Goal: Transaction & Acquisition: Book appointment/travel/reservation

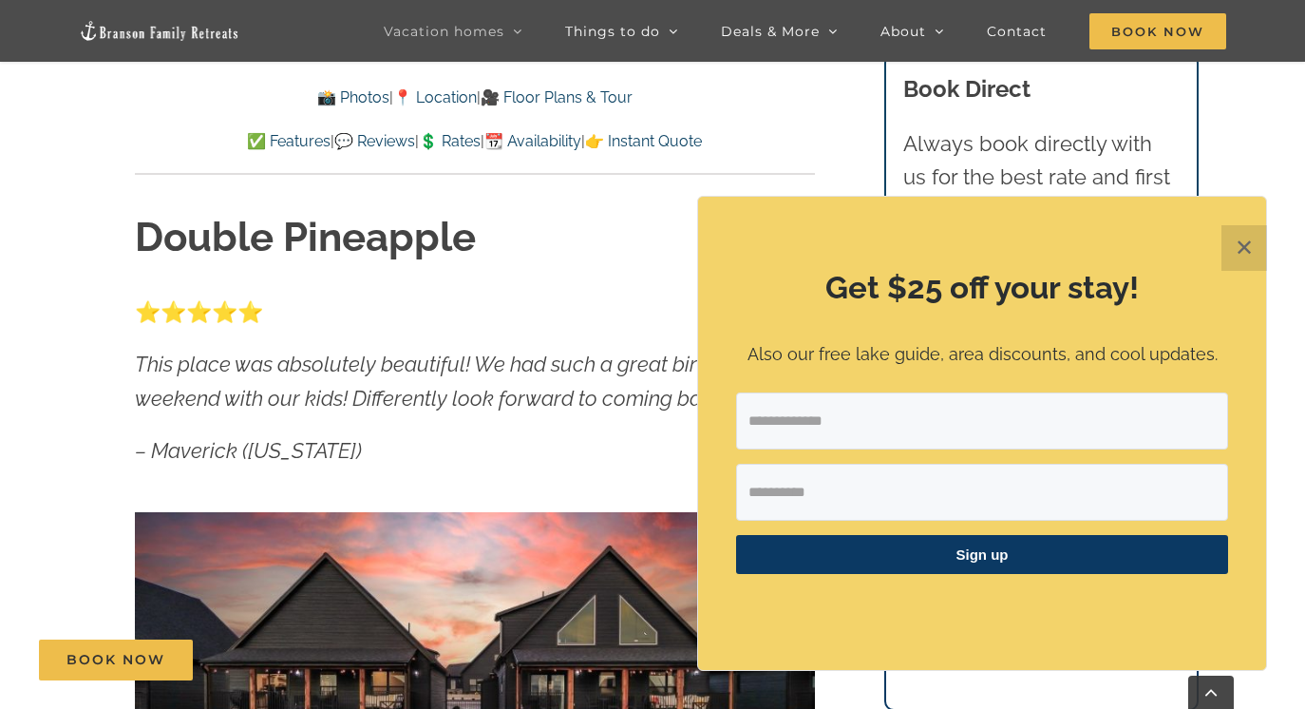
scroll to position [733, 0]
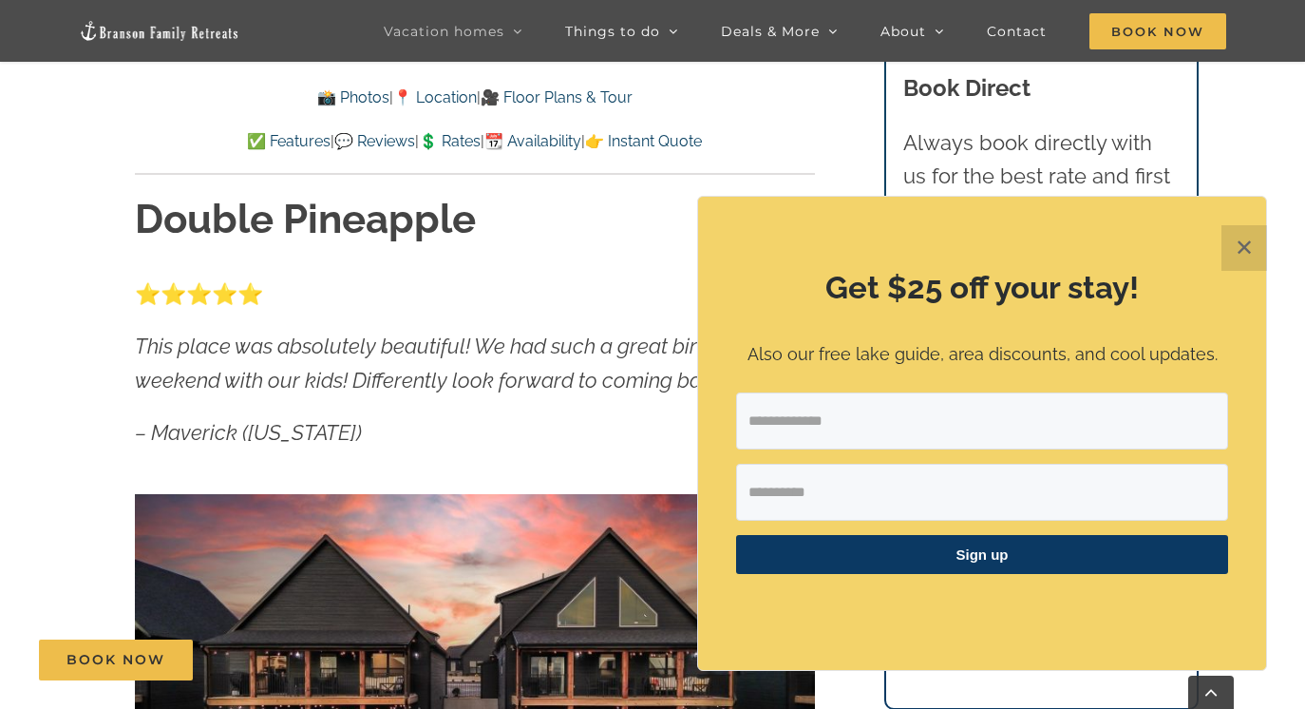
click at [1238, 254] on button "✕" at bounding box center [1245, 248] width 46 height 46
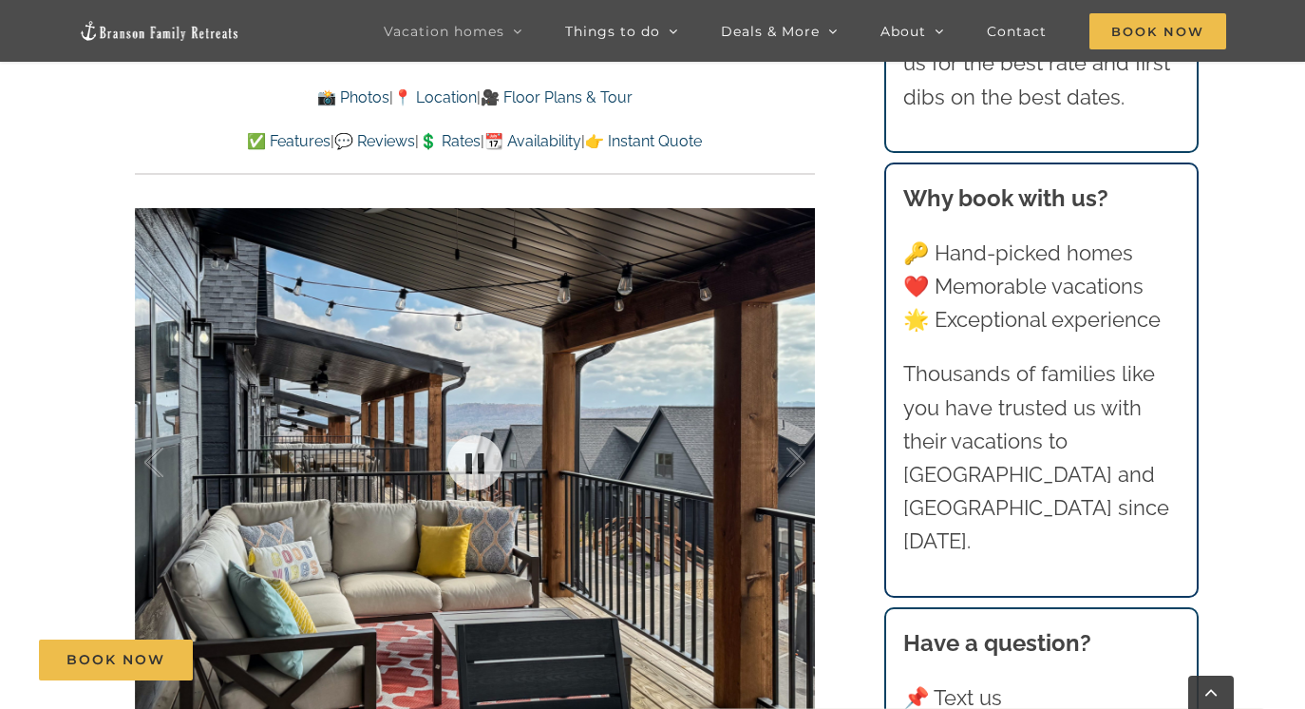
scroll to position [2959, 0]
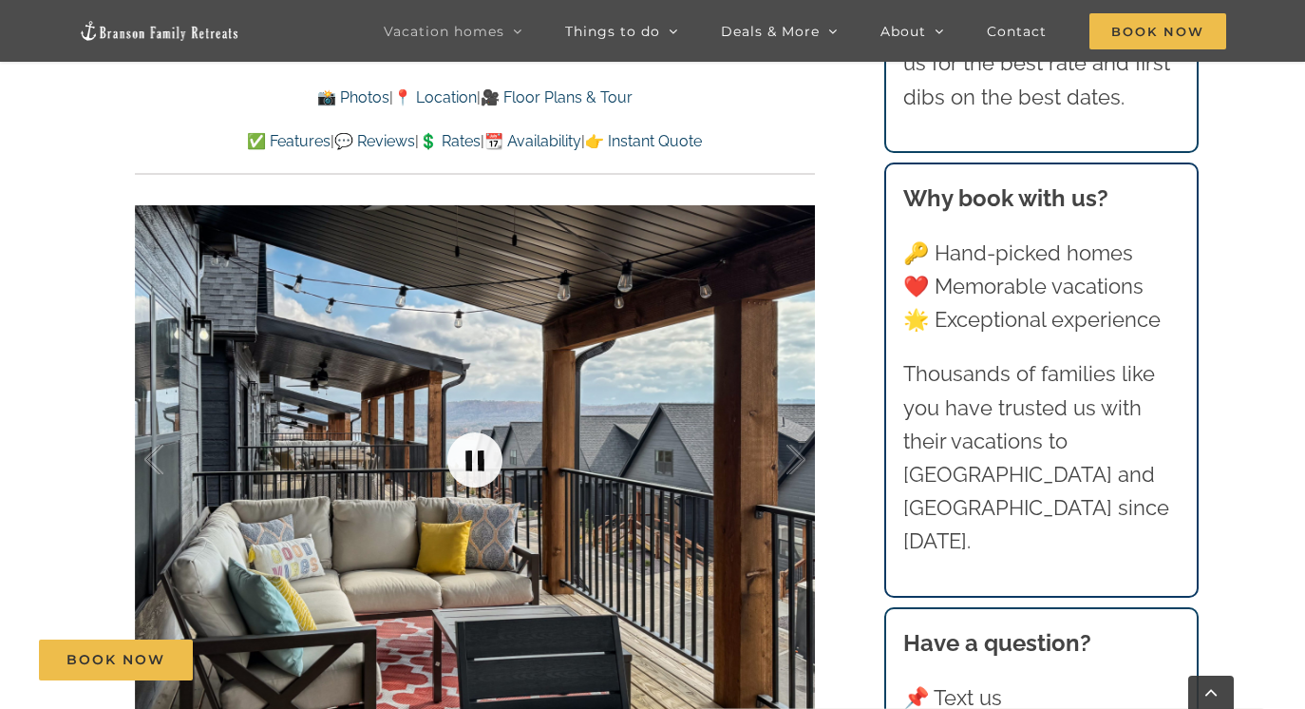
click at [468, 422] on link at bounding box center [475, 460] width 76 height 76
click at [480, 422] on link at bounding box center [475, 460] width 76 height 76
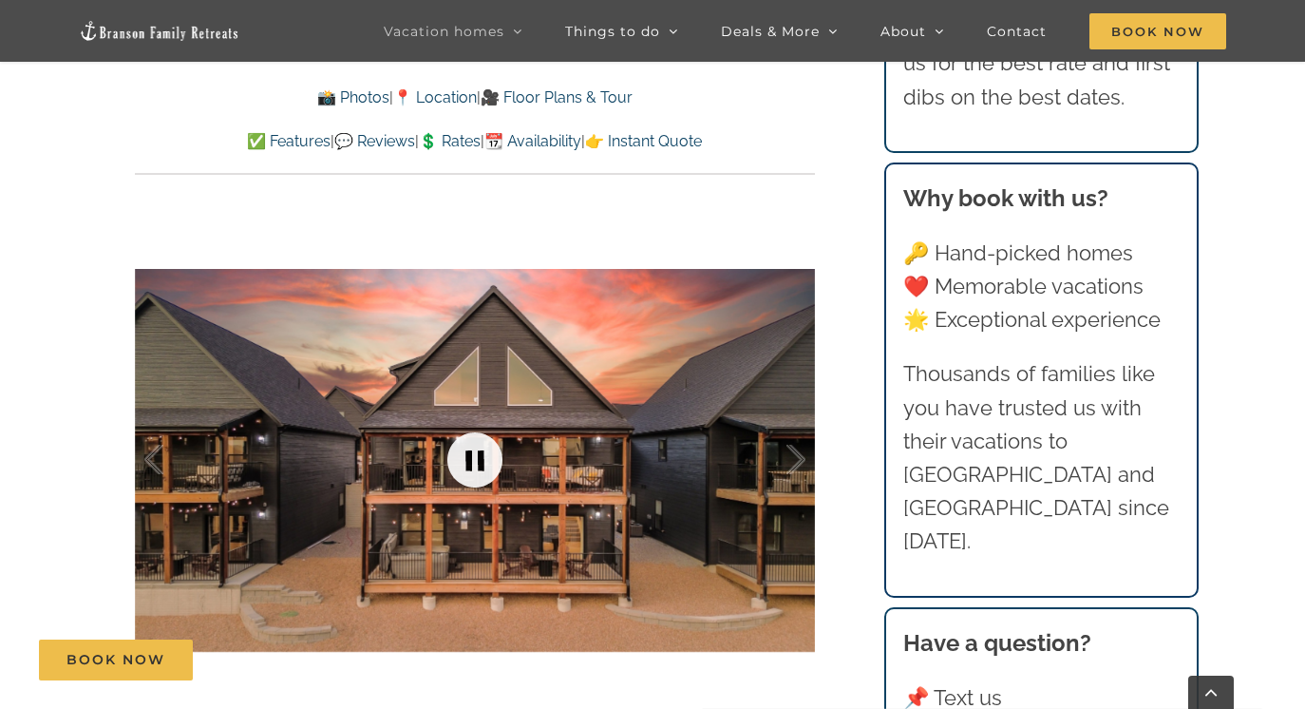
click at [477, 422] on link at bounding box center [475, 460] width 76 height 76
click at [476, 422] on link at bounding box center [475, 460] width 76 height 76
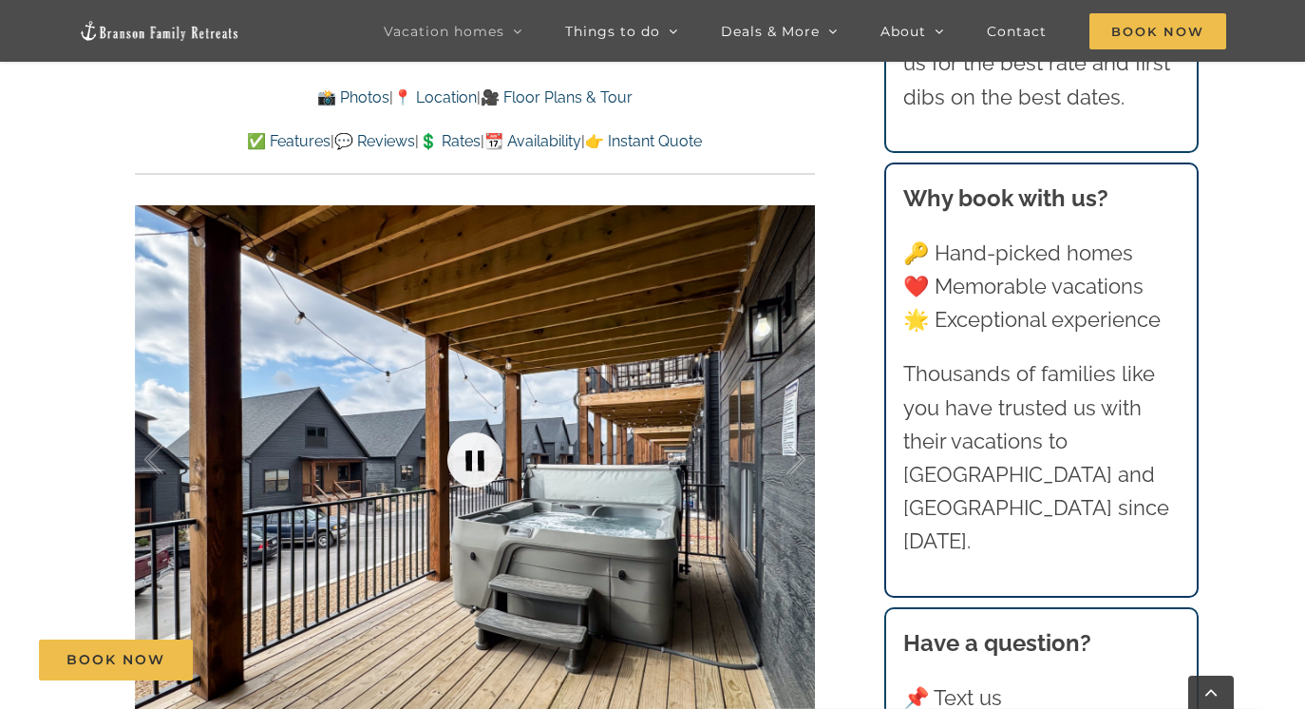
click at [476, 422] on link at bounding box center [475, 460] width 76 height 76
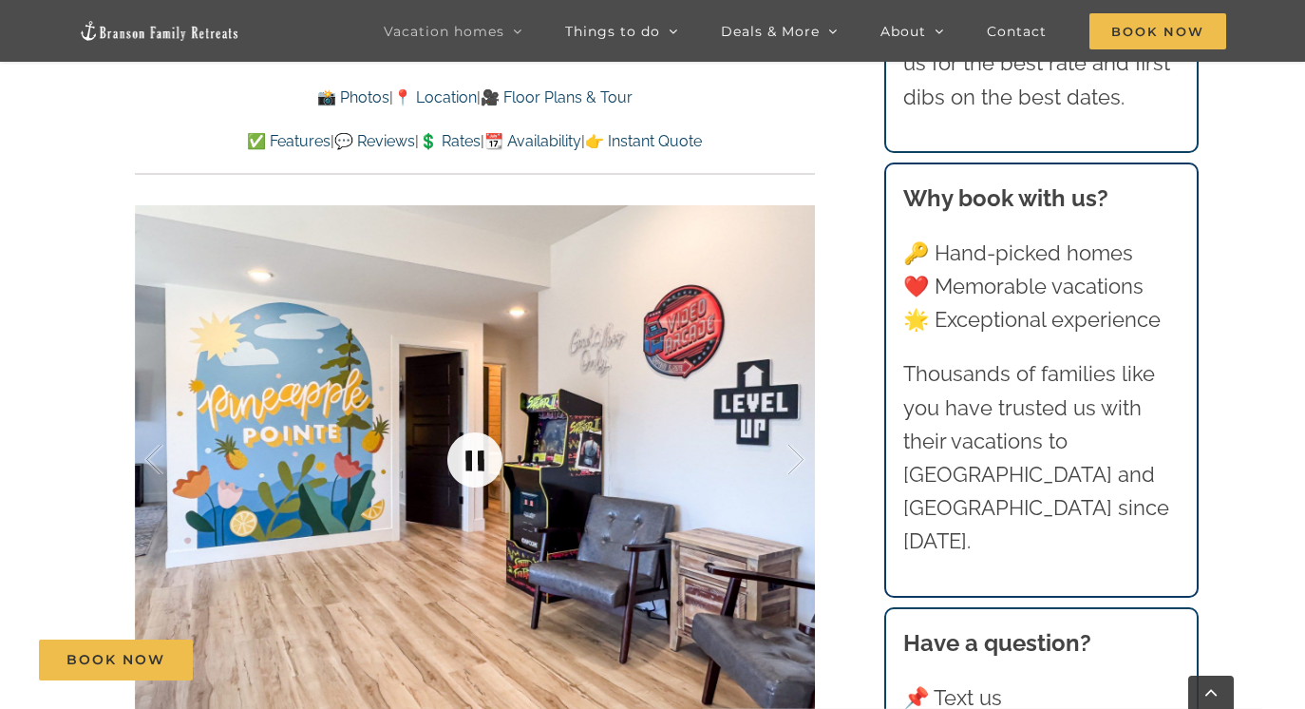
click at [476, 422] on link at bounding box center [475, 460] width 76 height 76
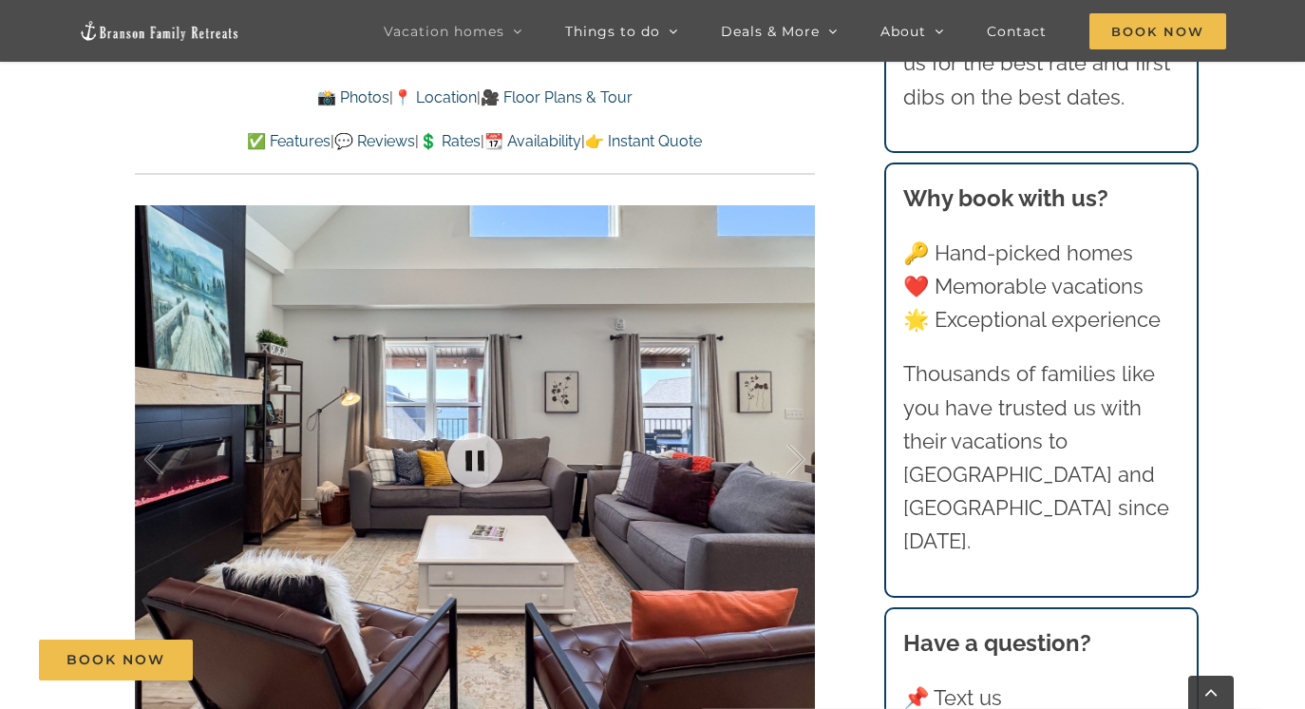
click at [553, 380] on div at bounding box center [475, 460] width 680 height 559
click at [480, 422] on link at bounding box center [475, 460] width 76 height 76
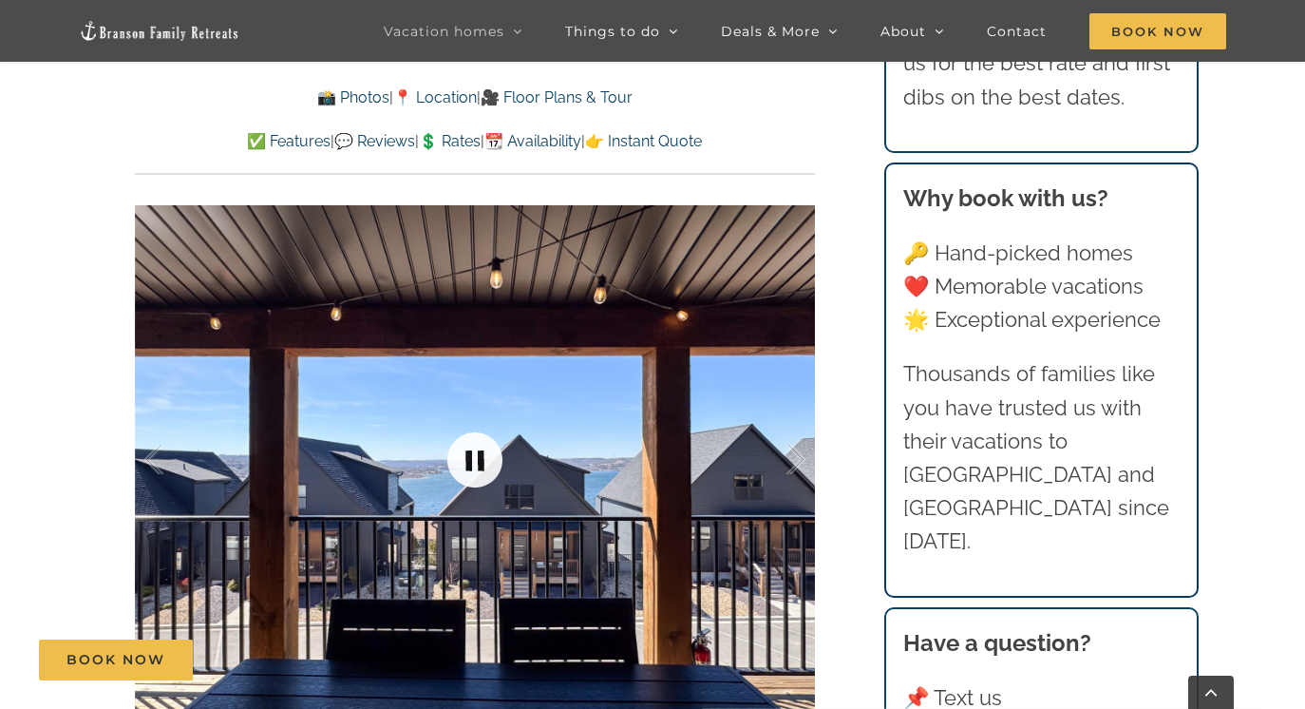
click at [480, 422] on link at bounding box center [475, 460] width 76 height 76
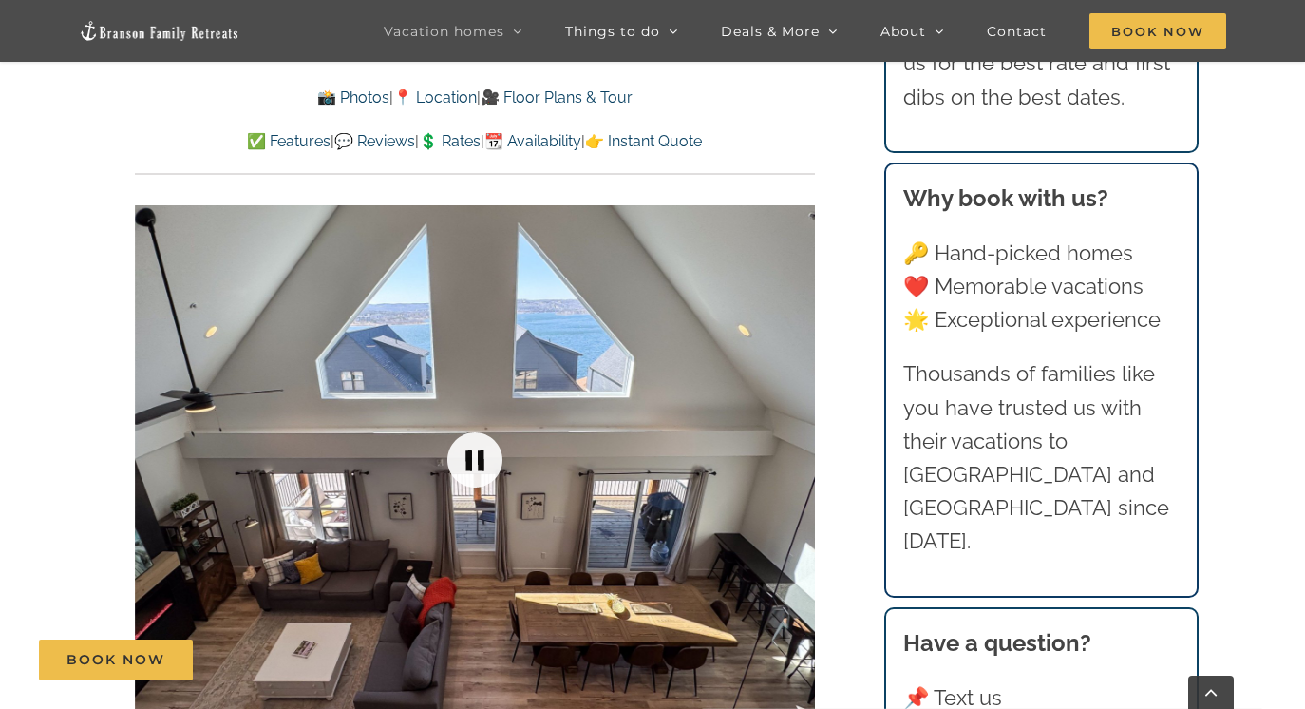
click at [480, 422] on link at bounding box center [475, 460] width 76 height 76
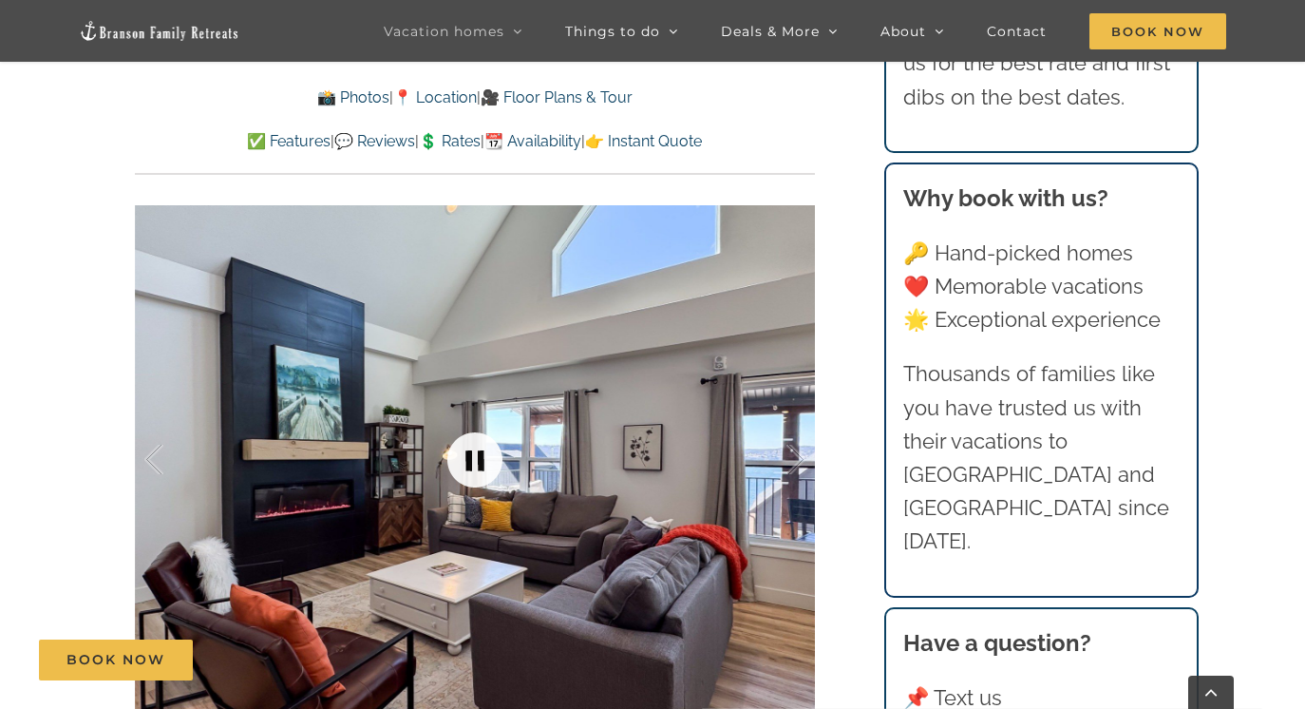
click at [480, 422] on link at bounding box center [475, 460] width 76 height 76
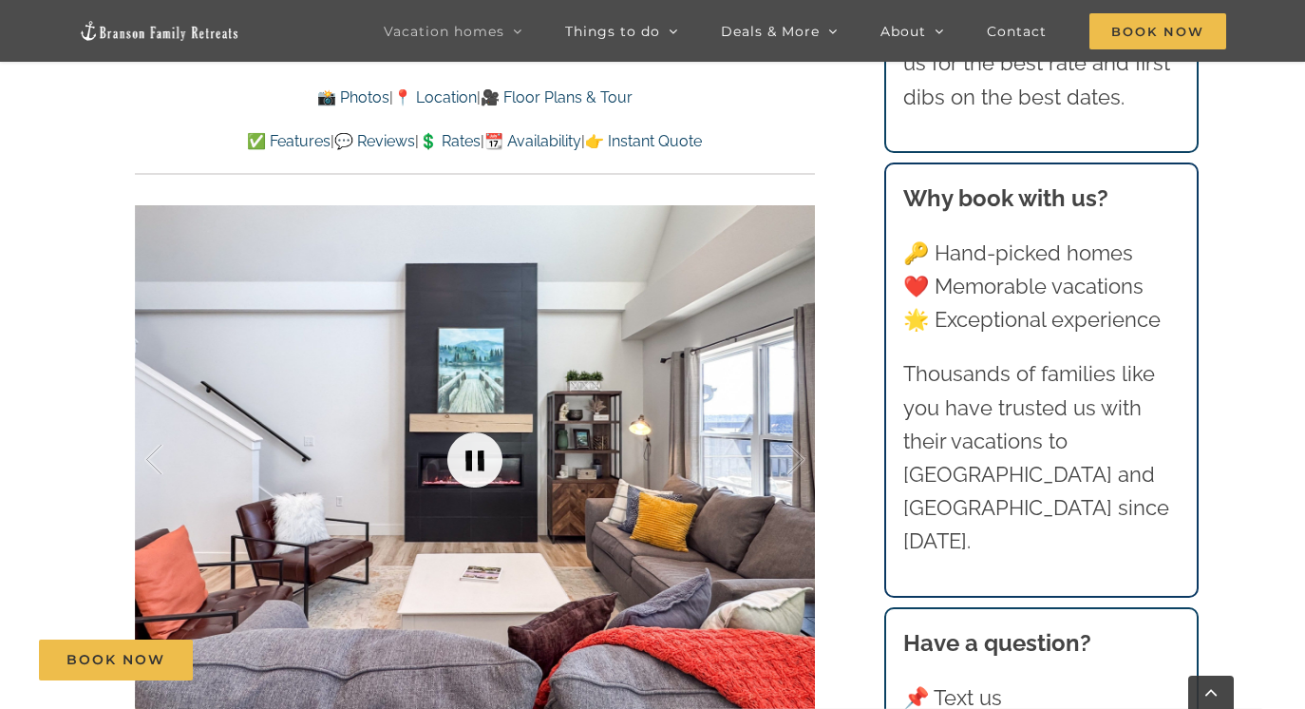
click at [480, 422] on link at bounding box center [475, 460] width 76 height 76
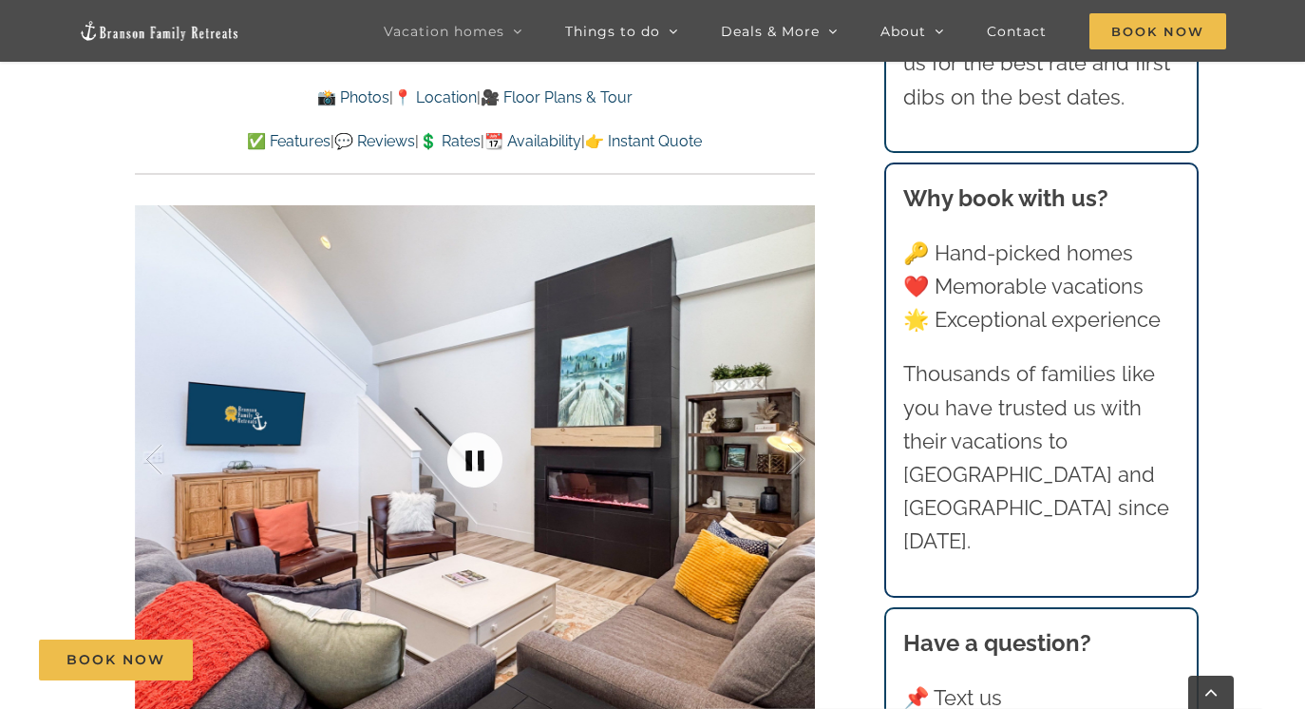
click at [480, 422] on link at bounding box center [475, 460] width 76 height 76
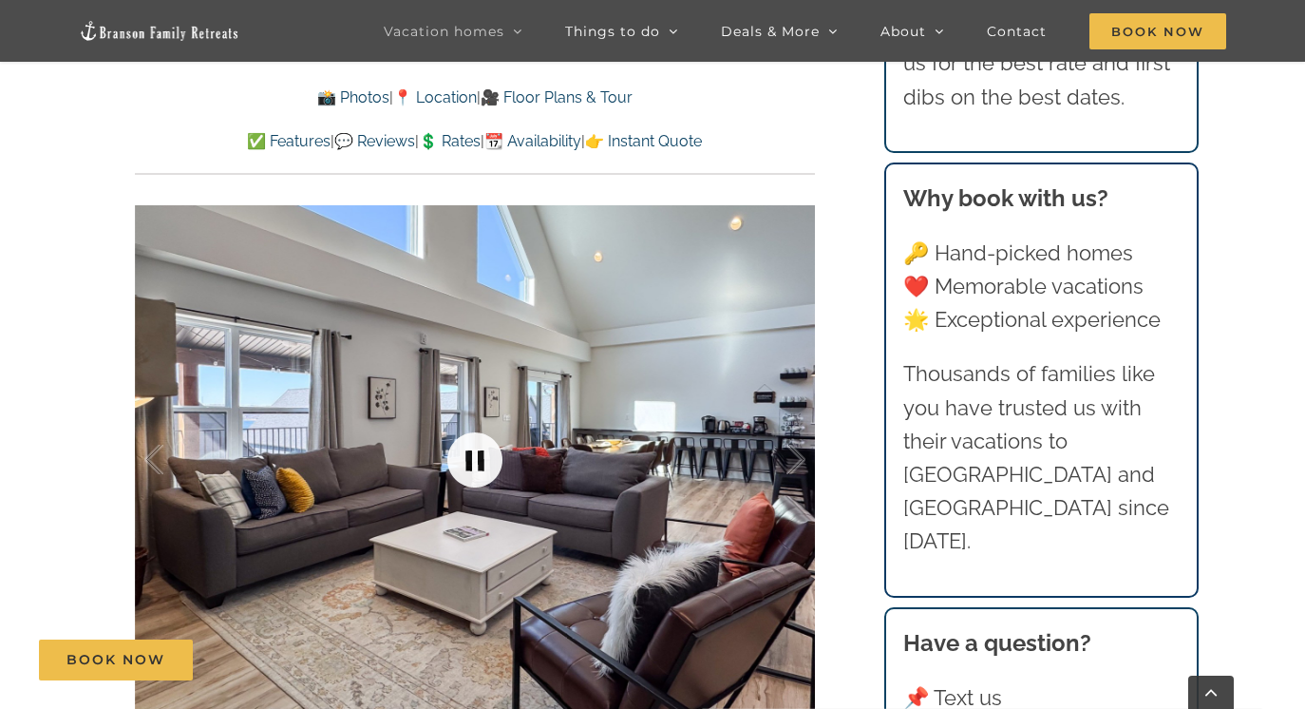
click at [480, 422] on link at bounding box center [475, 460] width 76 height 76
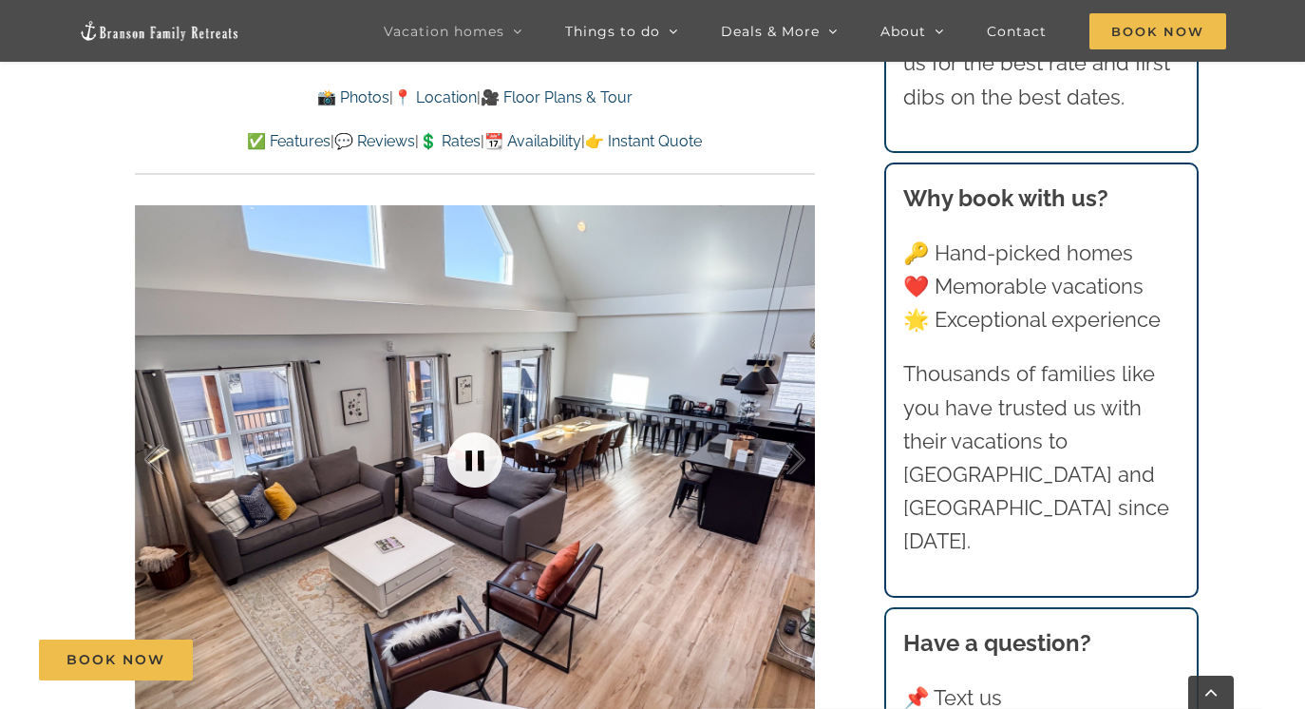
click at [480, 422] on link at bounding box center [475, 460] width 76 height 76
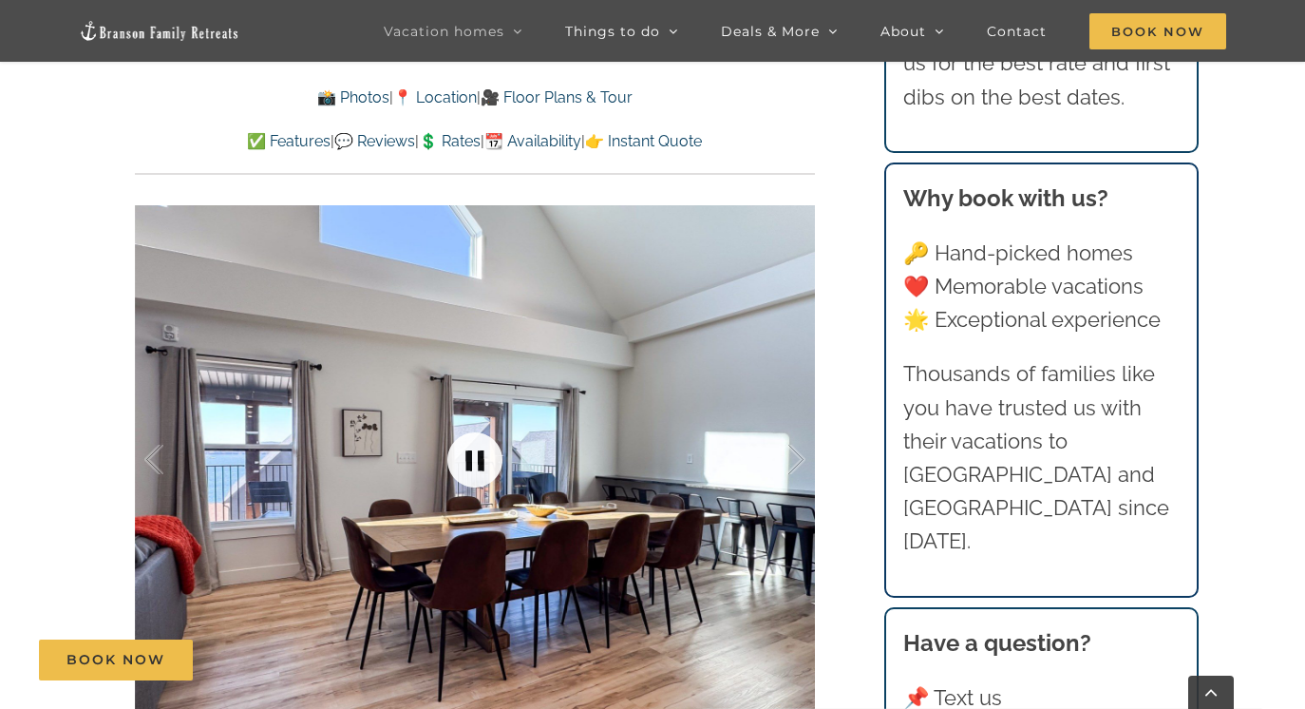
click at [466, 422] on link at bounding box center [475, 460] width 76 height 76
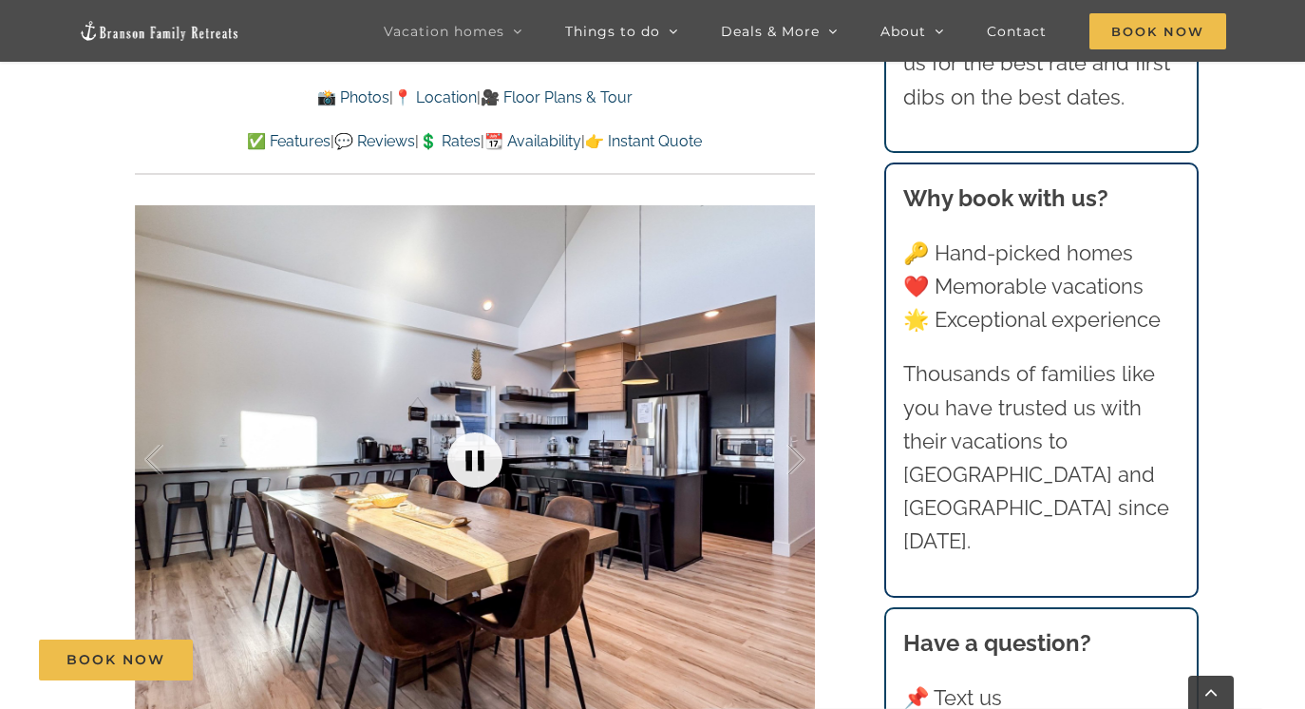
click at [466, 422] on link at bounding box center [475, 460] width 76 height 76
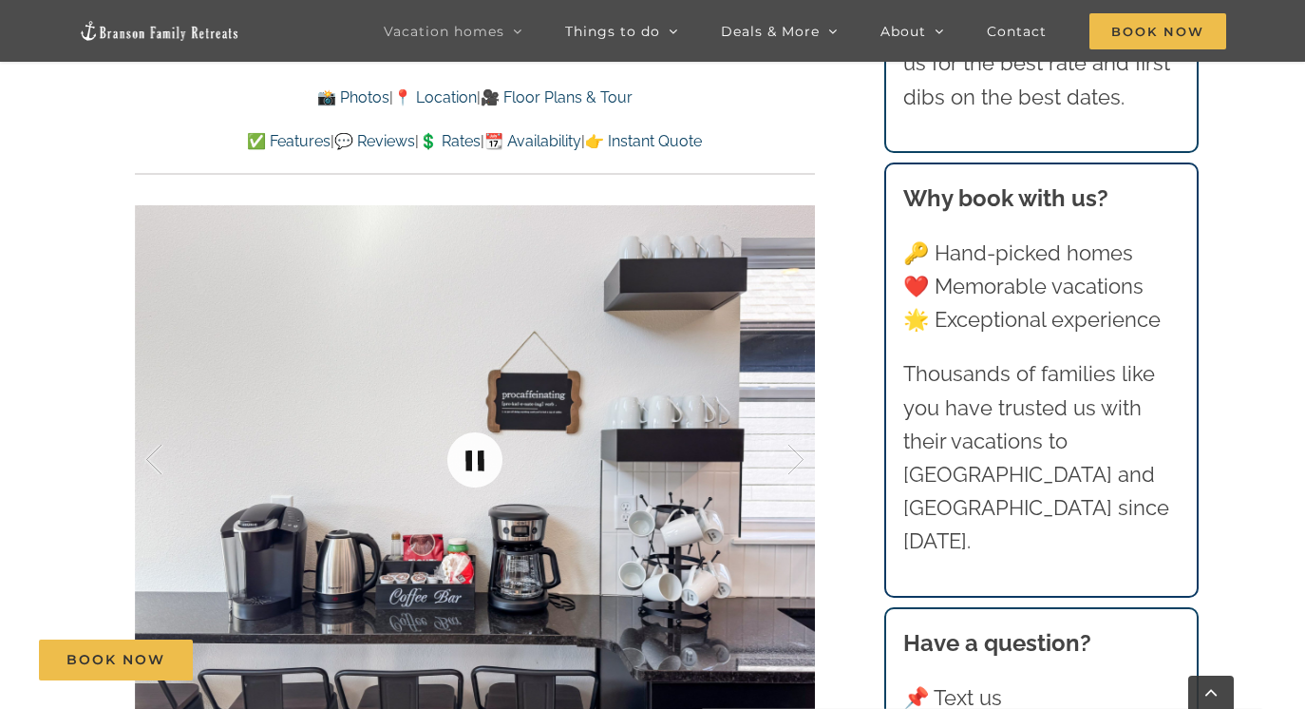
click at [466, 422] on link at bounding box center [475, 460] width 76 height 76
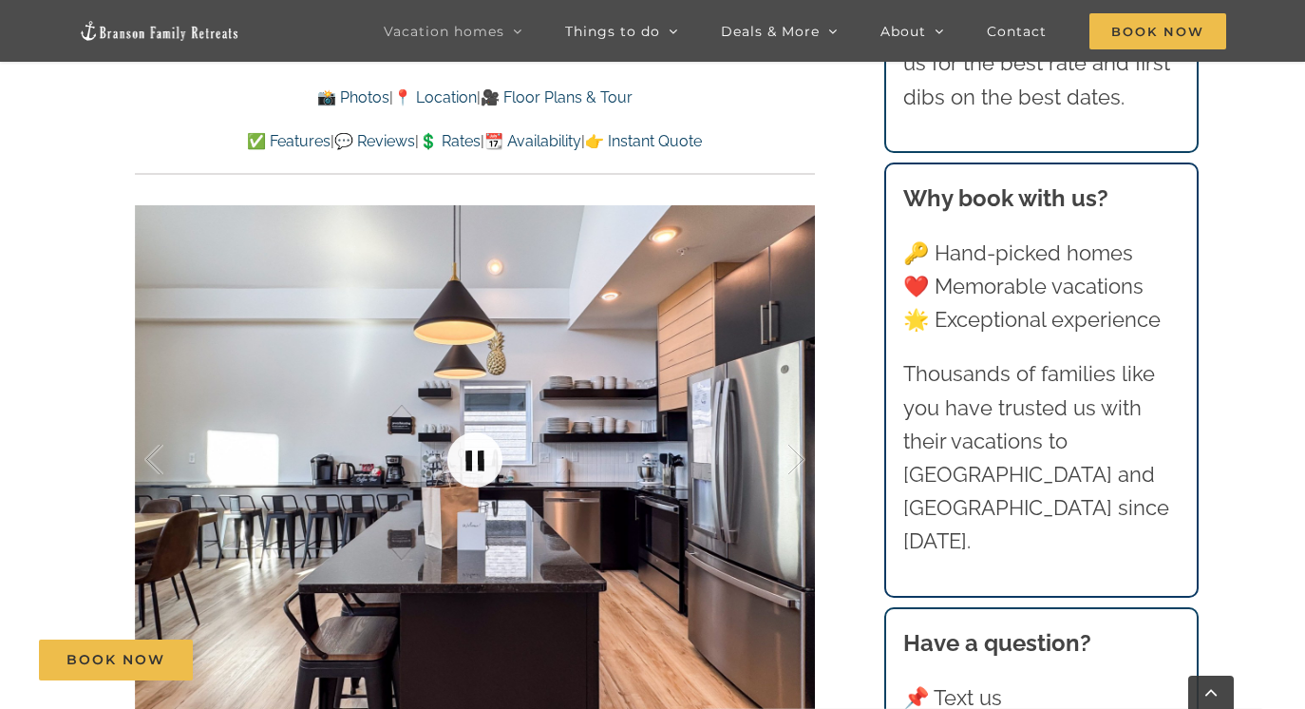
click at [466, 422] on link at bounding box center [475, 460] width 76 height 76
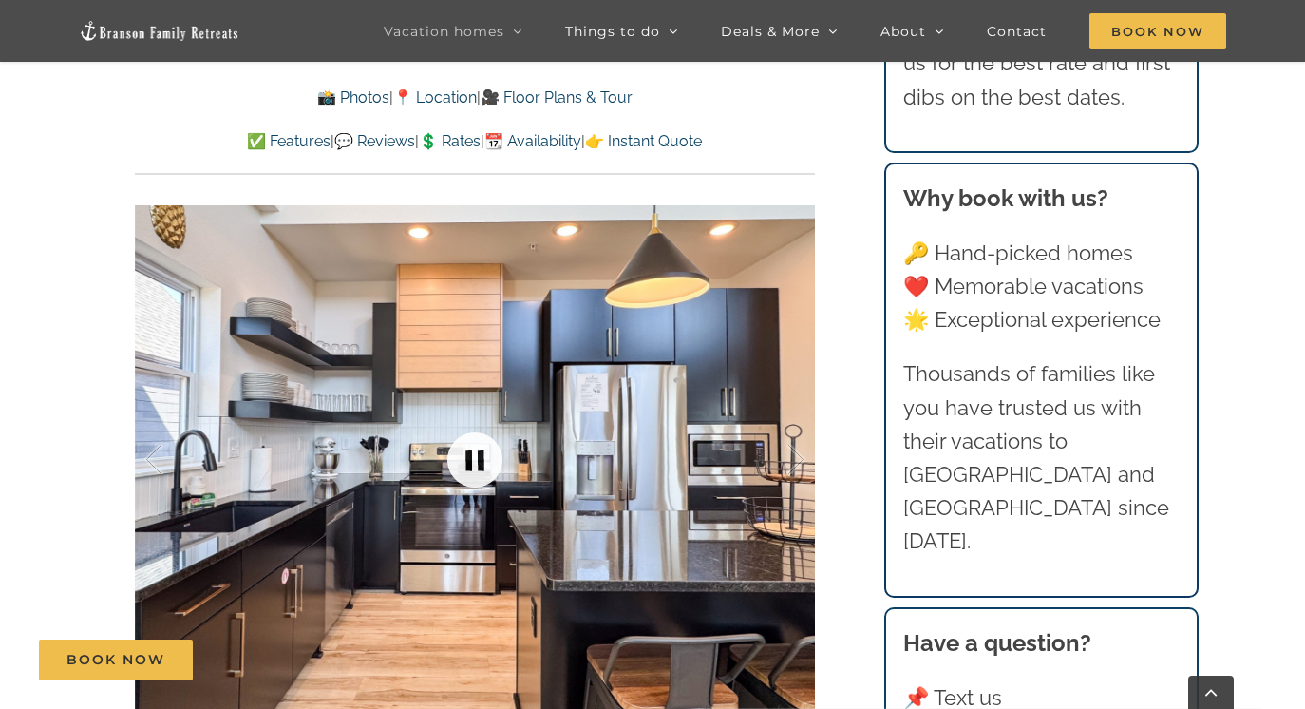
click at [471, 422] on link at bounding box center [475, 460] width 76 height 76
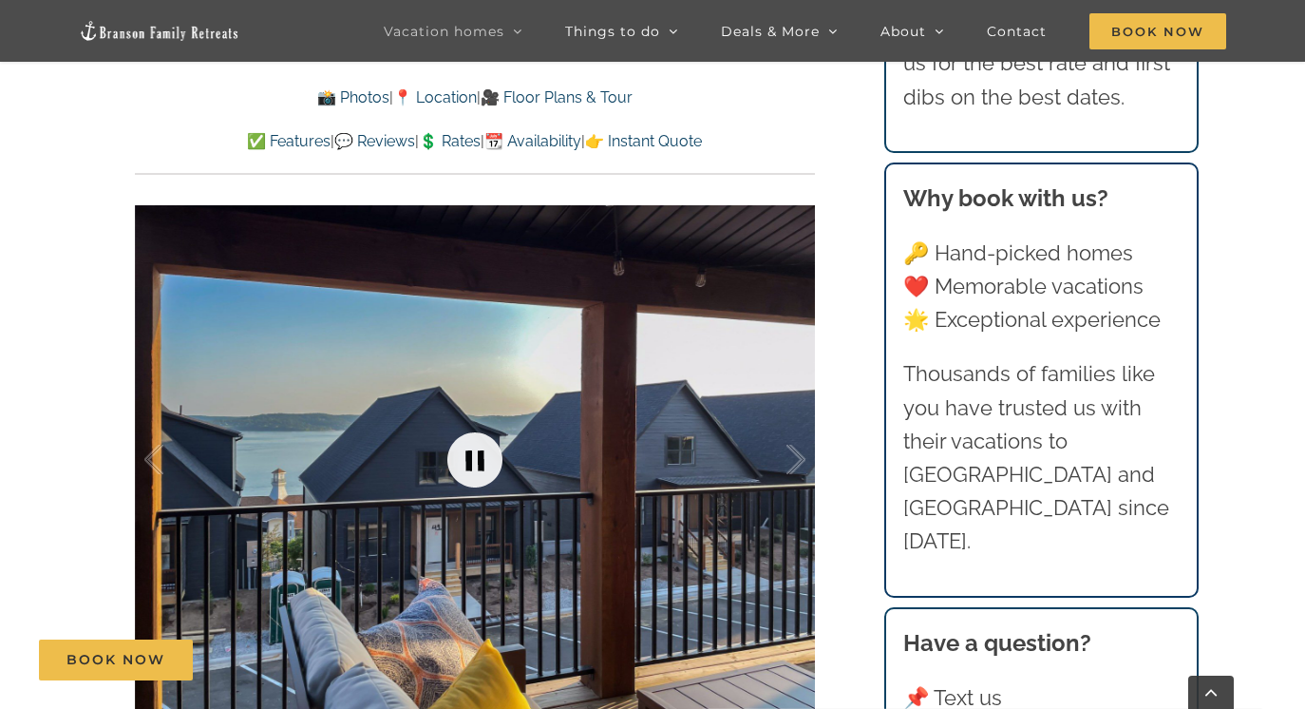
click at [471, 422] on link at bounding box center [475, 460] width 76 height 76
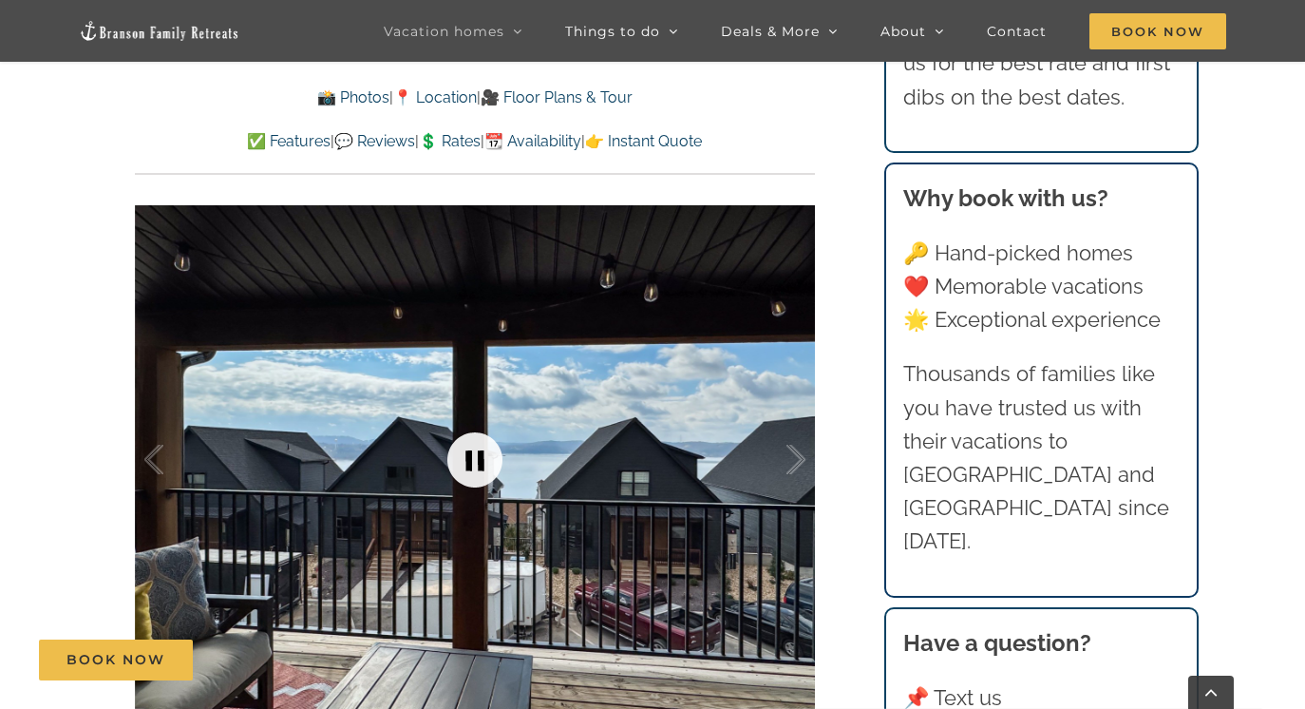
click at [471, 422] on link at bounding box center [475, 460] width 76 height 76
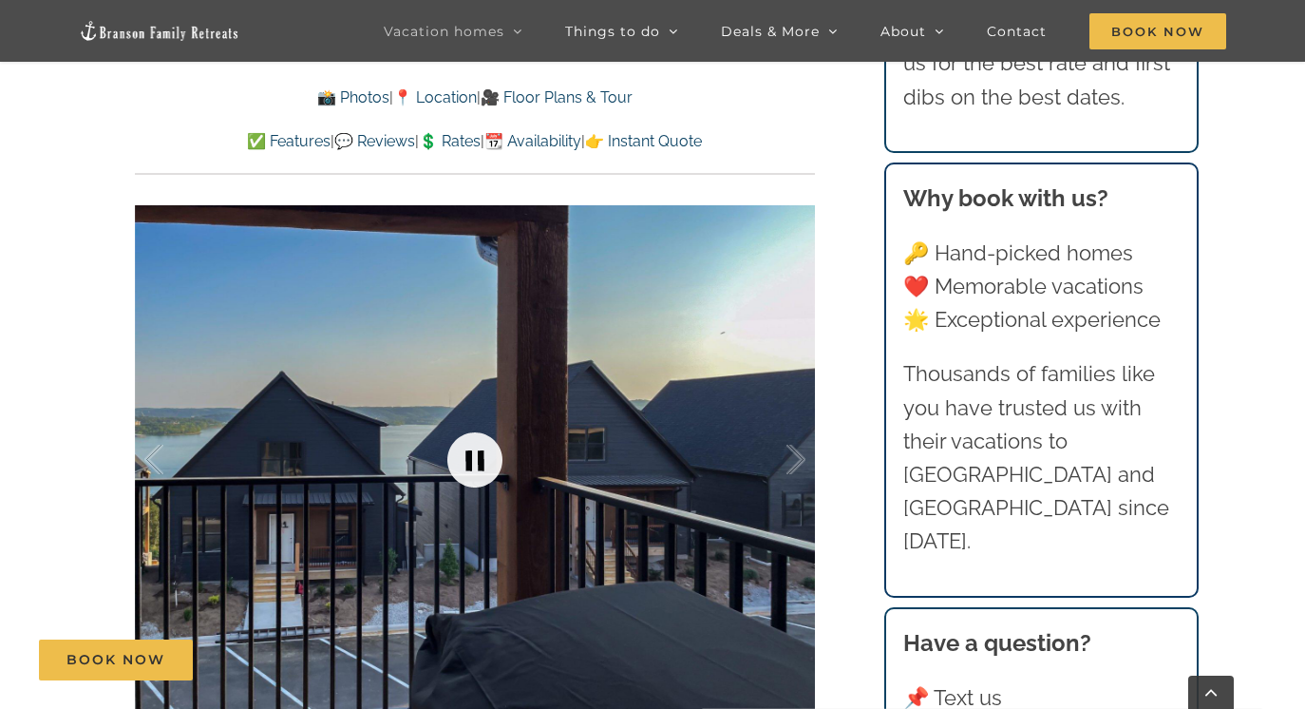
click at [471, 422] on link at bounding box center [475, 460] width 76 height 76
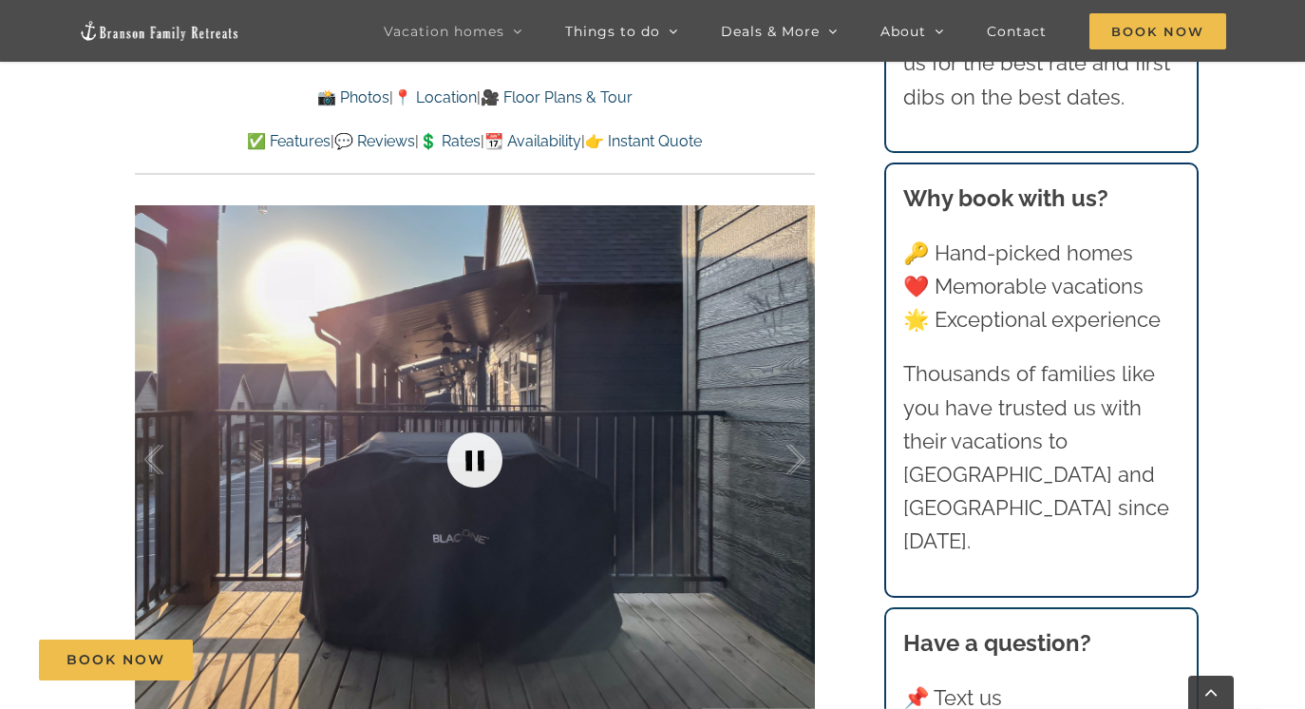
click at [471, 422] on link at bounding box center [475, 460] width 76 height 76
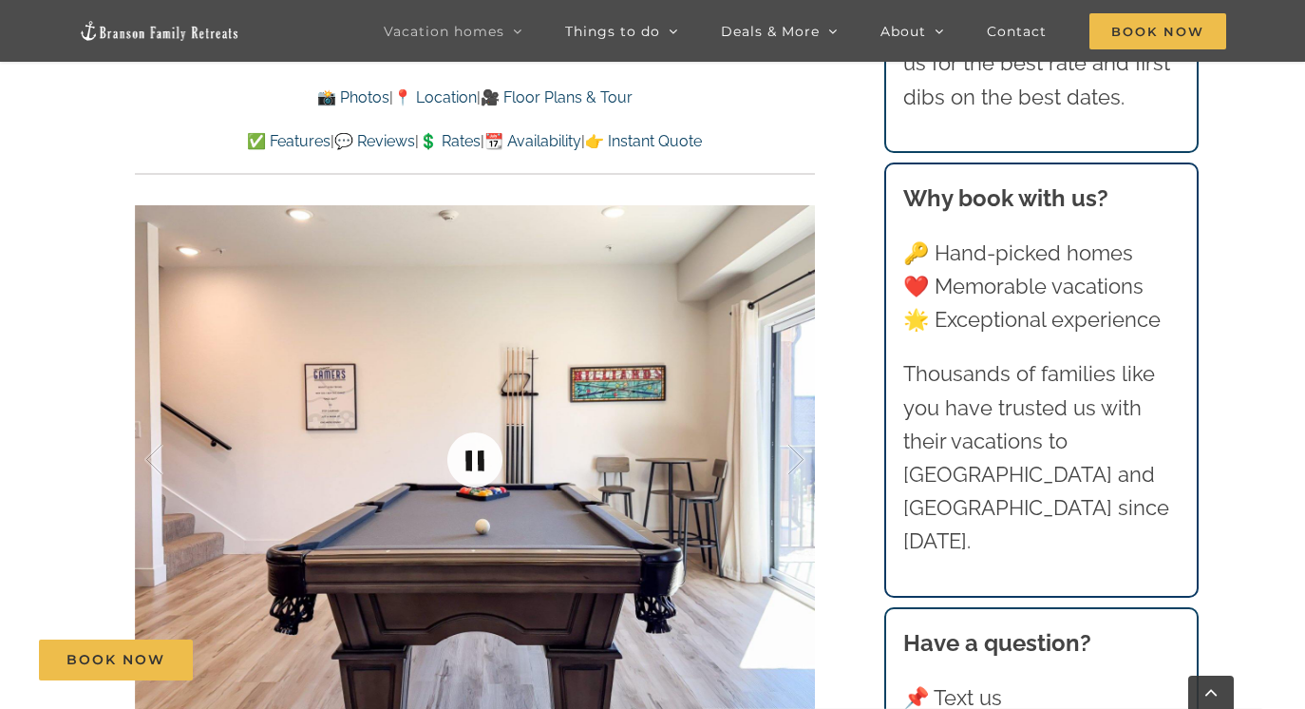
click at [471, 422] on link at bounding box center [475, 460] width 76 height 76
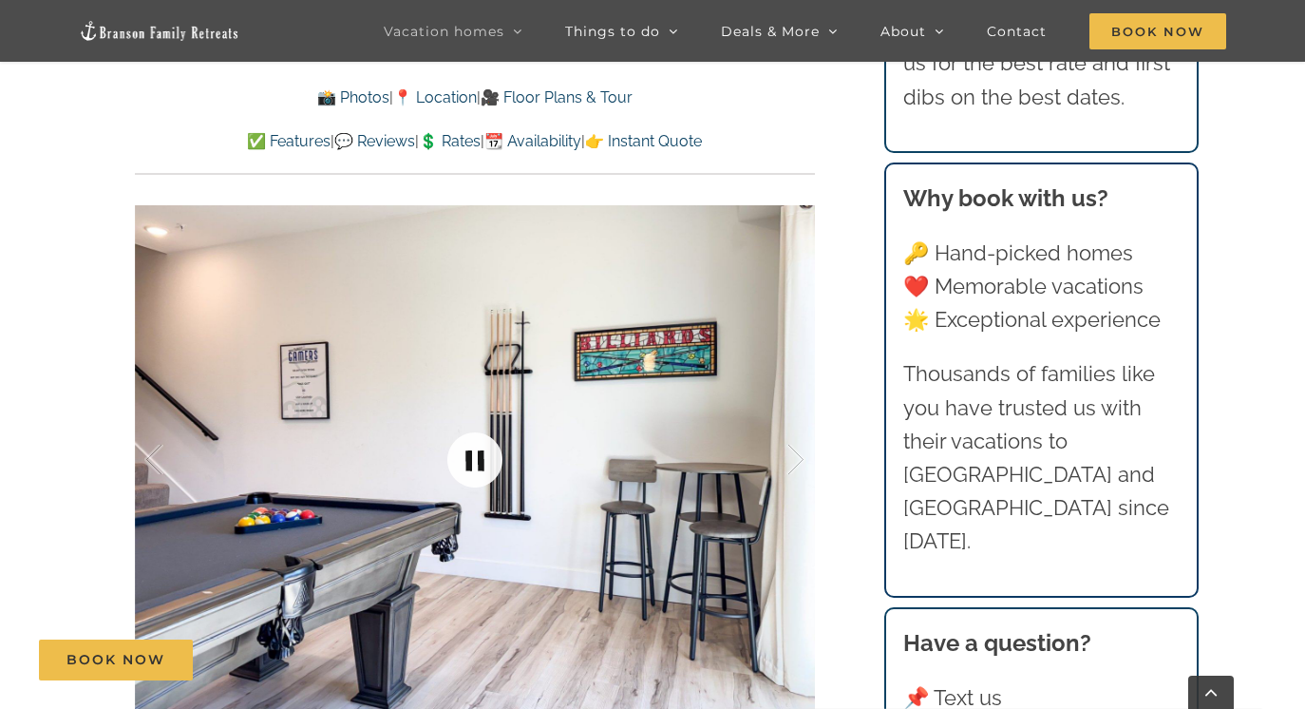
click at [471, 422] on link at bounding box center [475, 460] width 76 height 76
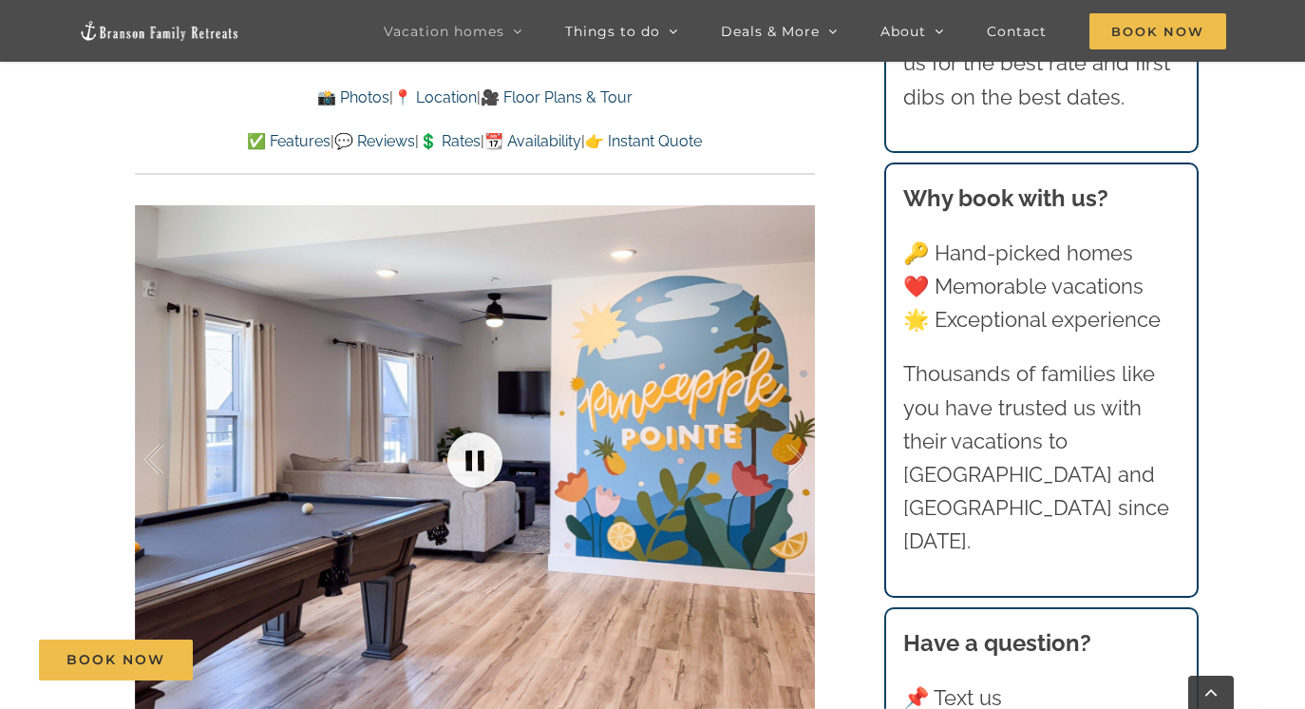
click at [471, 422] on link at bounding box center [475, 460] width 76 height 76
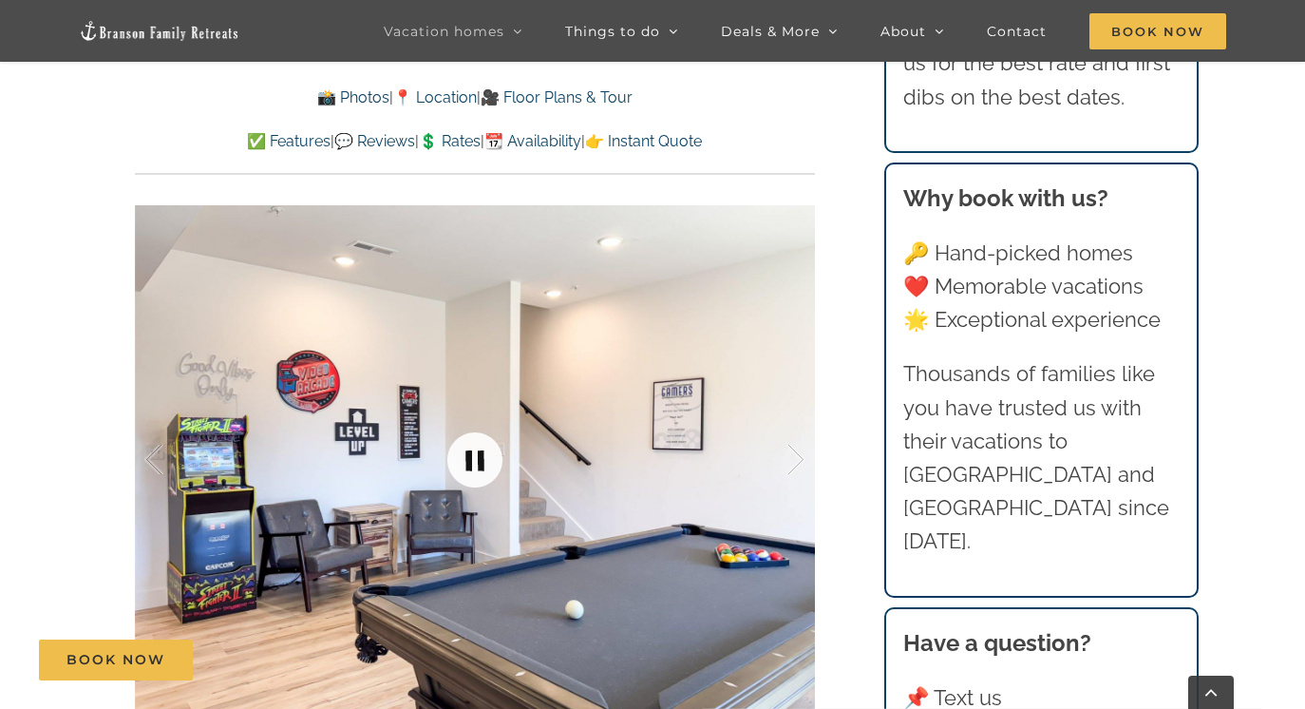
click at [471, 422] on link at bounding box center [475, 460] width 76 height 76
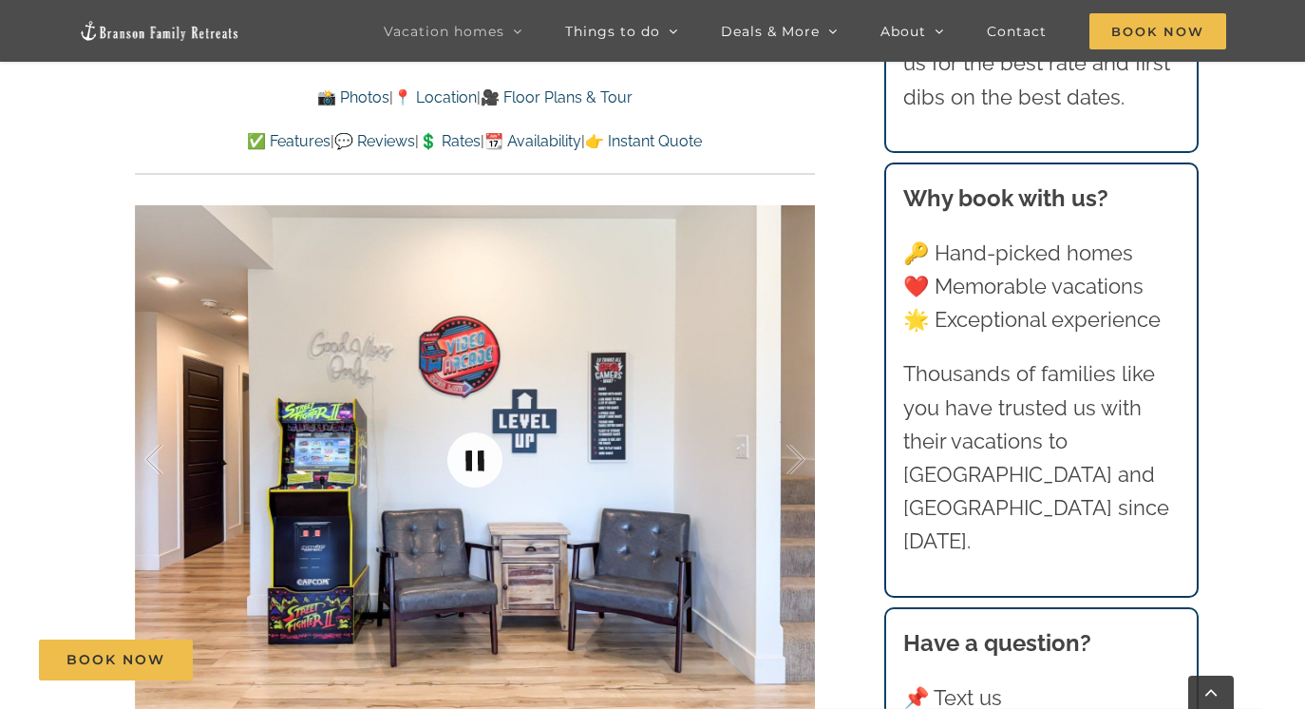
click at [471, 422] on link at bounding box center [475, 460] width 76 height 76
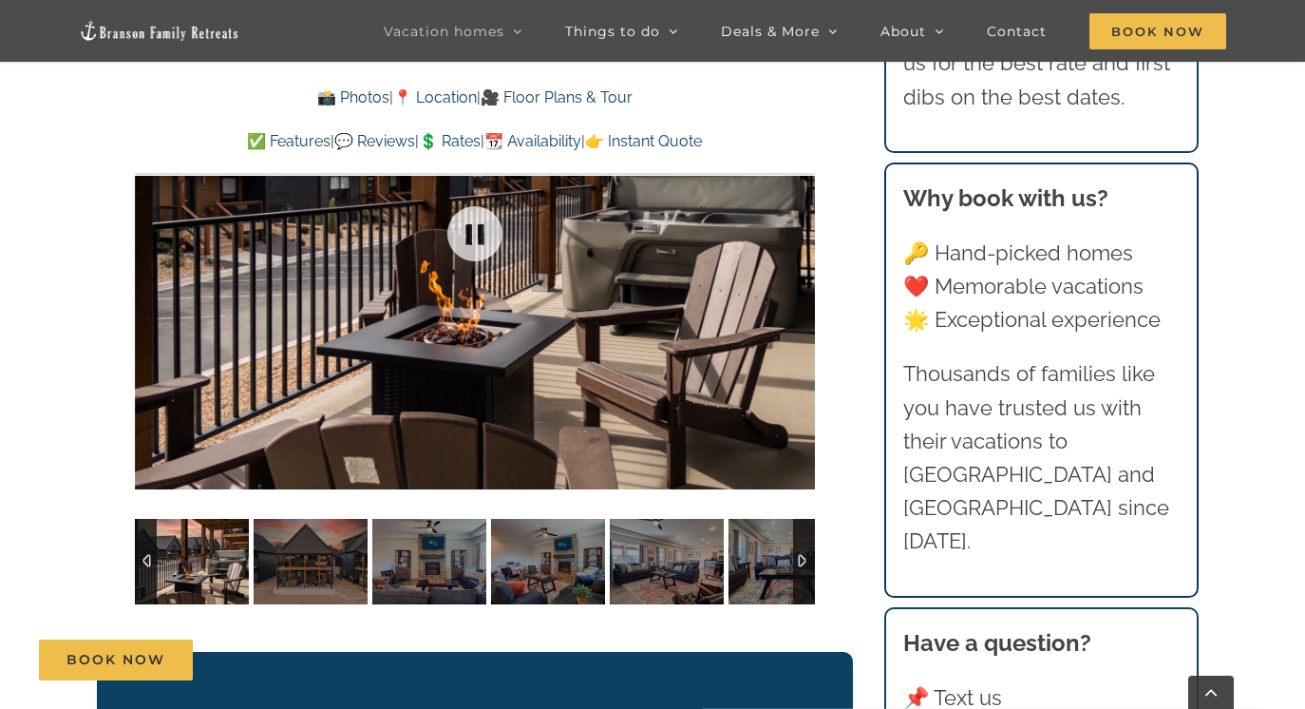
scroll to position [3935, 0]
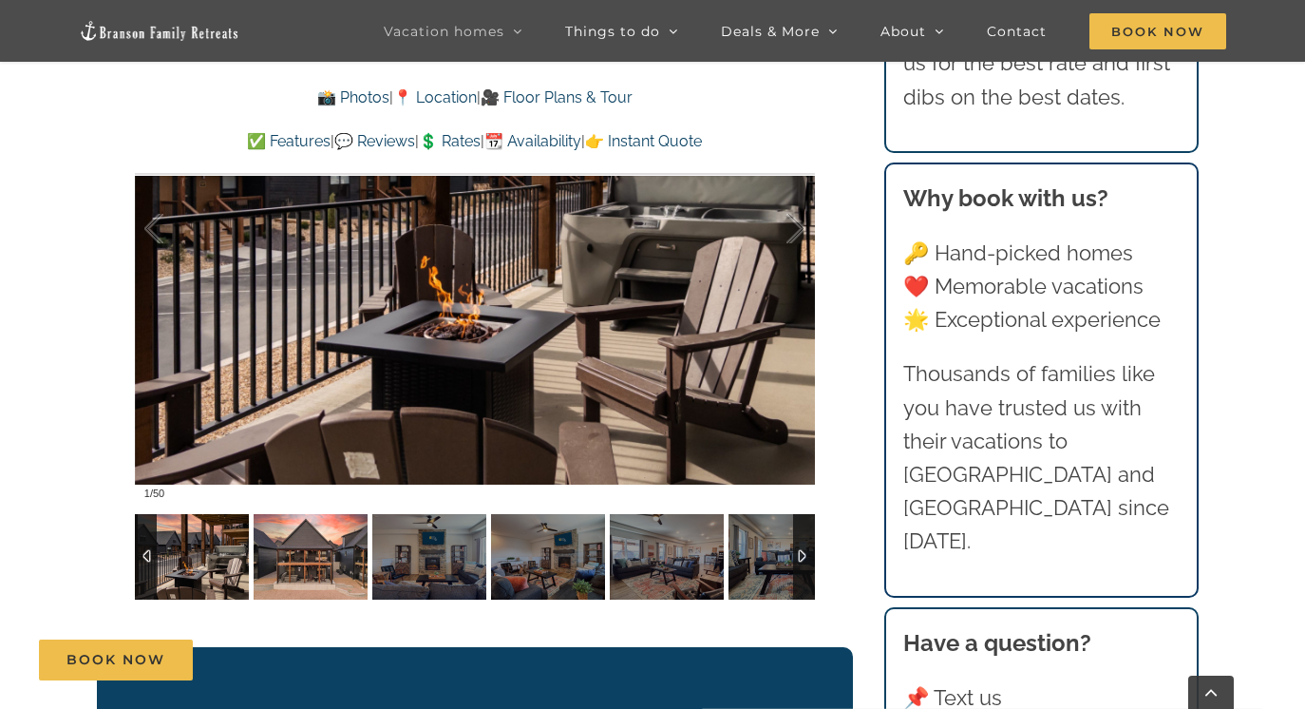
click at [333, 514] on img at bounding box center [311, 557] width 114 height 86
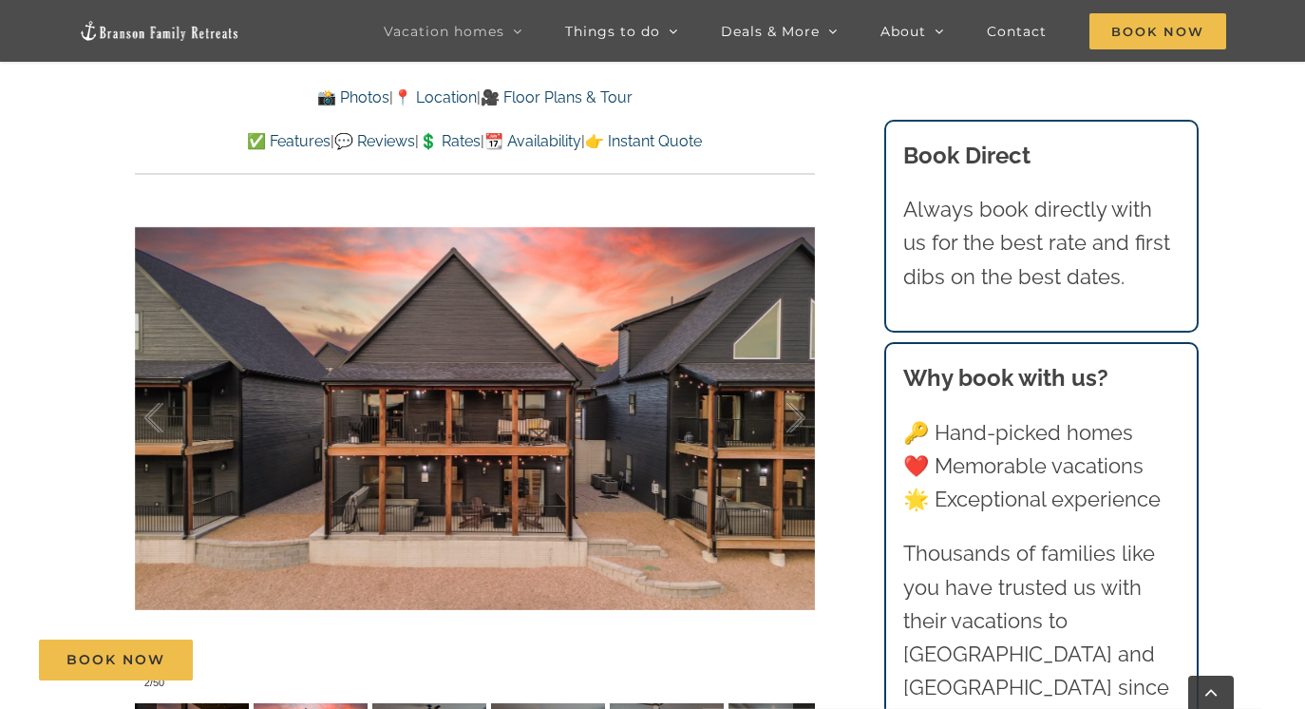
scroll to position [3744, 0]
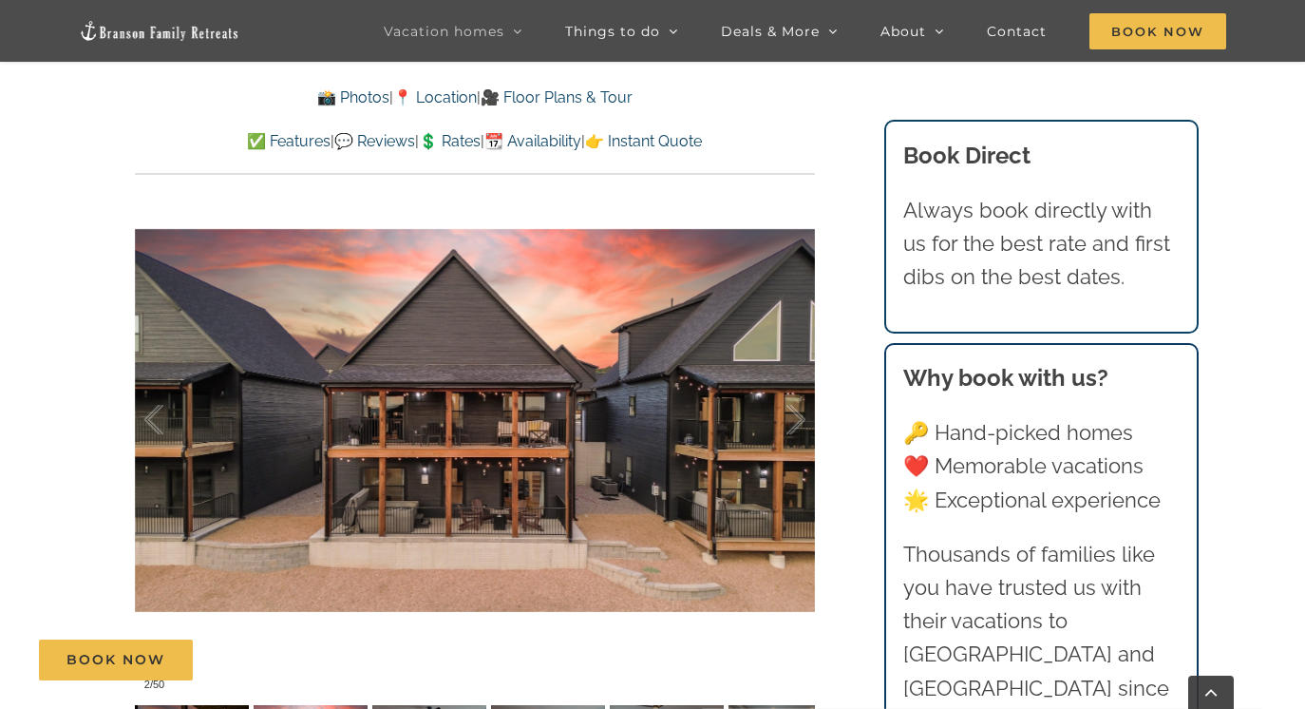
click at [440, 673] on div "Book Now" at bounding box center [666, 659] width 1255 height 41
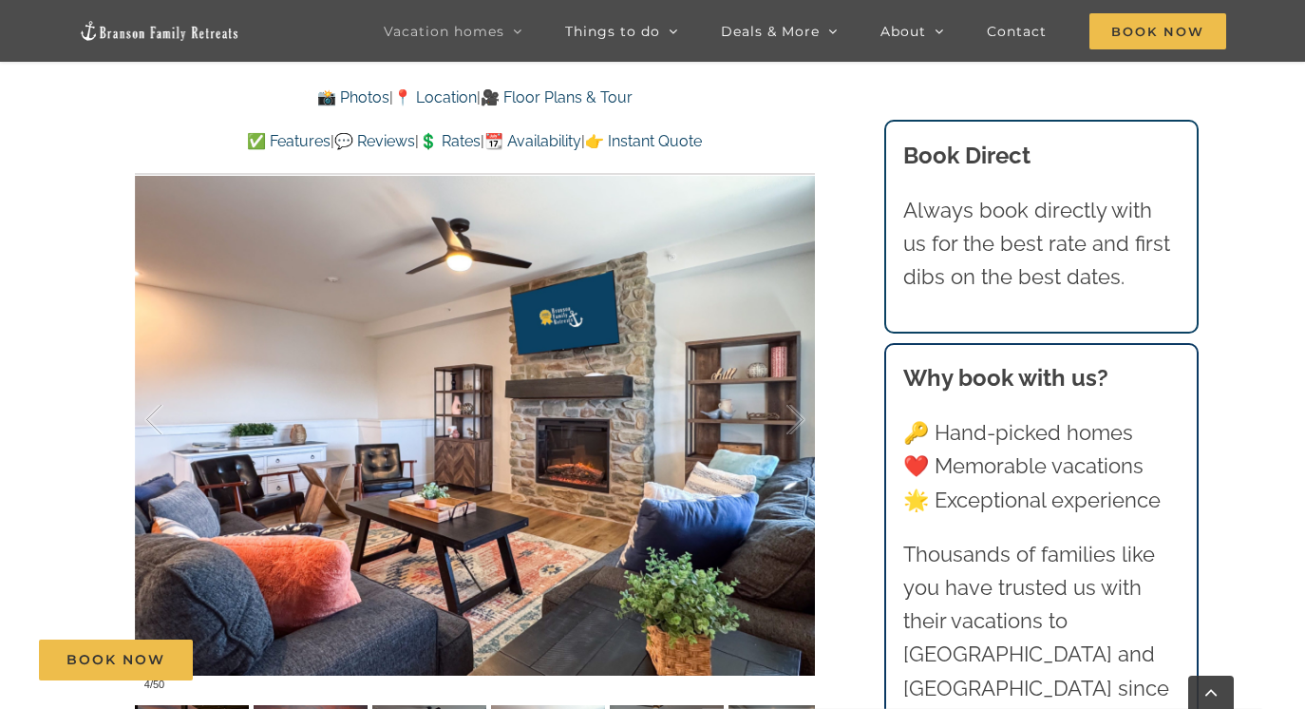
click at [634, 640] on div "Book Now" at bounding box center [666, 659] width 1255 height 41
click at [656, 648] on div "Book Now" at bounding box center [666, 659] width 1255 height 41
click at [659, 649] on div "Book Now" at bounding box center [666, 659] width 1255 height 41
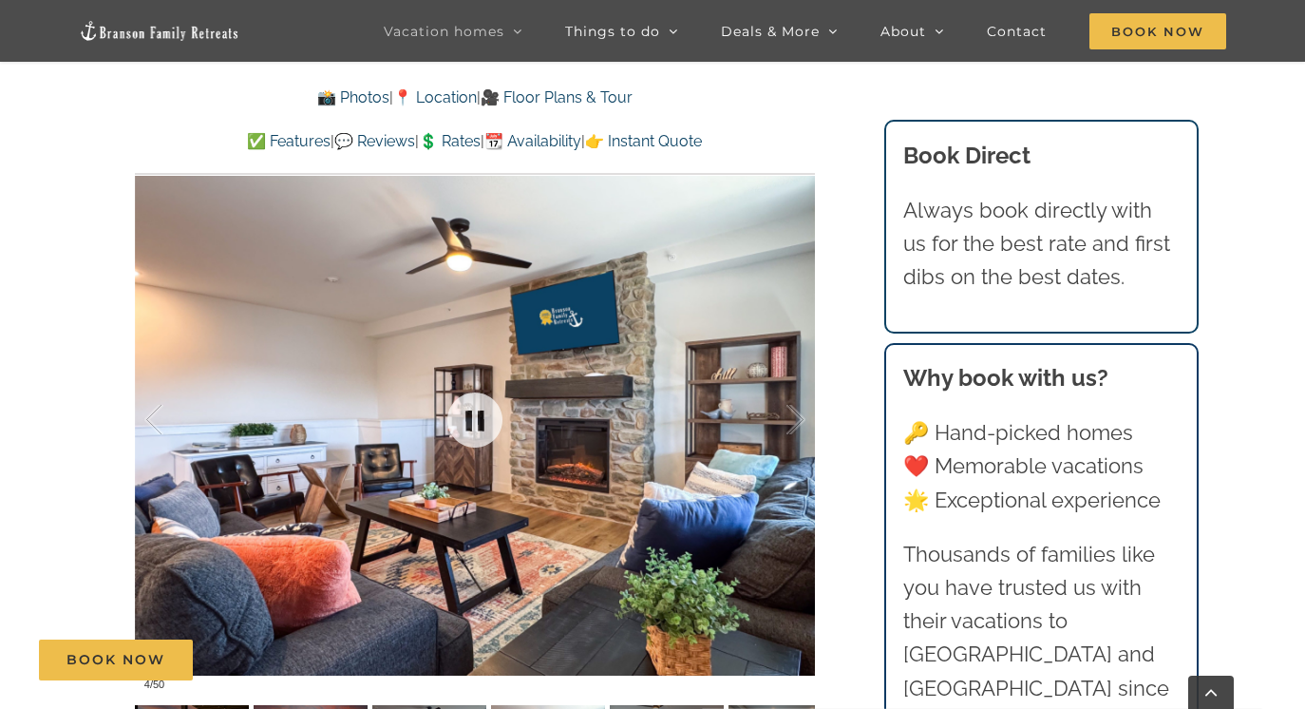
click at [722, 454] on div at bounding box center [475, 420] width 680 height 559
click at [469, 382] on link at bounding box center [475, 420] width 76 height 76
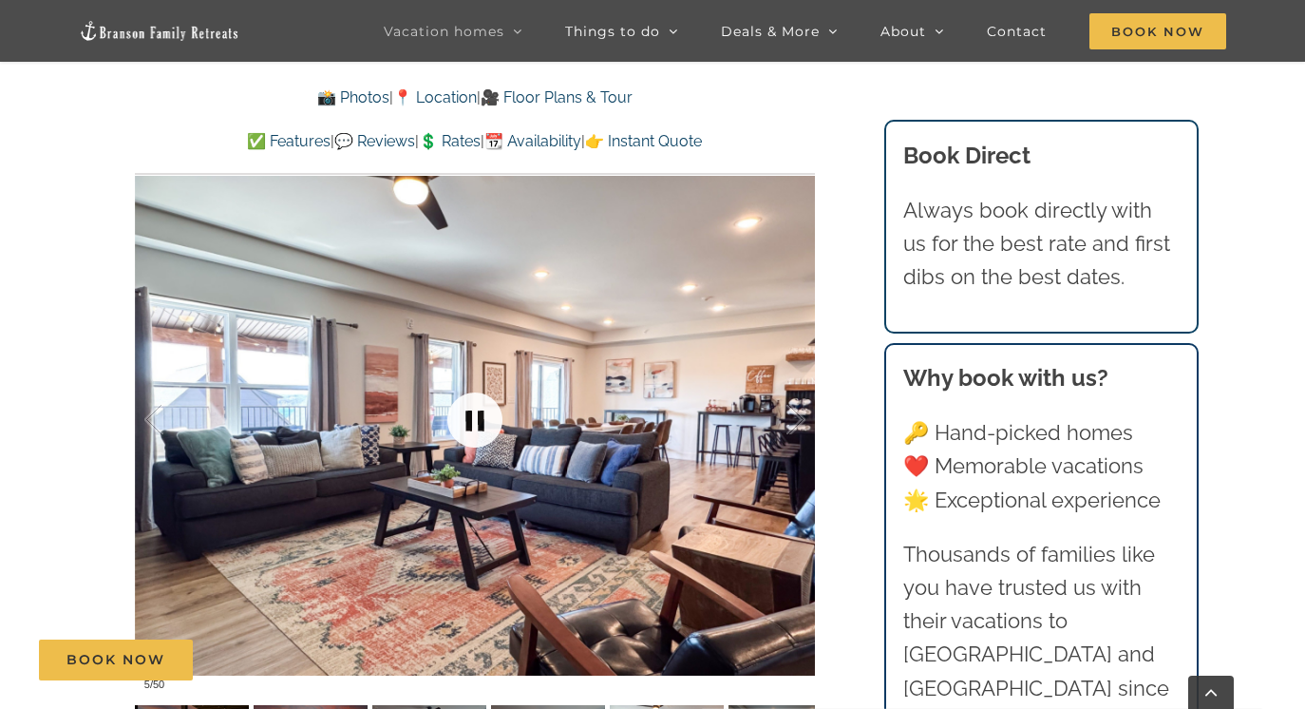
click at [470, 382] on link at bounding box center [475, 420] width 76 height 76
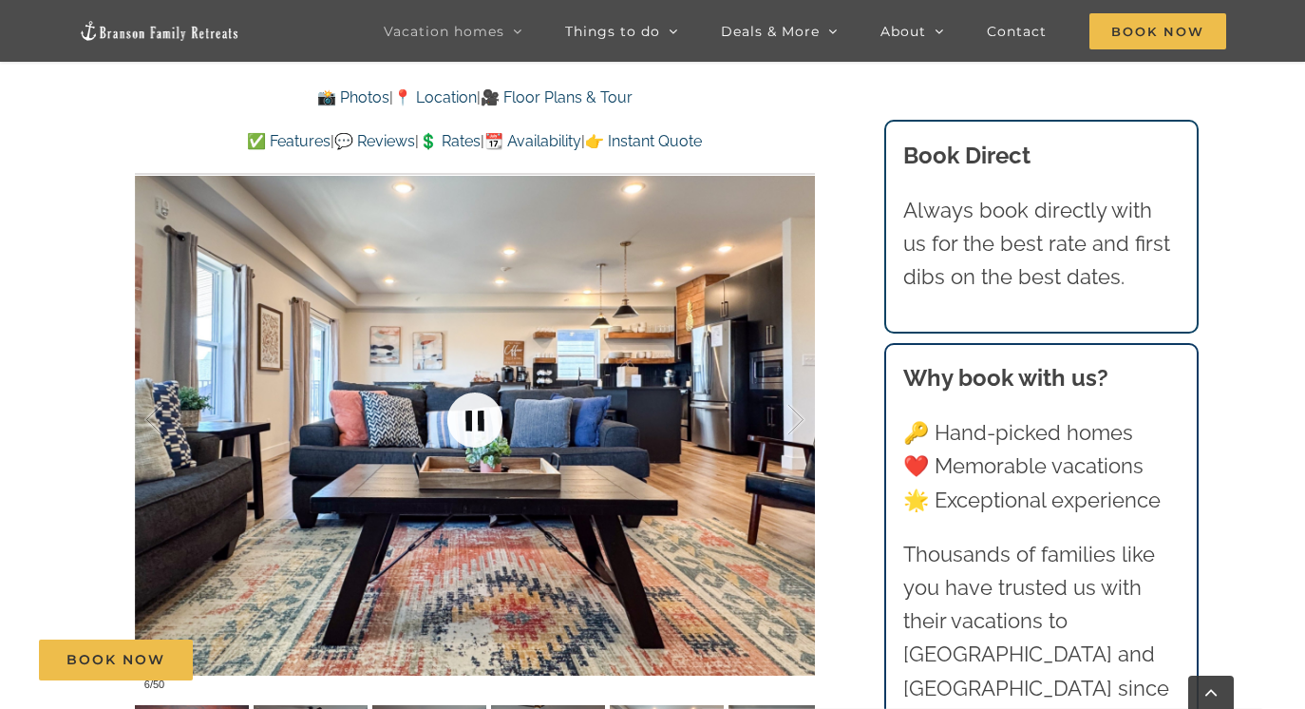
click at [470, 382] on link at bounding box center [475, 420] width 76 height 76
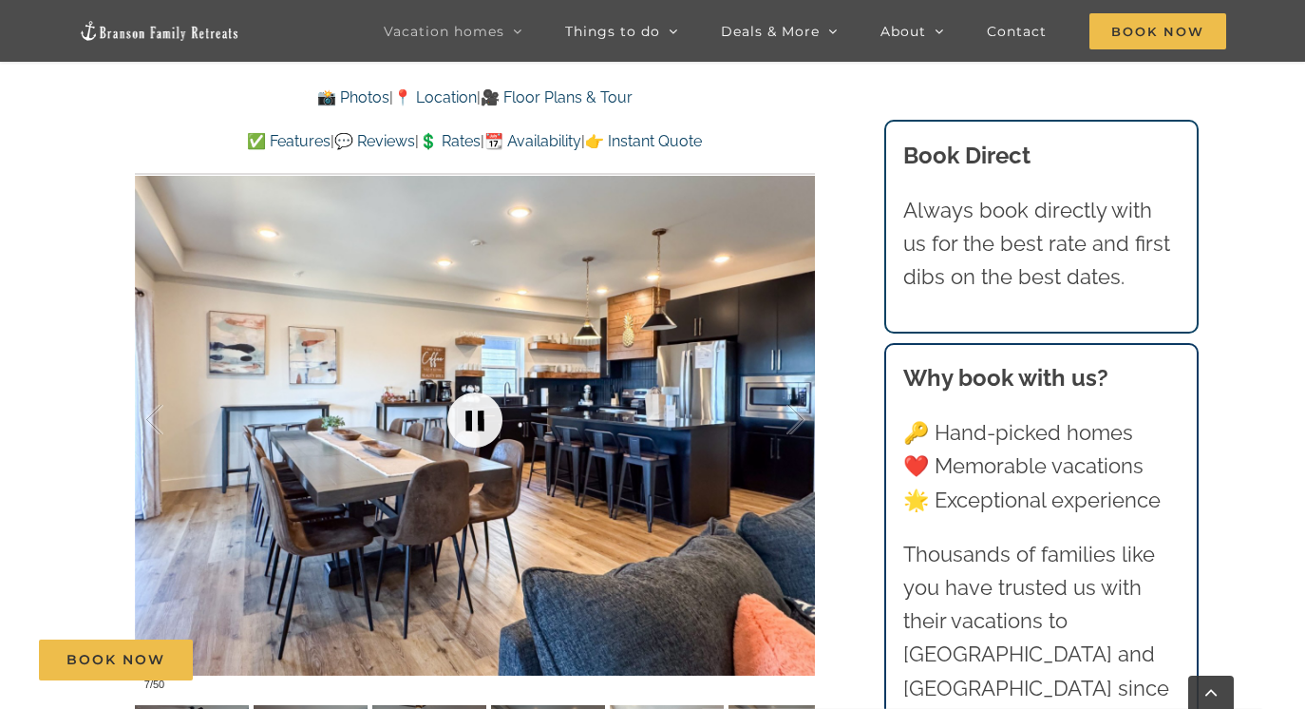
click at [470, 382] on link at bounding box center [475, 420] width 76 height 76
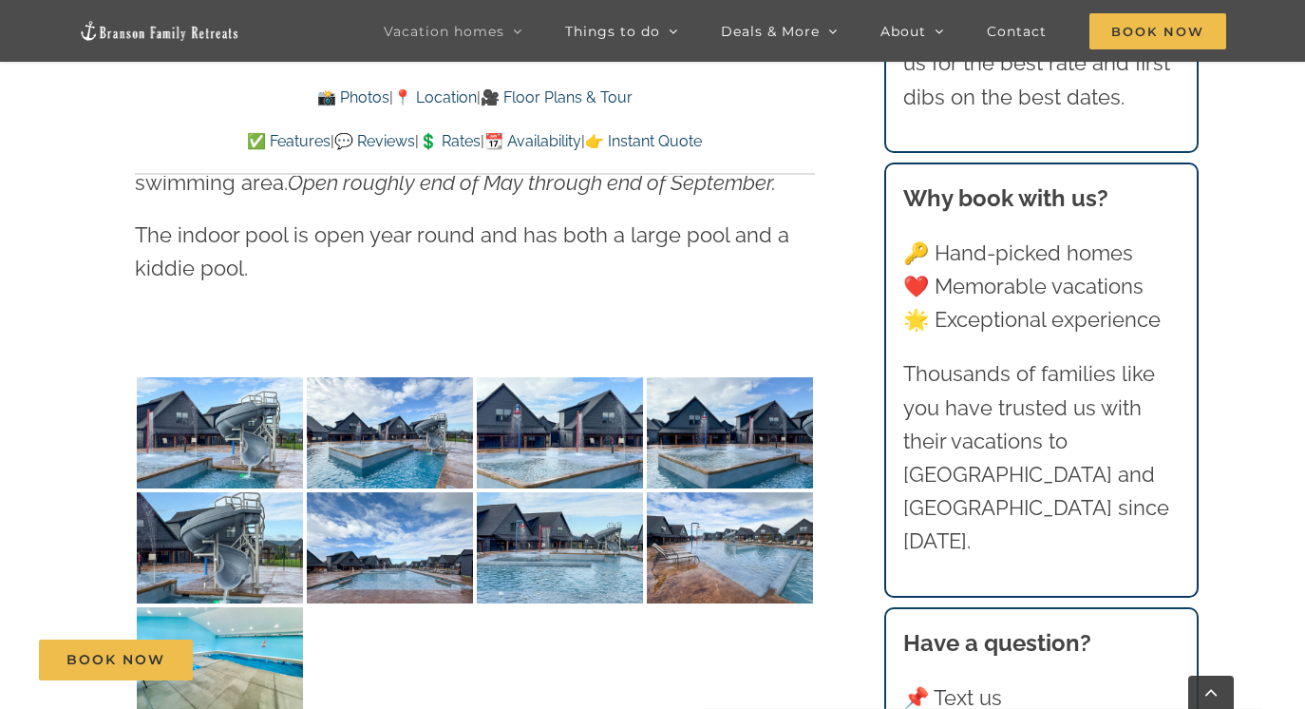
scroll to position [5142, 0]
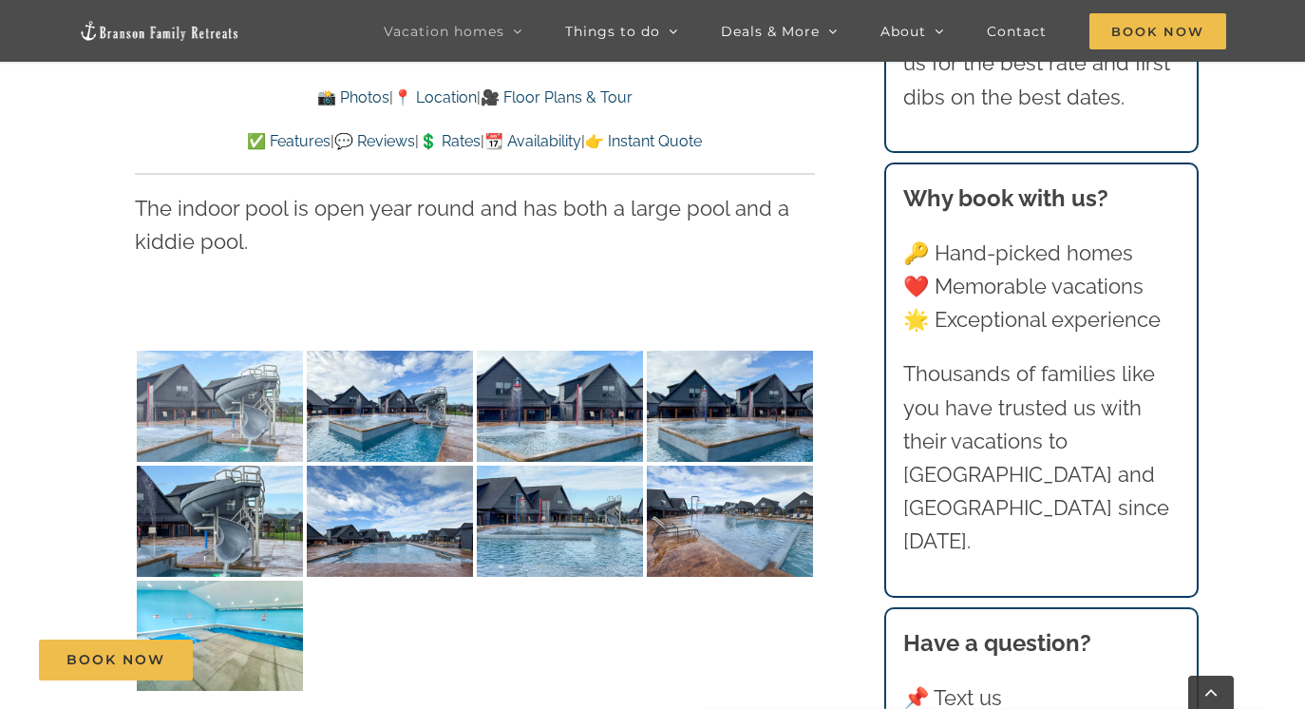
click at [180, 351] on img at bounding box center [220, 406] width 166 height 111
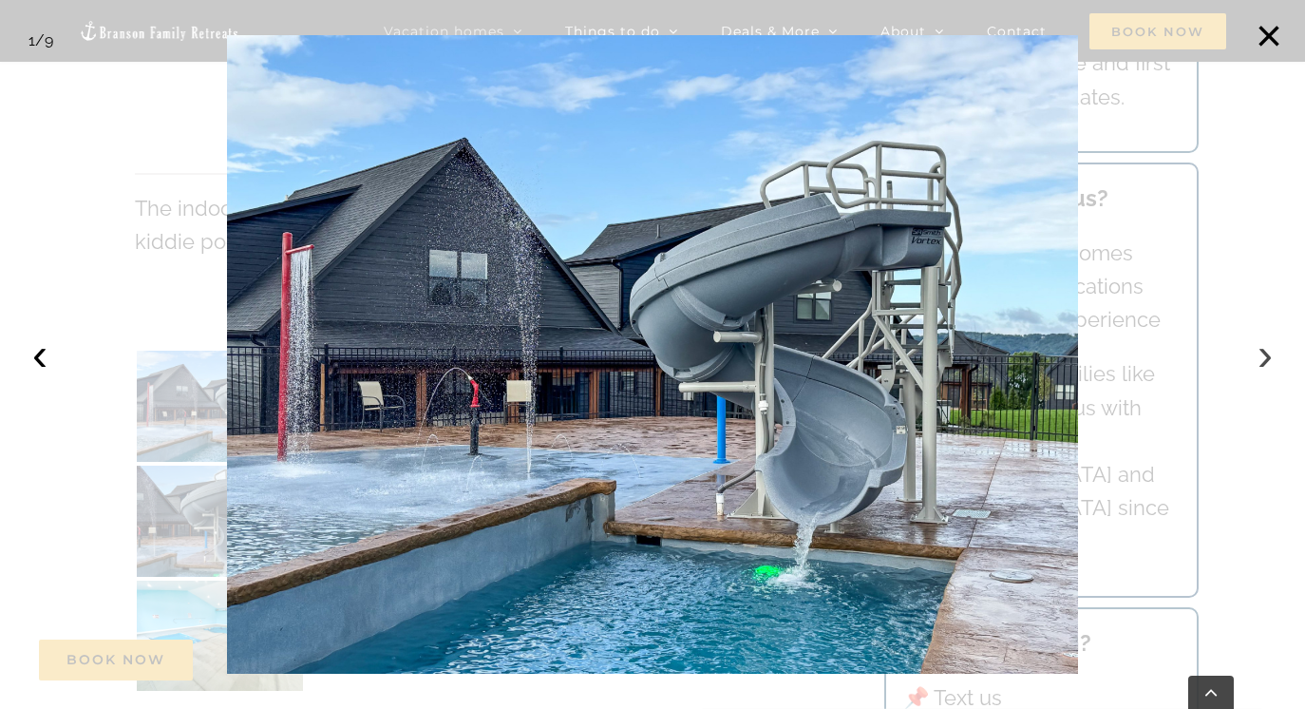
click at [1262, 360] on button "›" at bounding box center [1266, 354] width 42 height 42
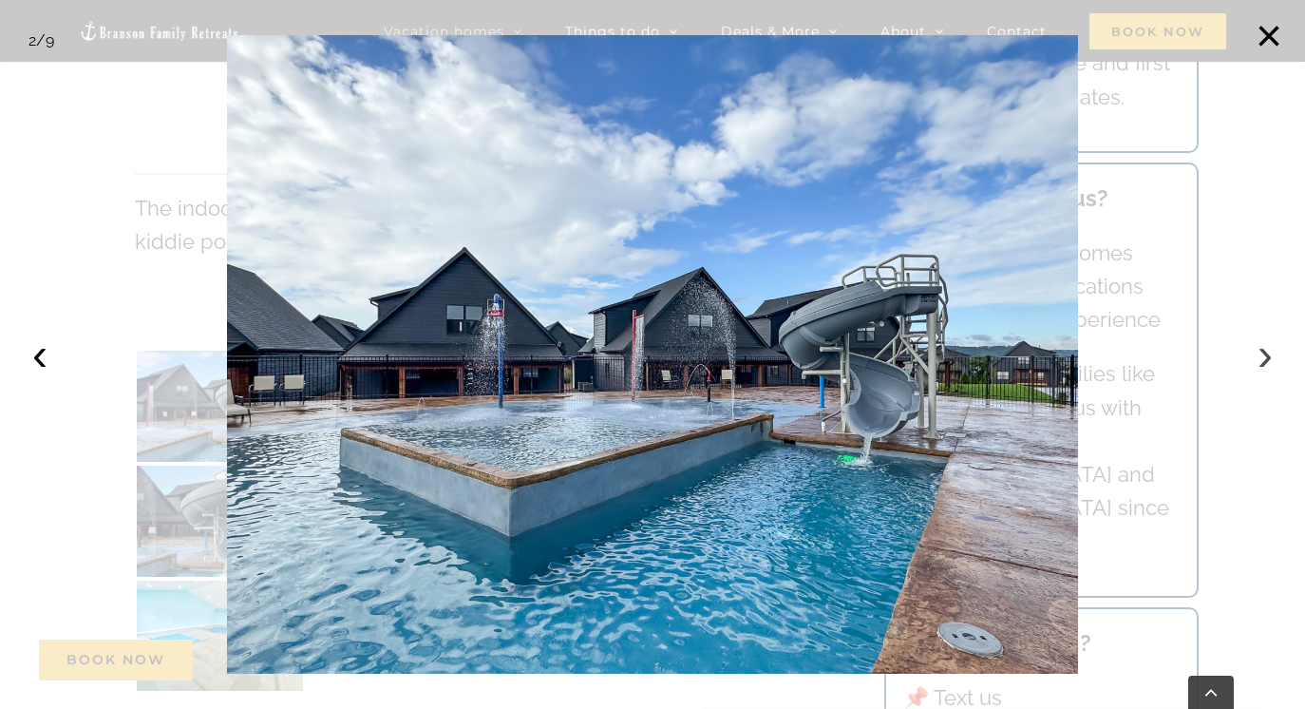
click at [1262, 360] on button "›" at bounding box center [1266, 354] width 42 height 42
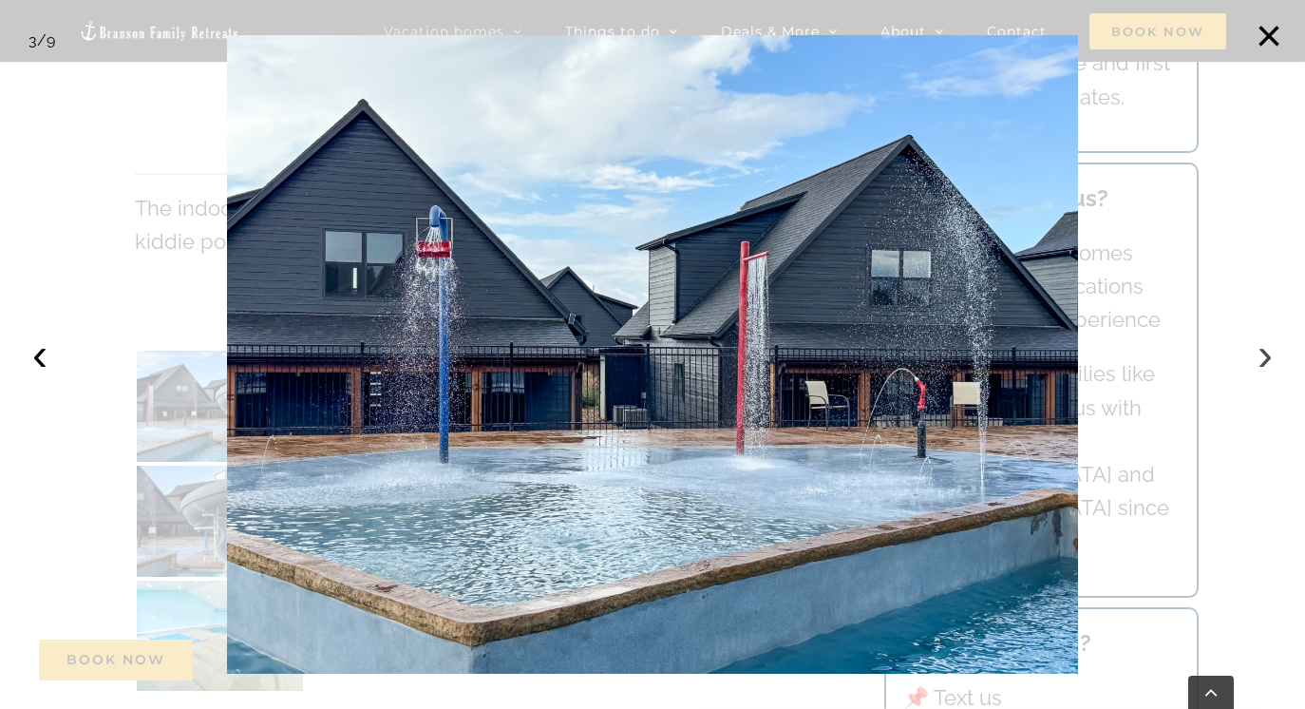
click at [1262, 360] on button "›" at bounding box center [1266, 354] width 42 height 42
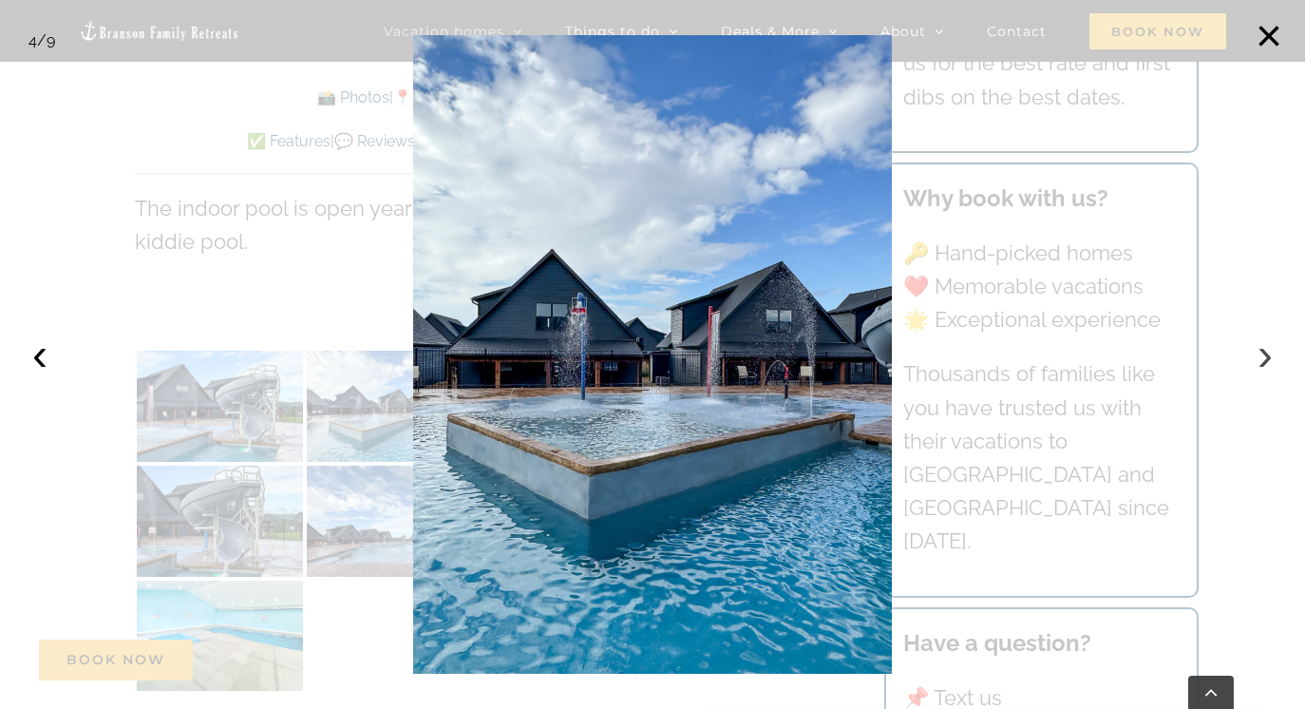
click at [1262, 360] on button "›" at bounding box center [1266, 354] width 42 height 42
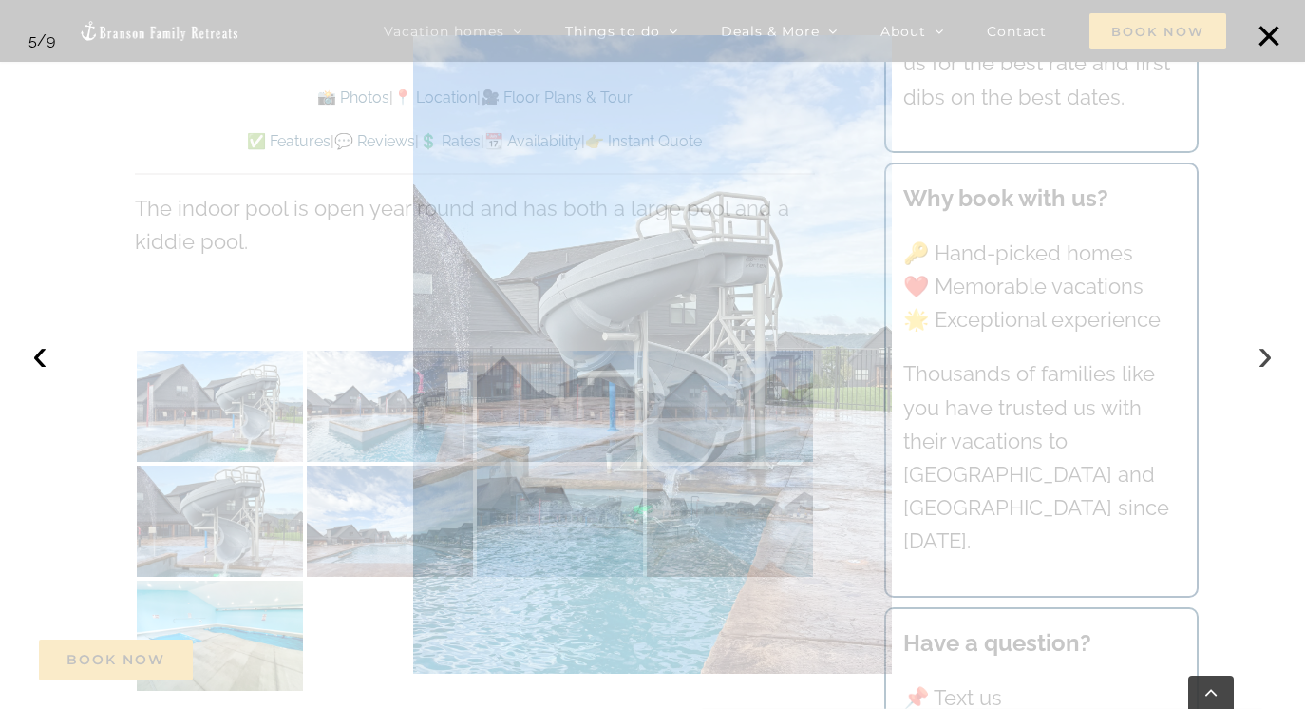
click at [1262, 360] on button "›" at bounding box center [1266, 354] width 42 height 42
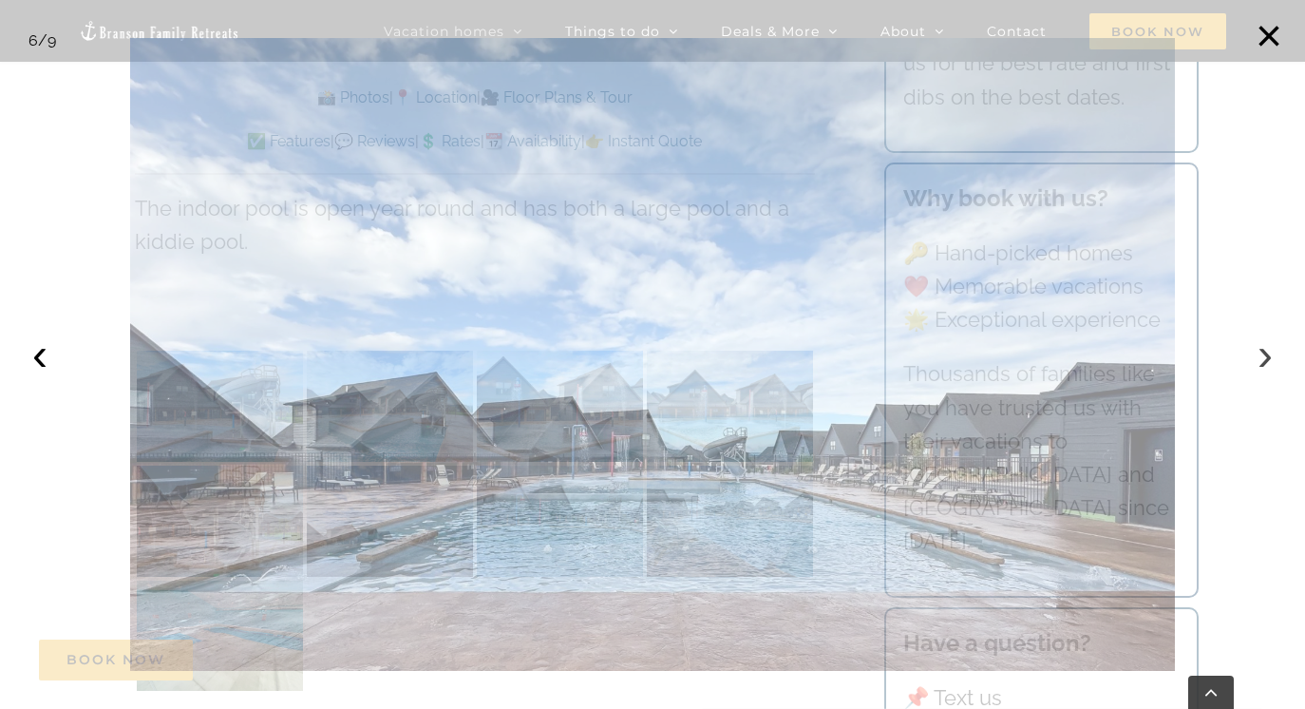
click at [1262, 360] on button "›" at bounding box center [1266, 354] width 42 height 42
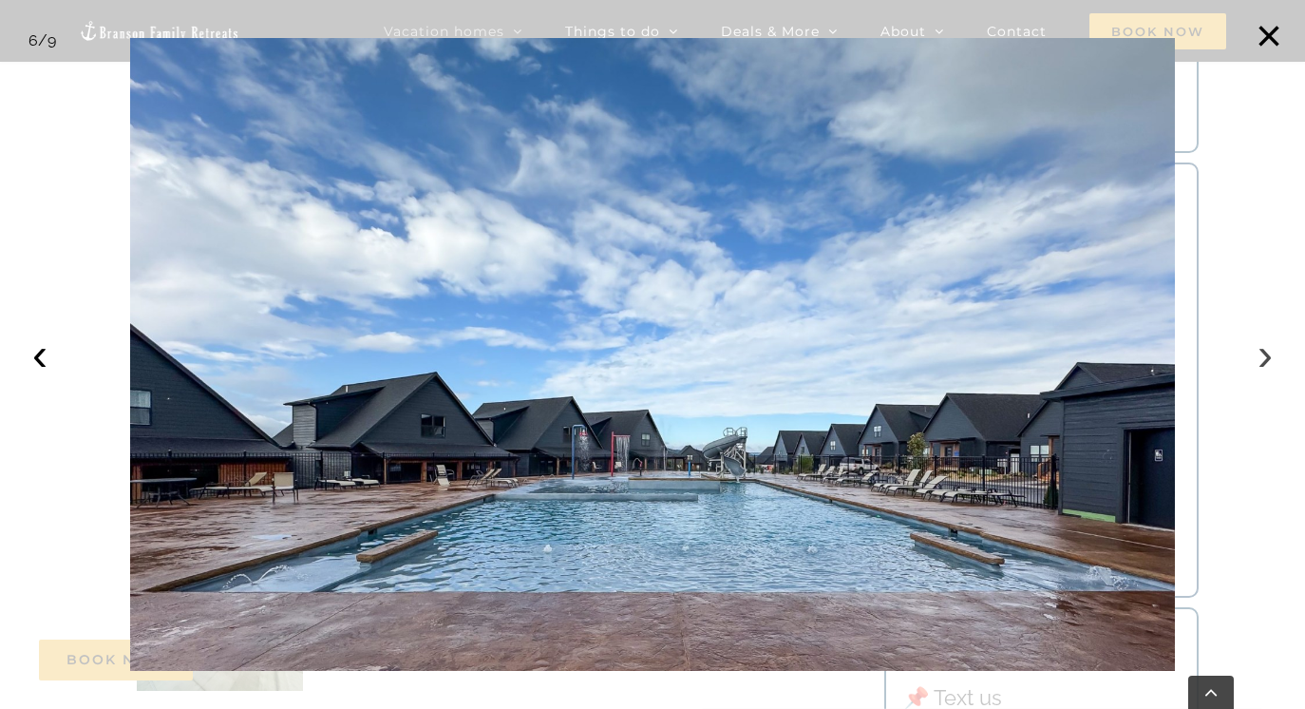
click at [1262, 360] on button "›" at bounding box center [1266, 354] width 42 height 42
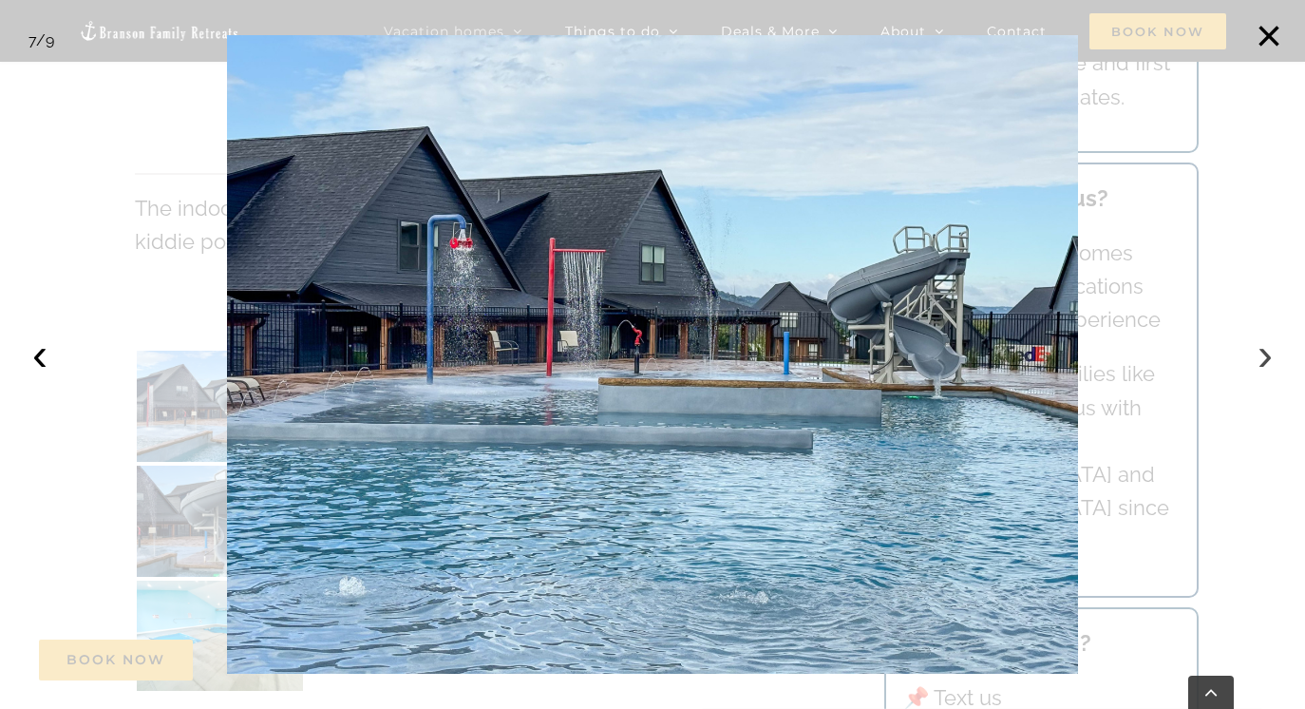
click at [1262, 360] on button "›" at bounding box center [1266, 354] width 42 height 42
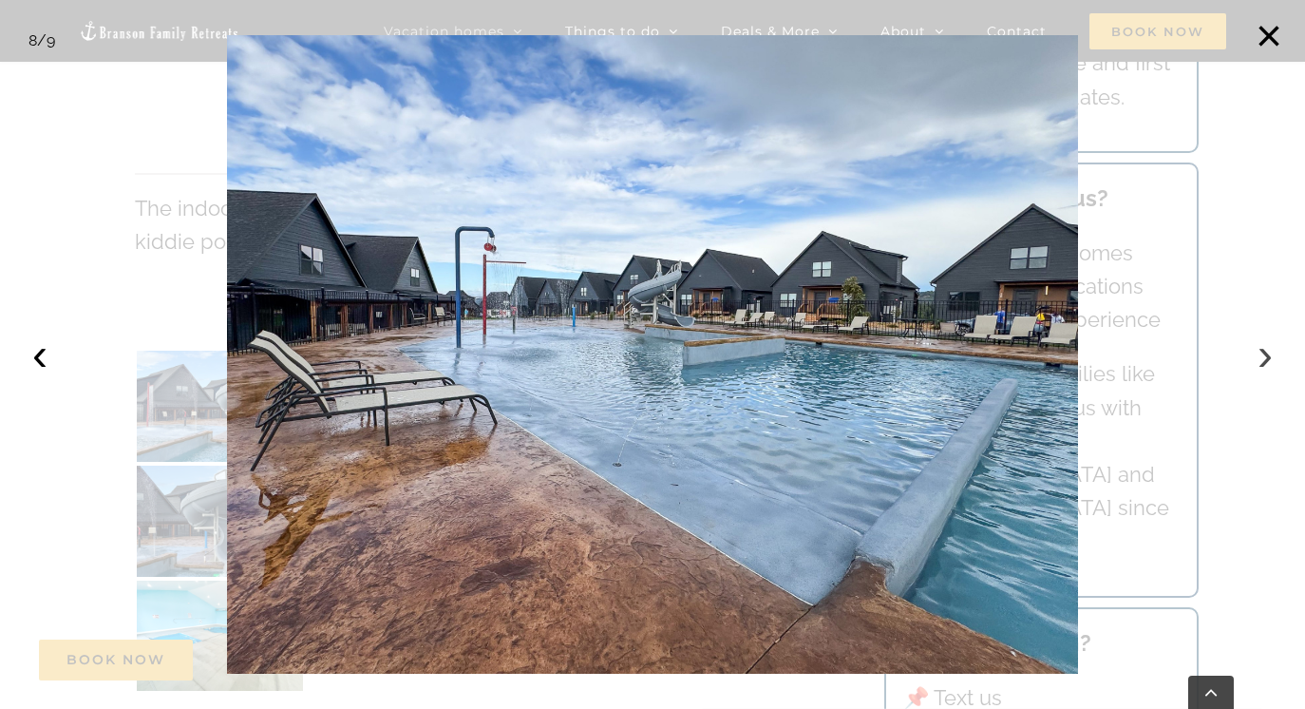
click at [1262, 360] on button "›" at bounding box center [1266, 354] width 42 height 42
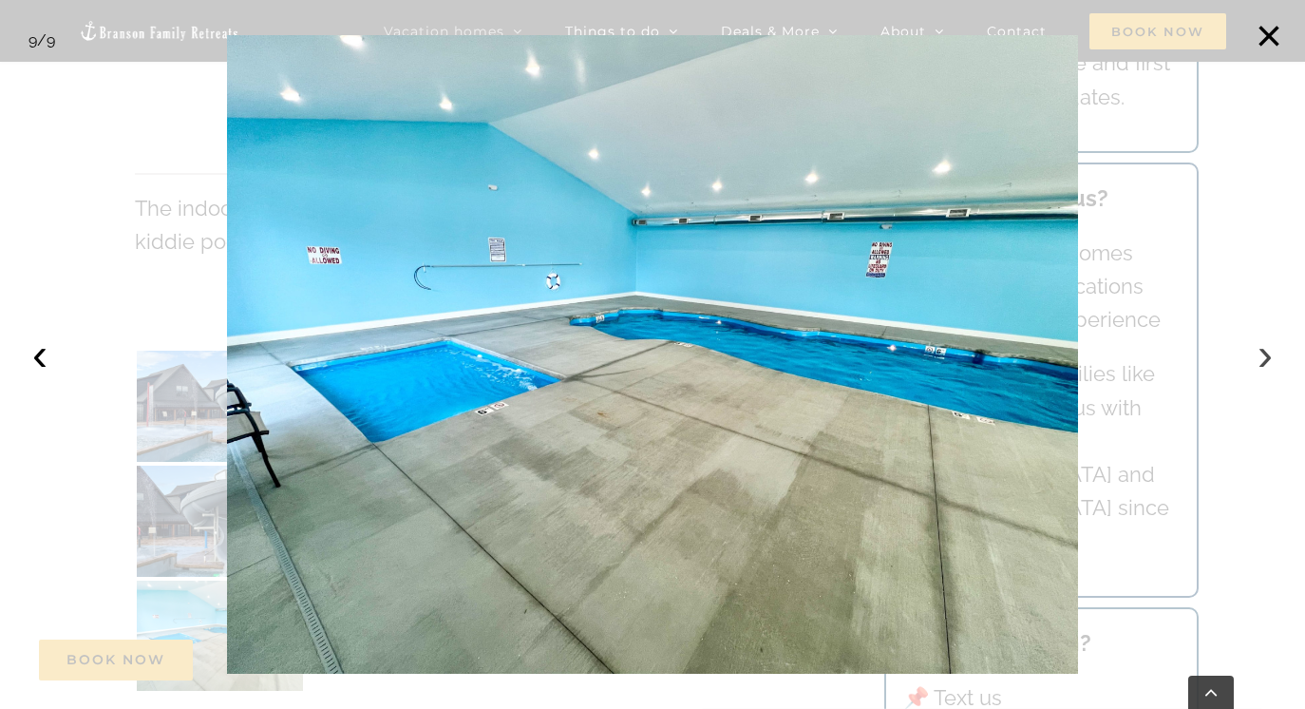
click at [1262, 360] on button "›" at bounding box center [1266, 354] width 42 height 42
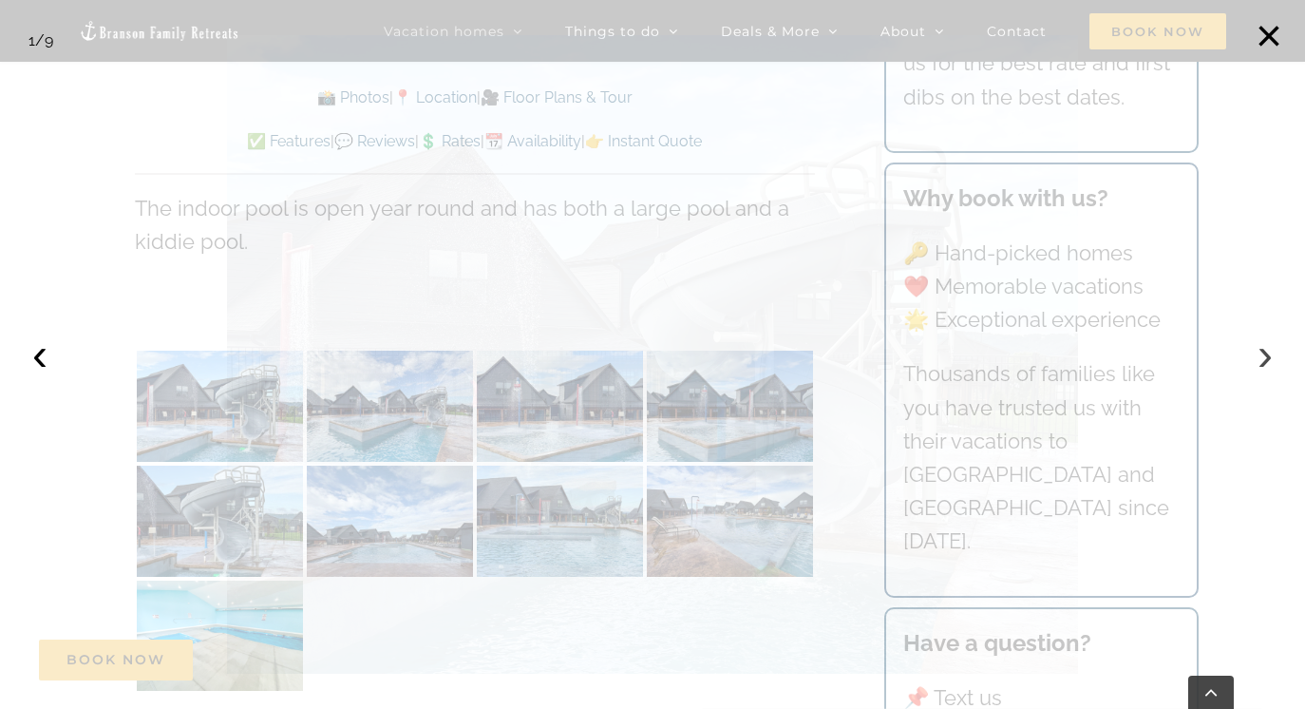
click at [1262, 360] on button "›" at bounding box center [1266, 354] width 42 height 42
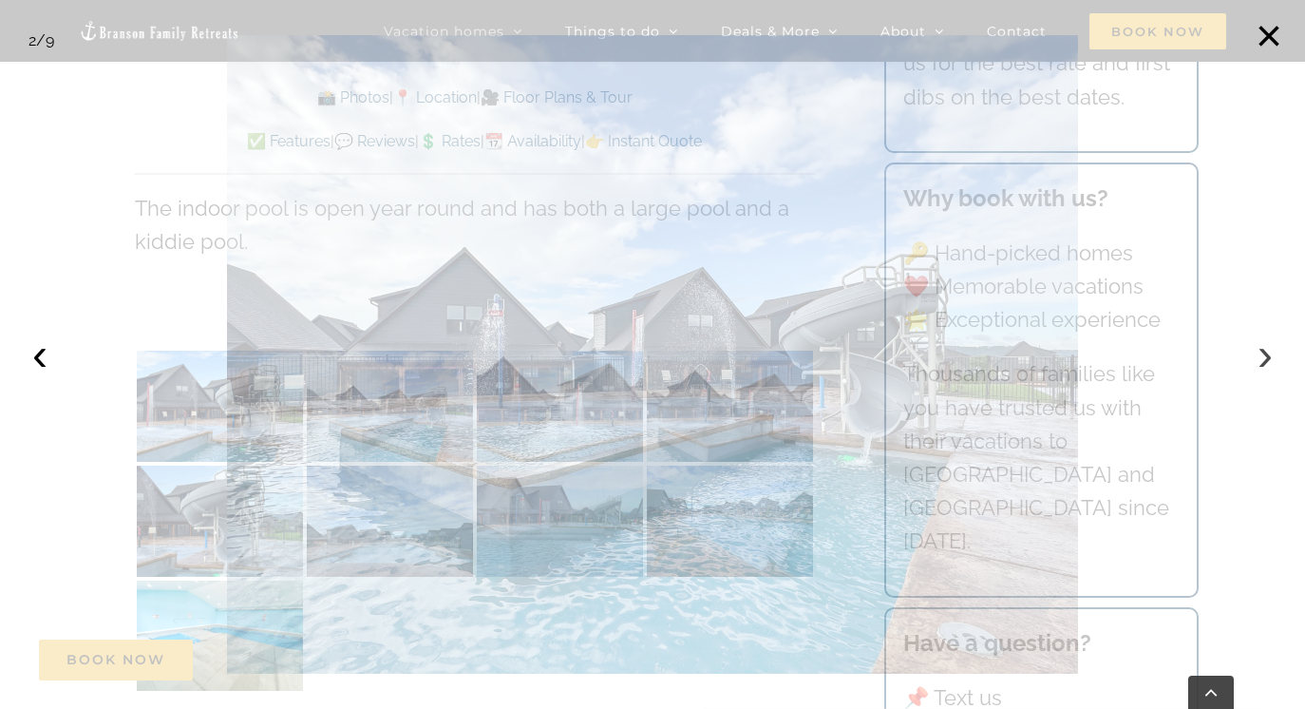
click at [1262, 360] on button "›" at bounding box center [1266, 354] width 42 height 42
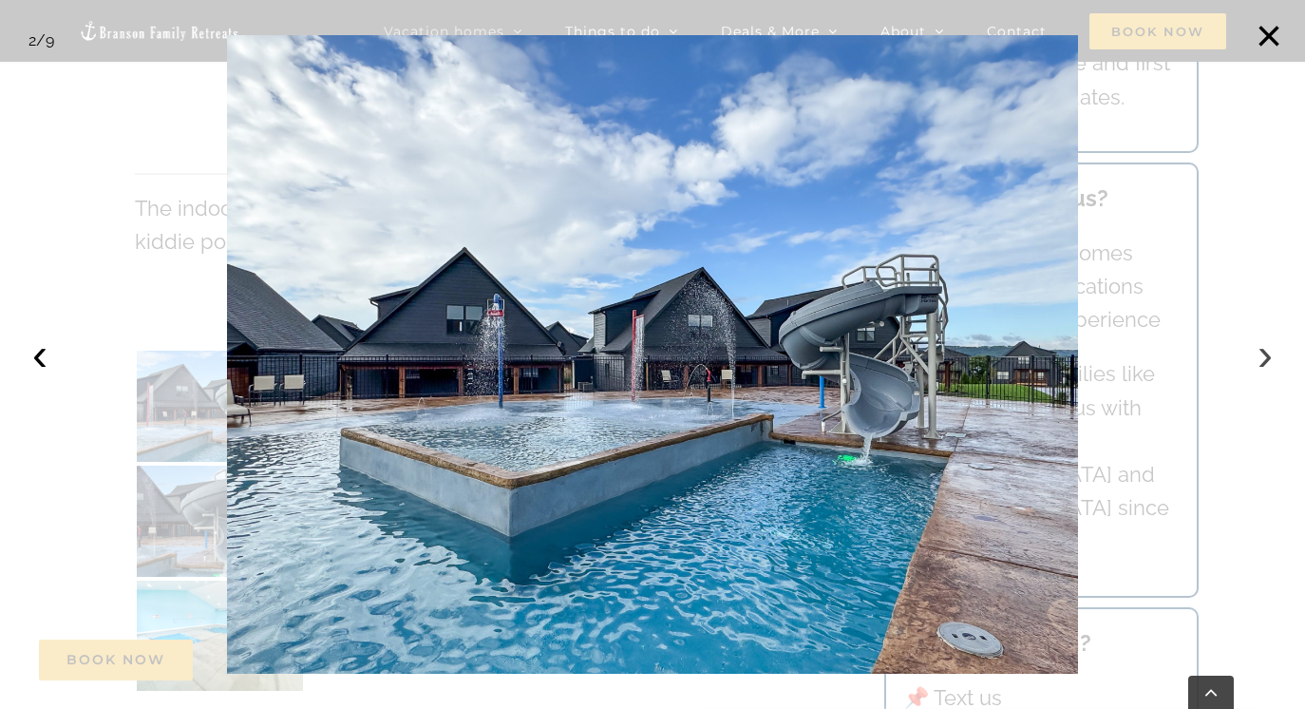
click at [1267, 363] on button "›" at bounding box center [1266, 354] width 42 height 42
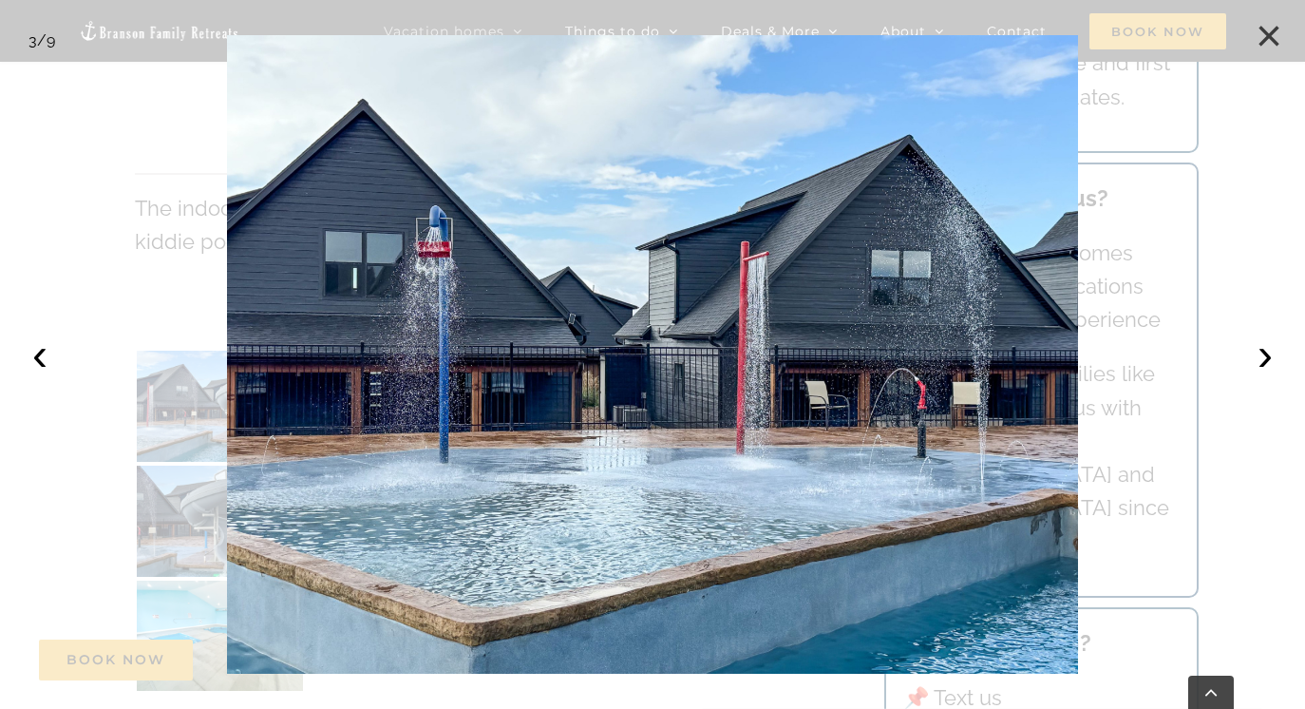
click at [1267, 31] on button "×" at bounding box center [1269, 36] width 42 height 42
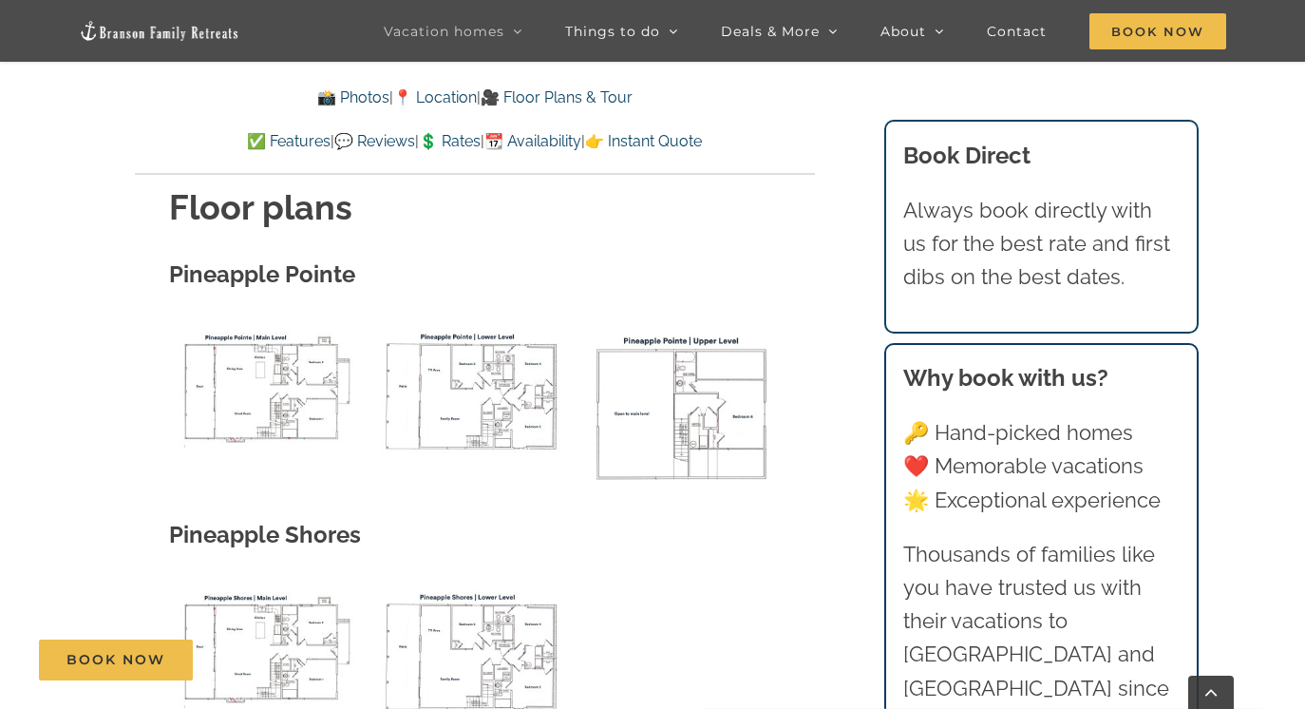
scroll to position [7443, 0]
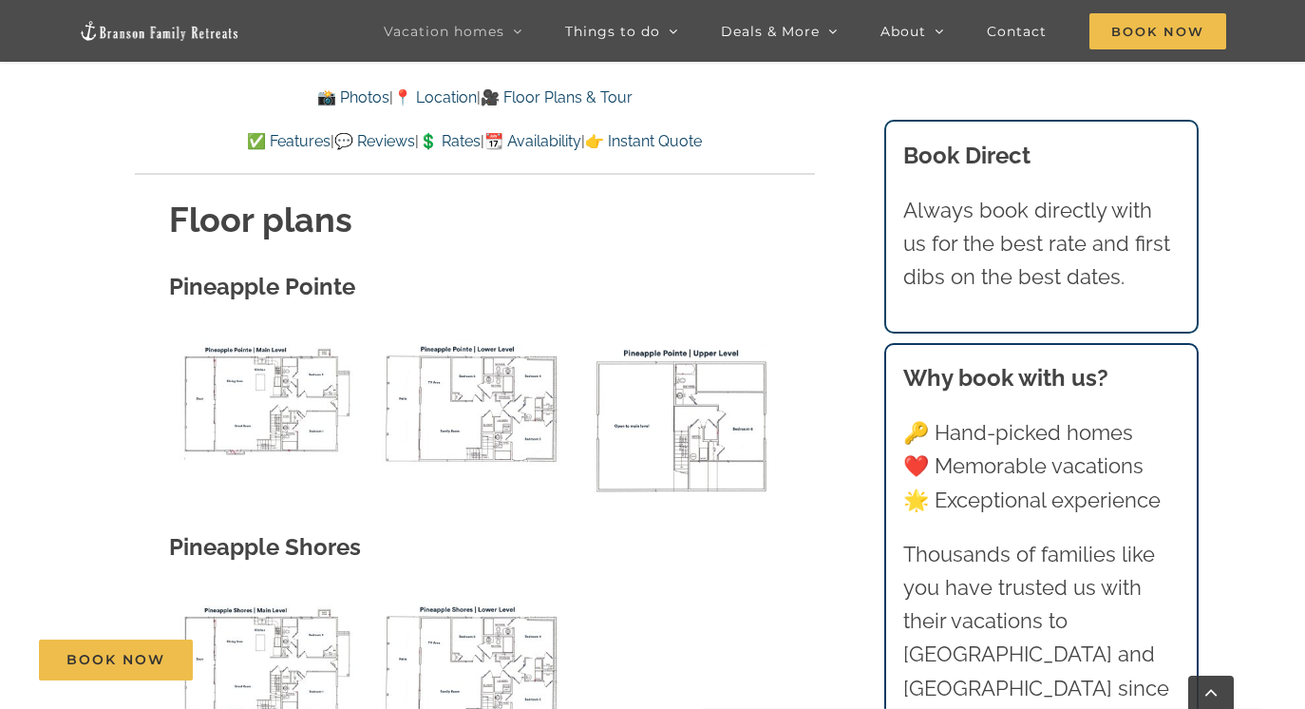
click at [259, 339] on img "P Pointe main level floor plan" at bounding box center [268, 399] width 198 height 121
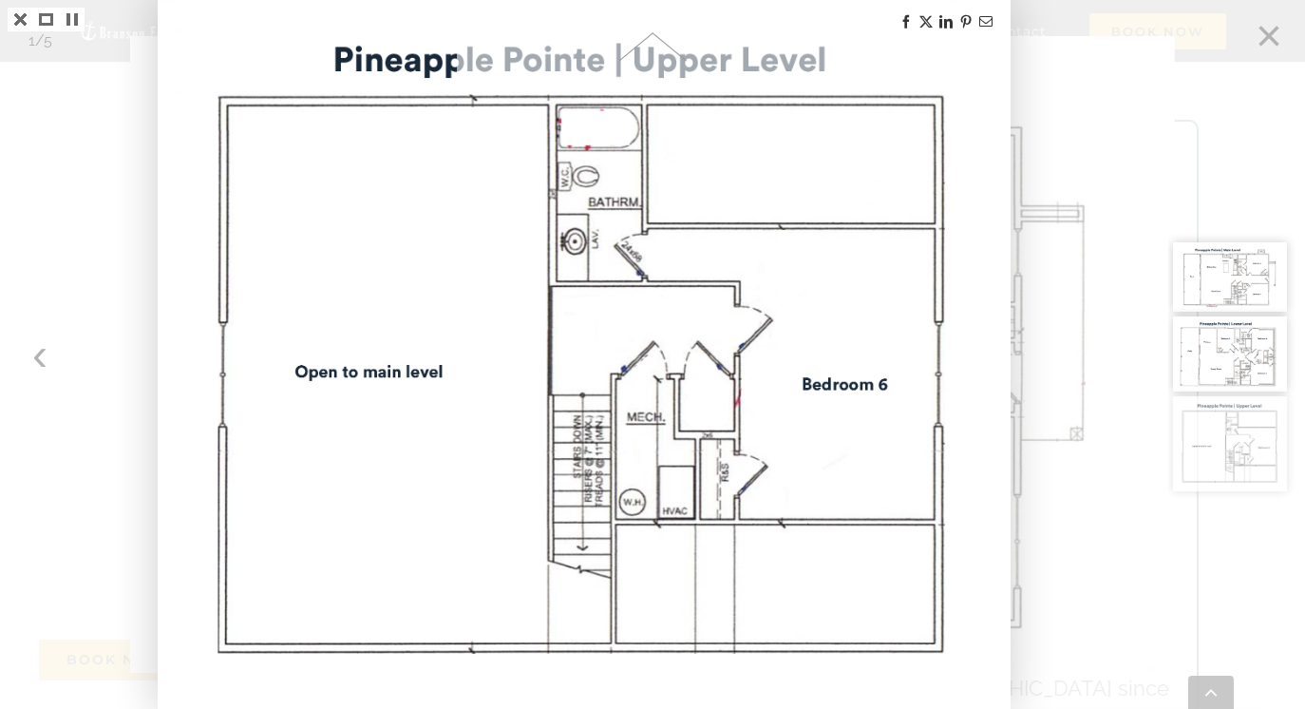
click at [849, 273] on body "⚡️ Epic Spring Break giveaway [ENTER NOW] ⚡️ Best booking & cancellation policy…" at bounding box center [652, 515] width 1305 height 15917
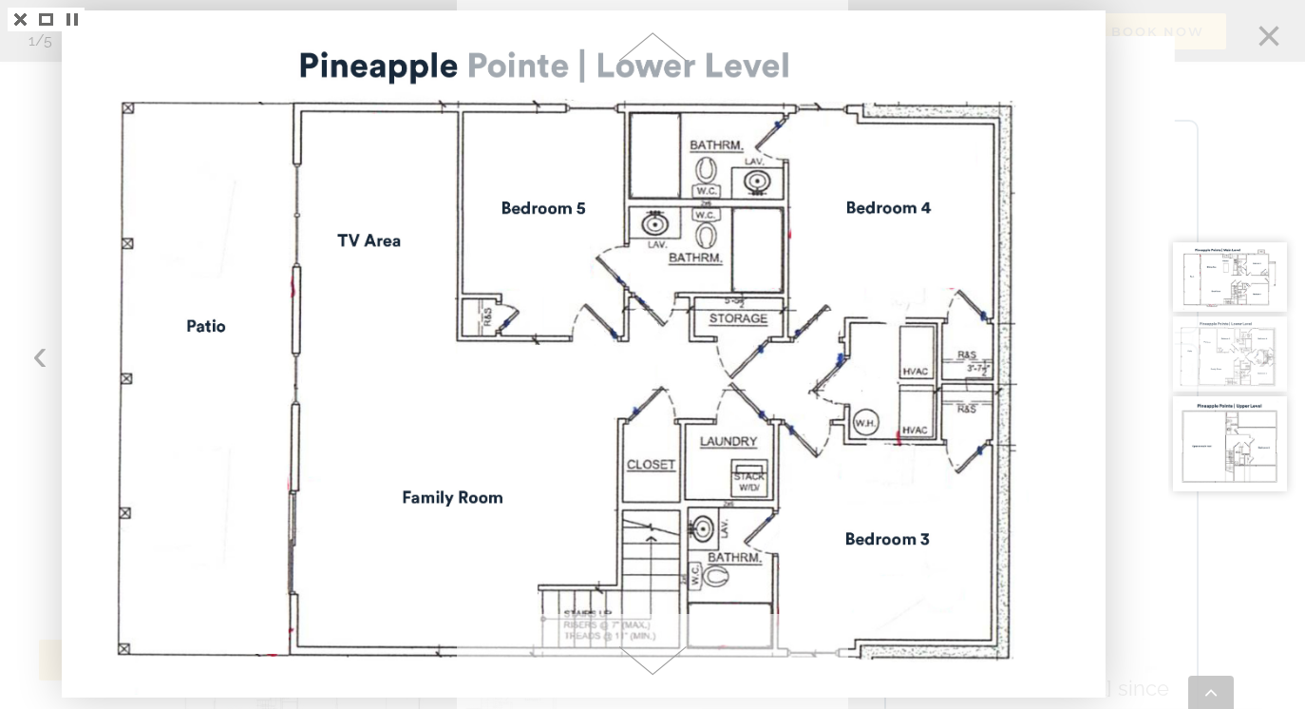
click at [1255, 32] on div at bounding box center [1237, 354] width 137 height 709
click at [1271, 34] on div at bounding box center [1237, 354] width 137 height 709
click at [1268, 34] on div at bounding box center [1237, 354] width 137 height 709
click at [913, 50] on img at bounding box center [584, 353] width 1038 height 681
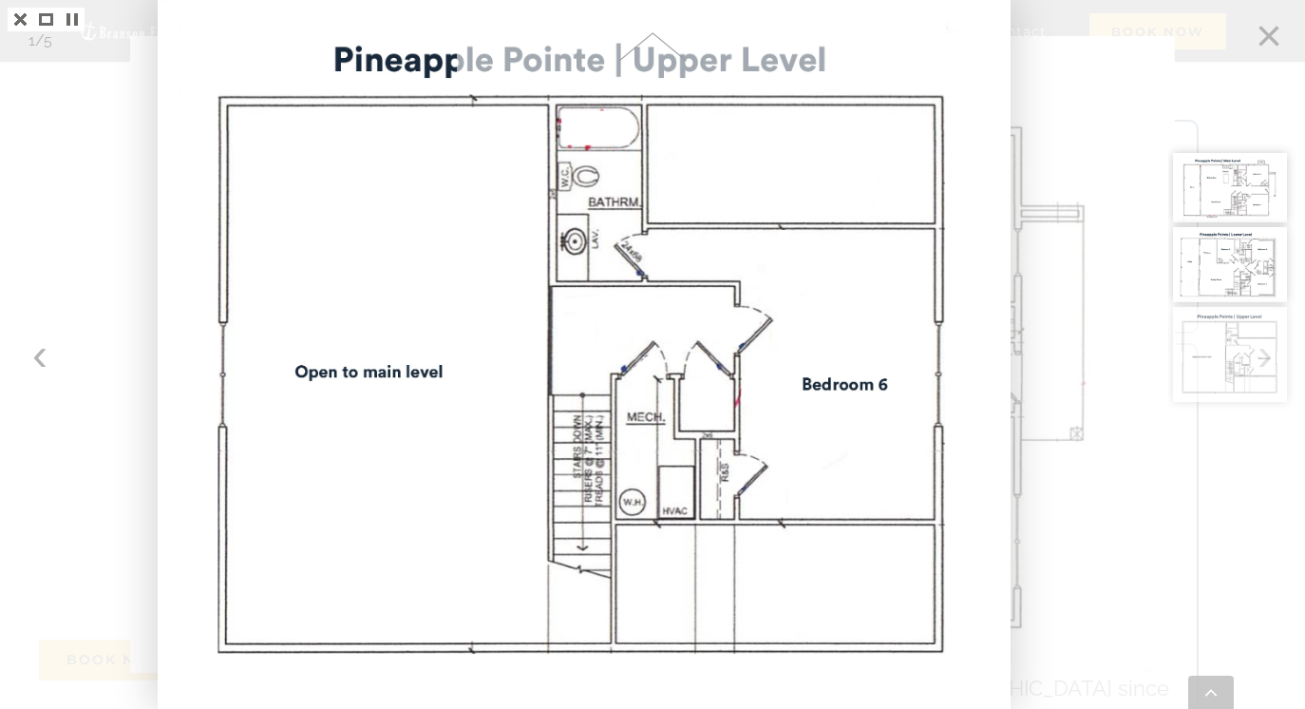
click at [1267, 41] on div at bounding box center [1237, 354] width 137 height 709
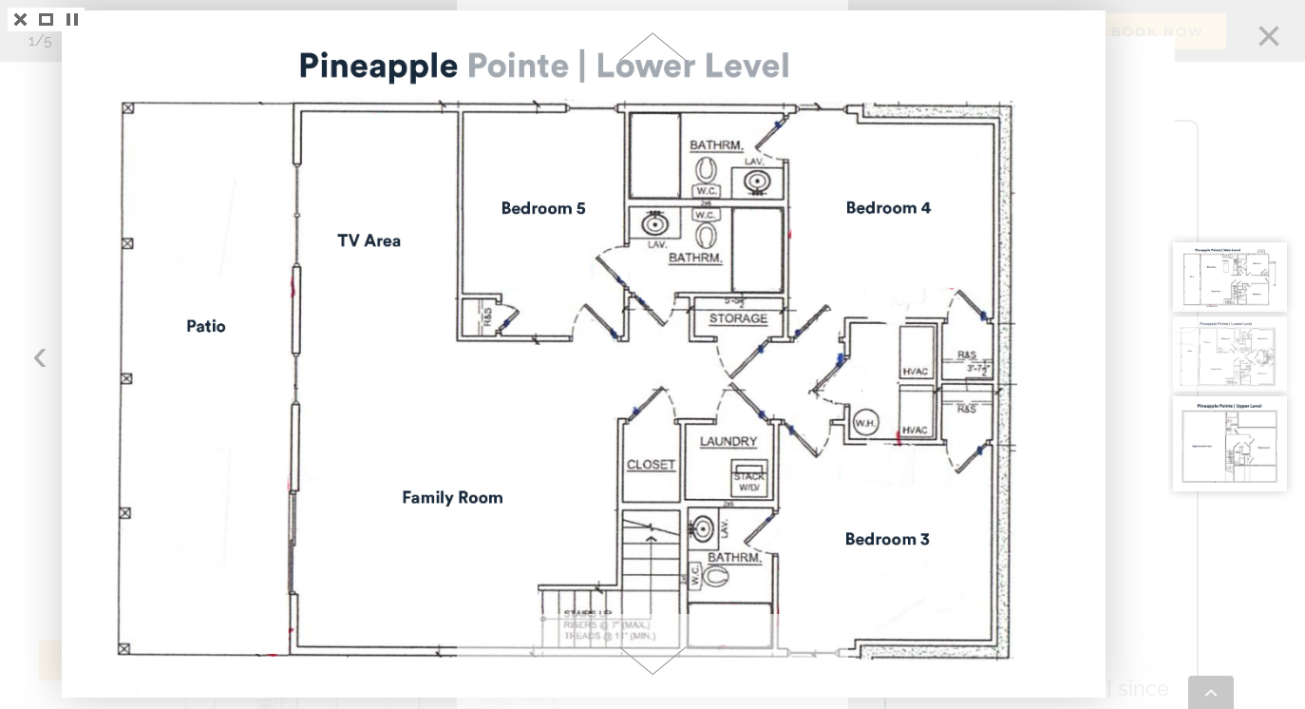
click at [1262, 192] on div at bounding box center [1237, 354] width 137 height 709
click at [23, 17] on link at bounding box center [21, 20] width 26 height 24
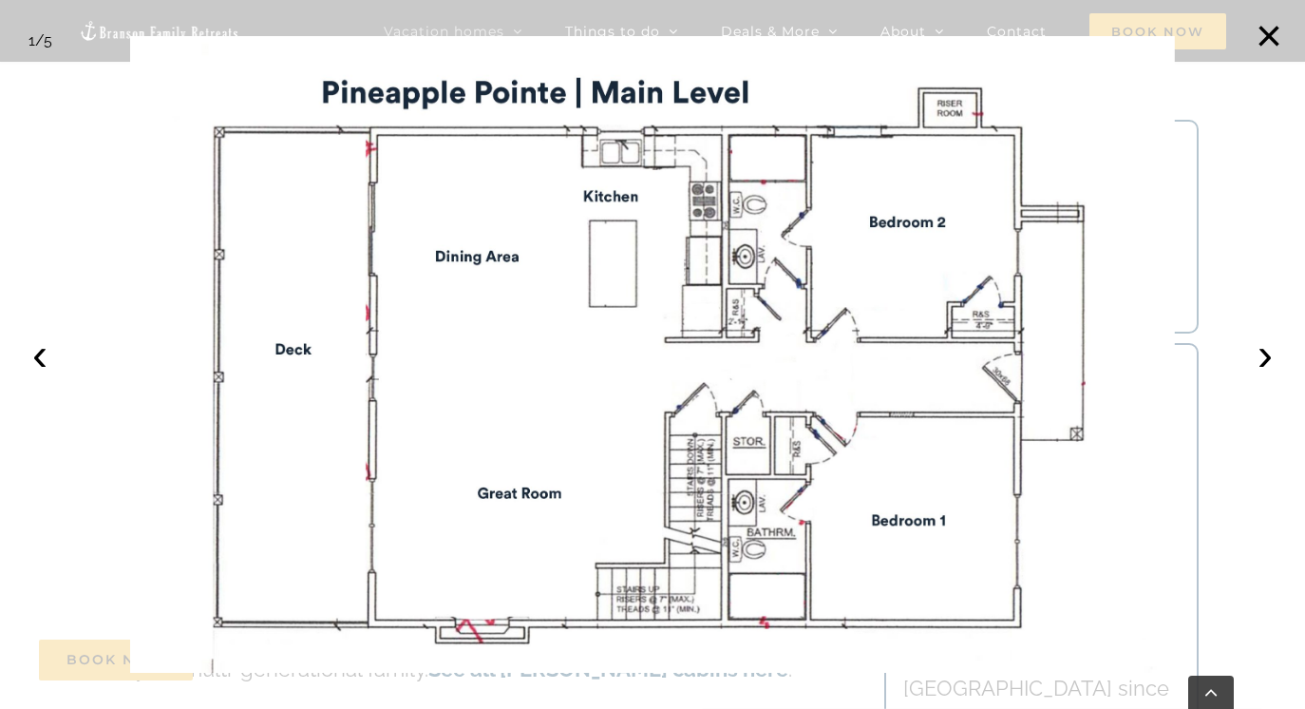
scroll to position [6321, 0]
click at [1260, 34] on button "×" at bounding box center [1269, 36] width 42 height 42
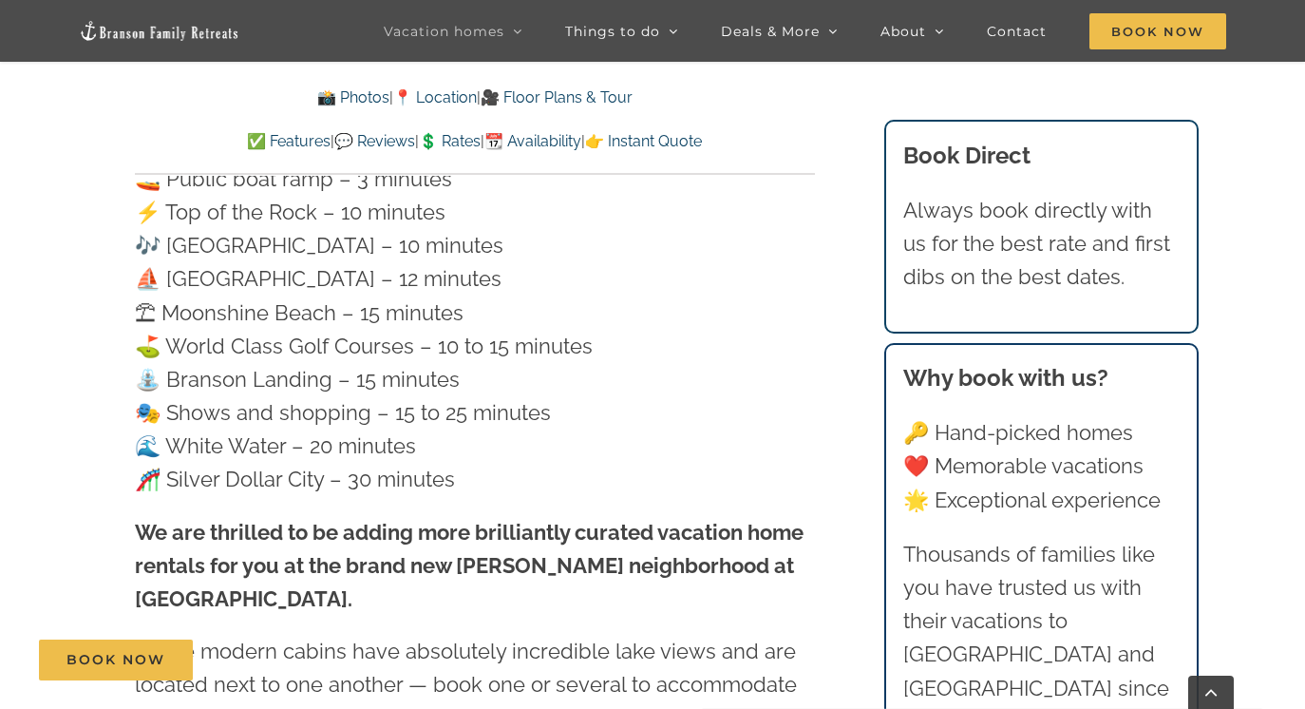
scroll to position [6298, 0]
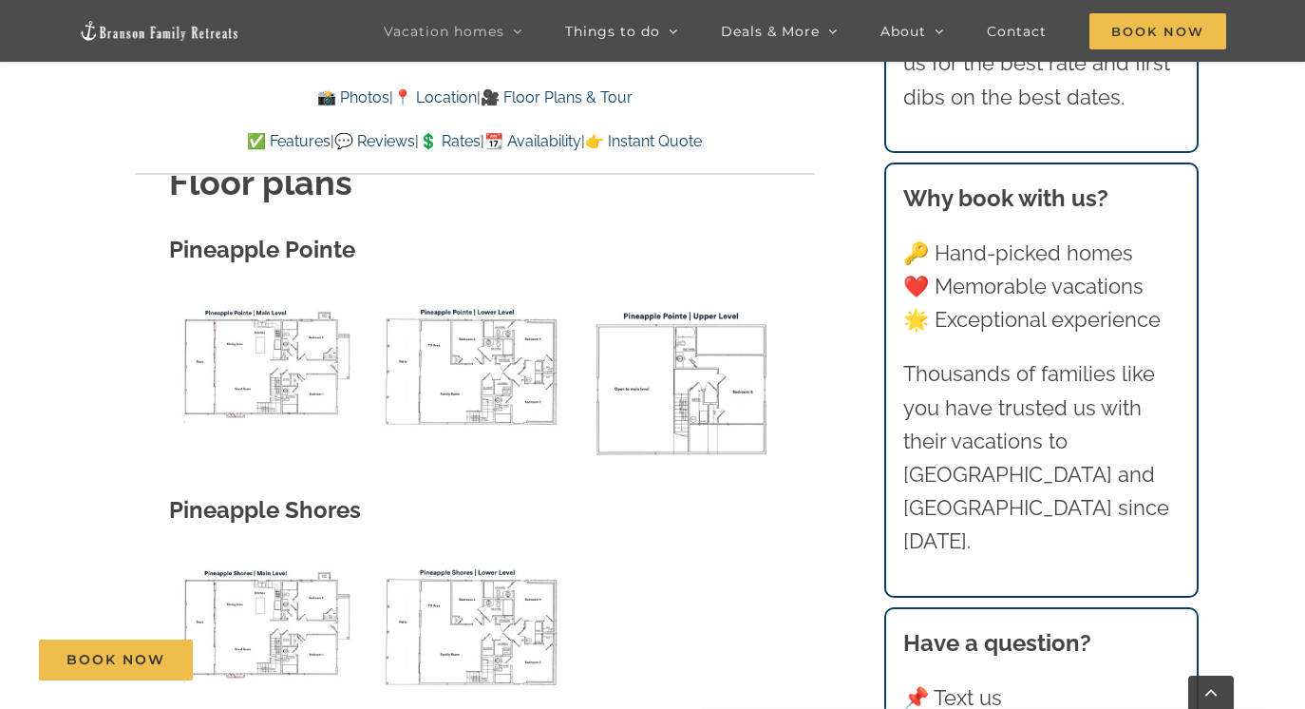
scroll to position [7508, 0]
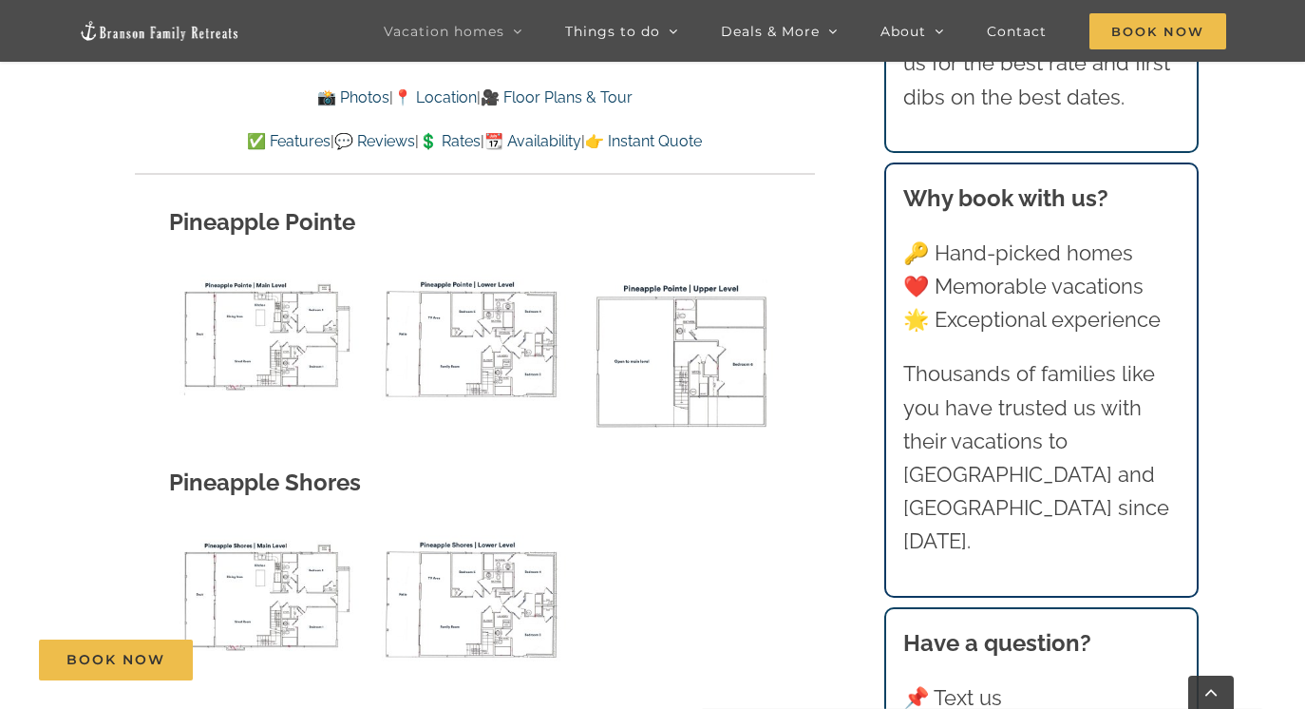
click at [258, 535] on img "P Shores main level floor plan" at bounding box center [268, 595] width 198 height 121
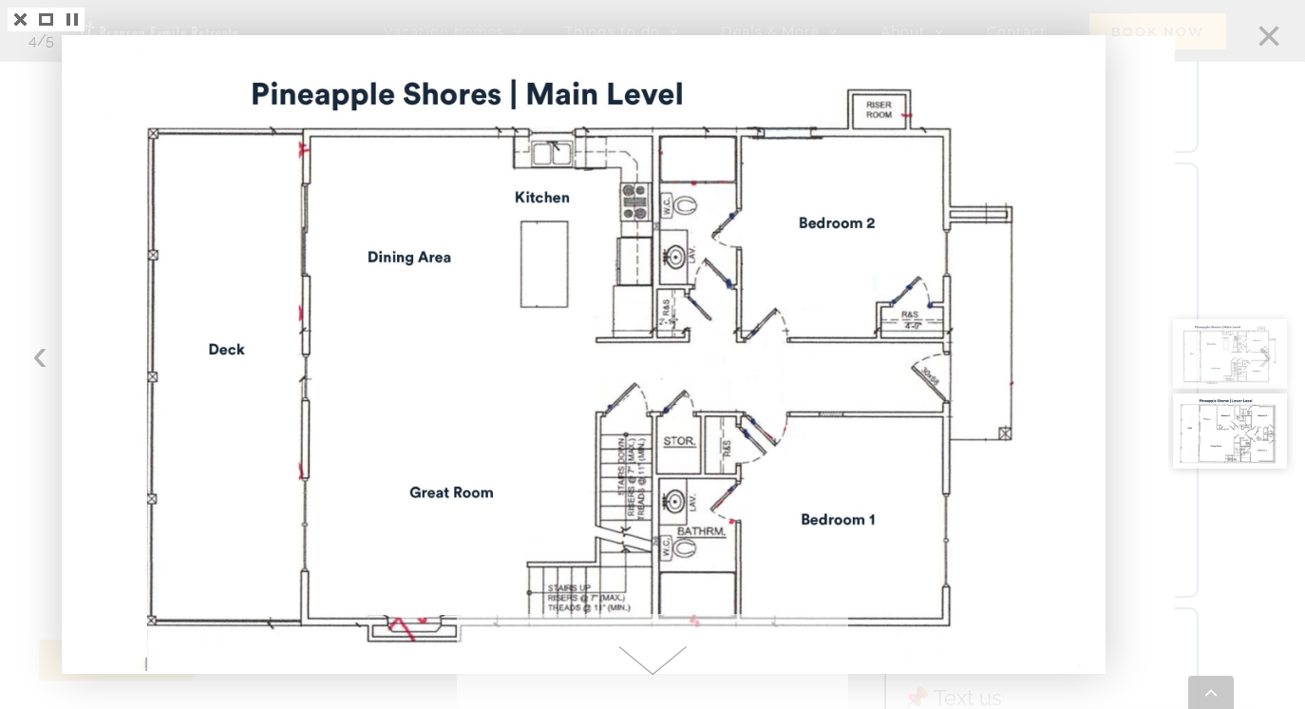
click at [1268, 32] on div at bounding box center [1237, 354] width 137 height 709
click at [19, 23] on link at bounding box center [21, 20] width 26 height 24
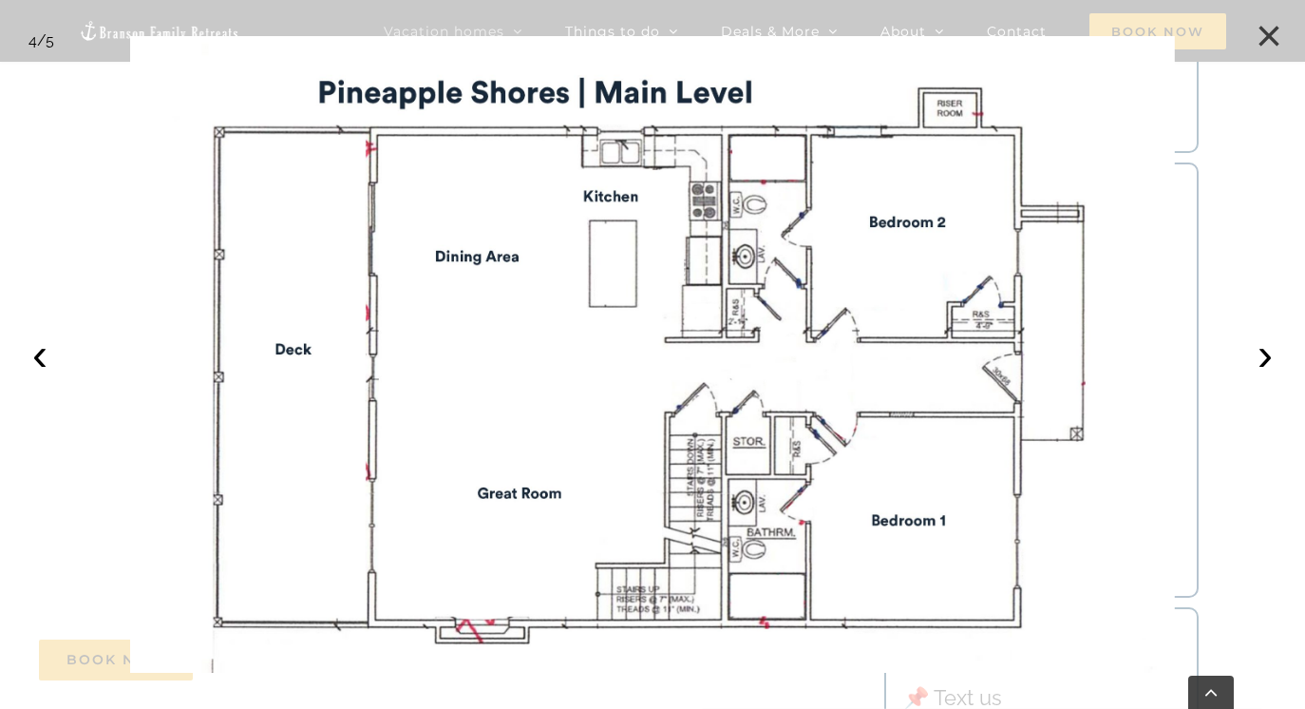
click at [1266, 37] on button "×" at bounding box center [1269, 36] width 42 height 42
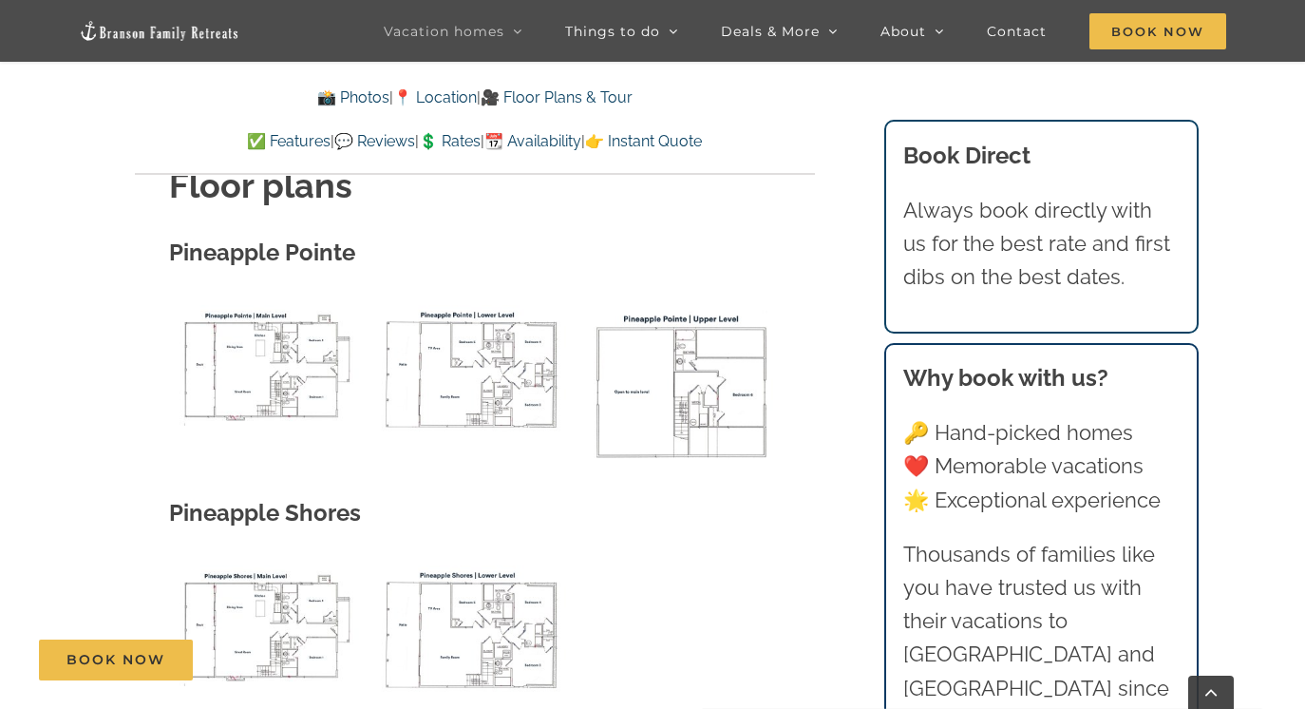
scroll to position [7470, 0]
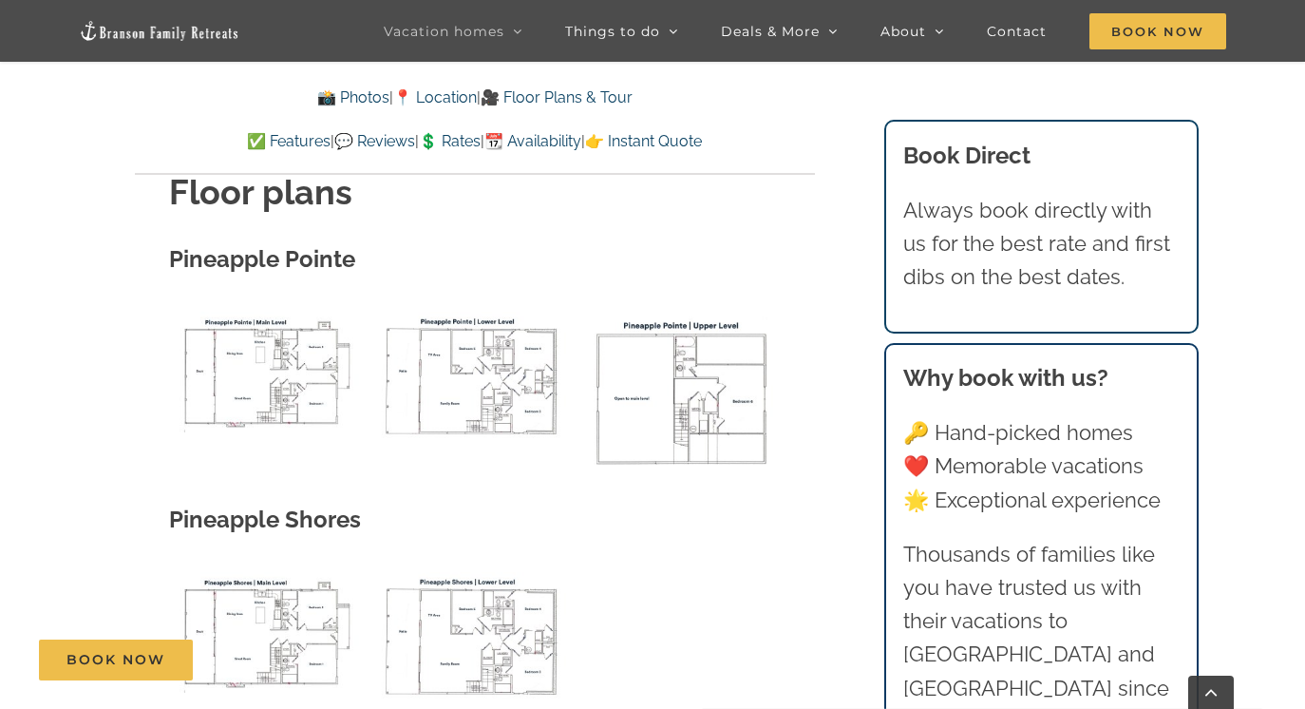
click at [448, 135] on link "💲 Rates" at bounding box center [450, 141] width 62 height 18
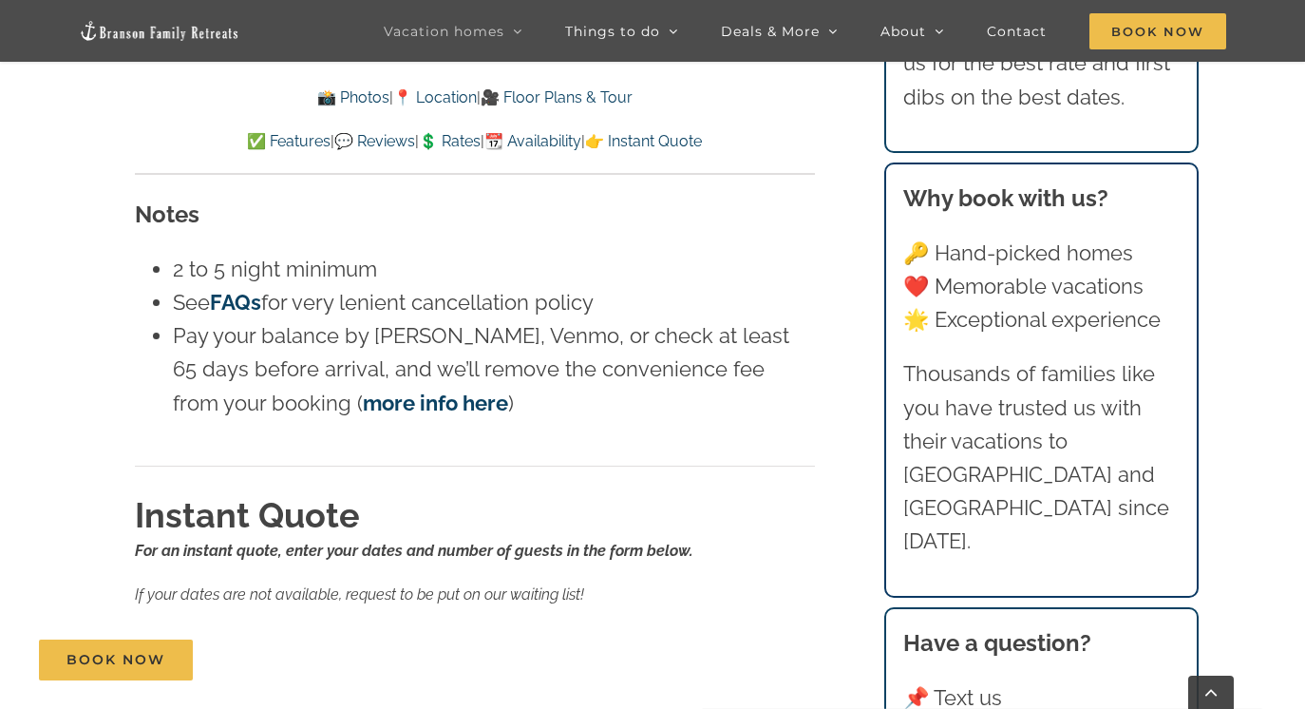
scroll to position [13621, 0]
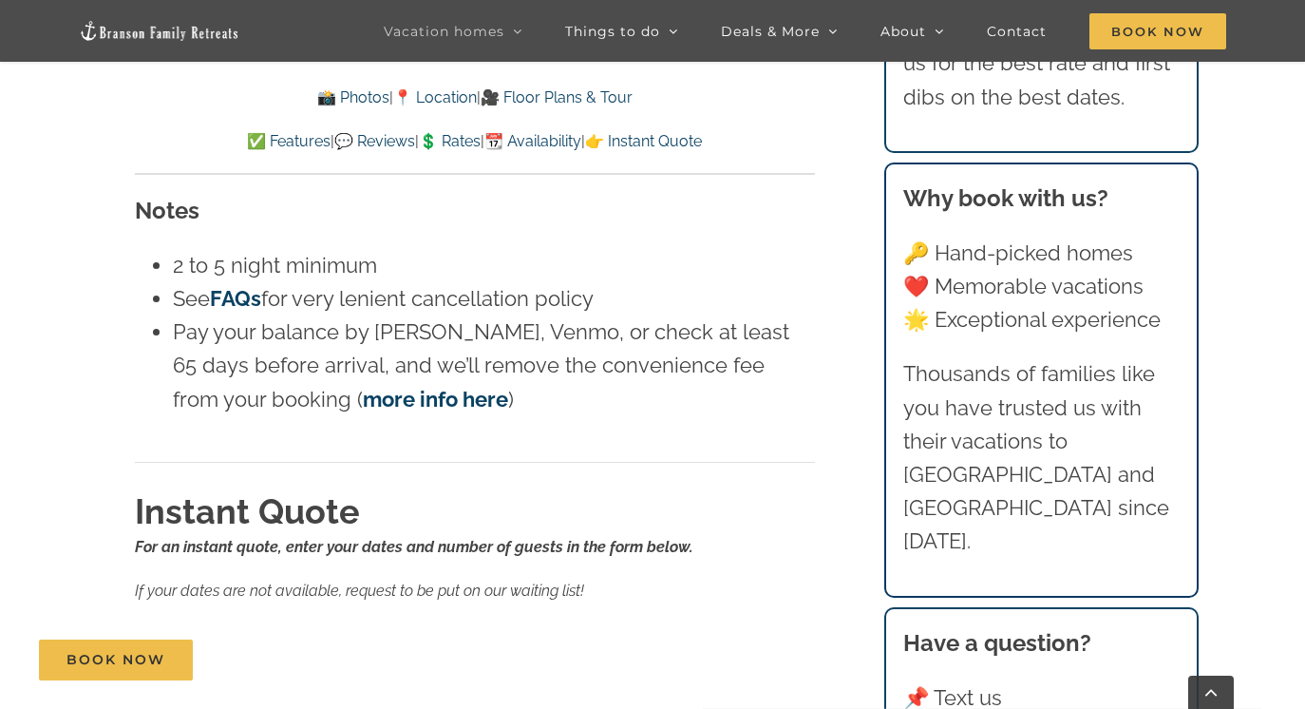
click at [379, 387] on link "more info here" at bounding box center [435, 399] width 145 height 25
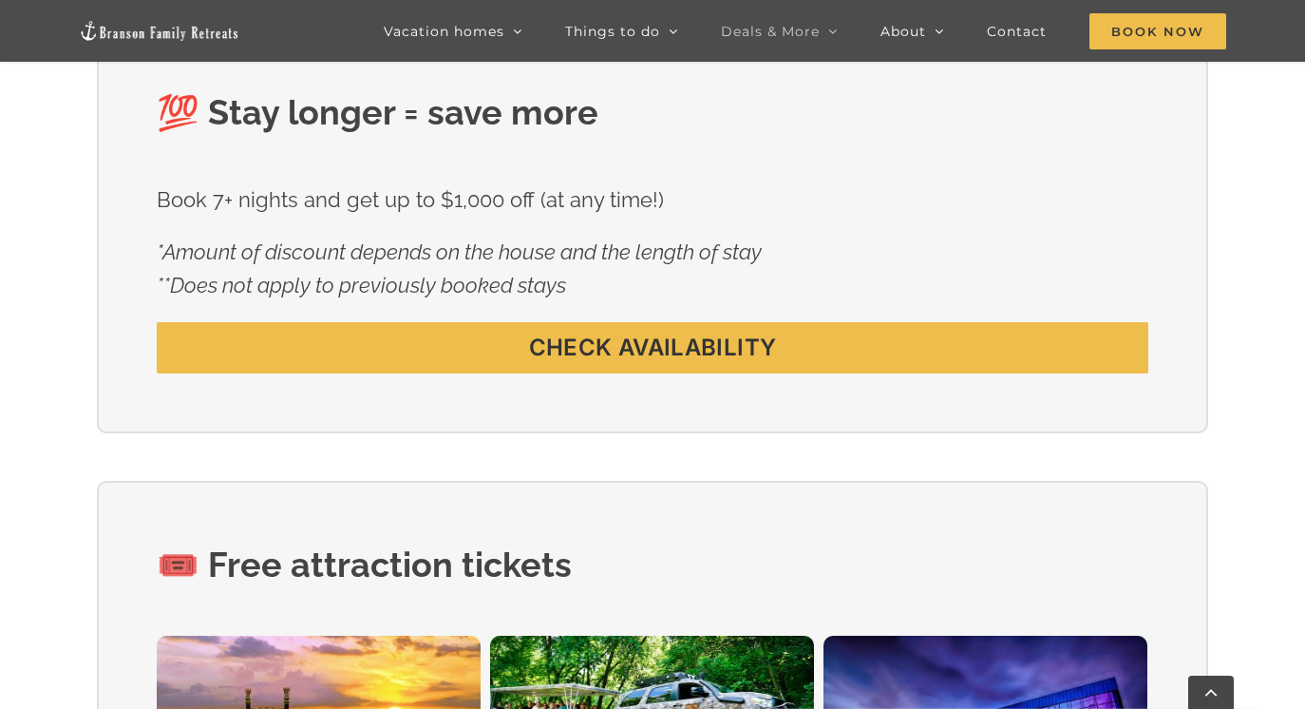
scroll to position [1242, 0]
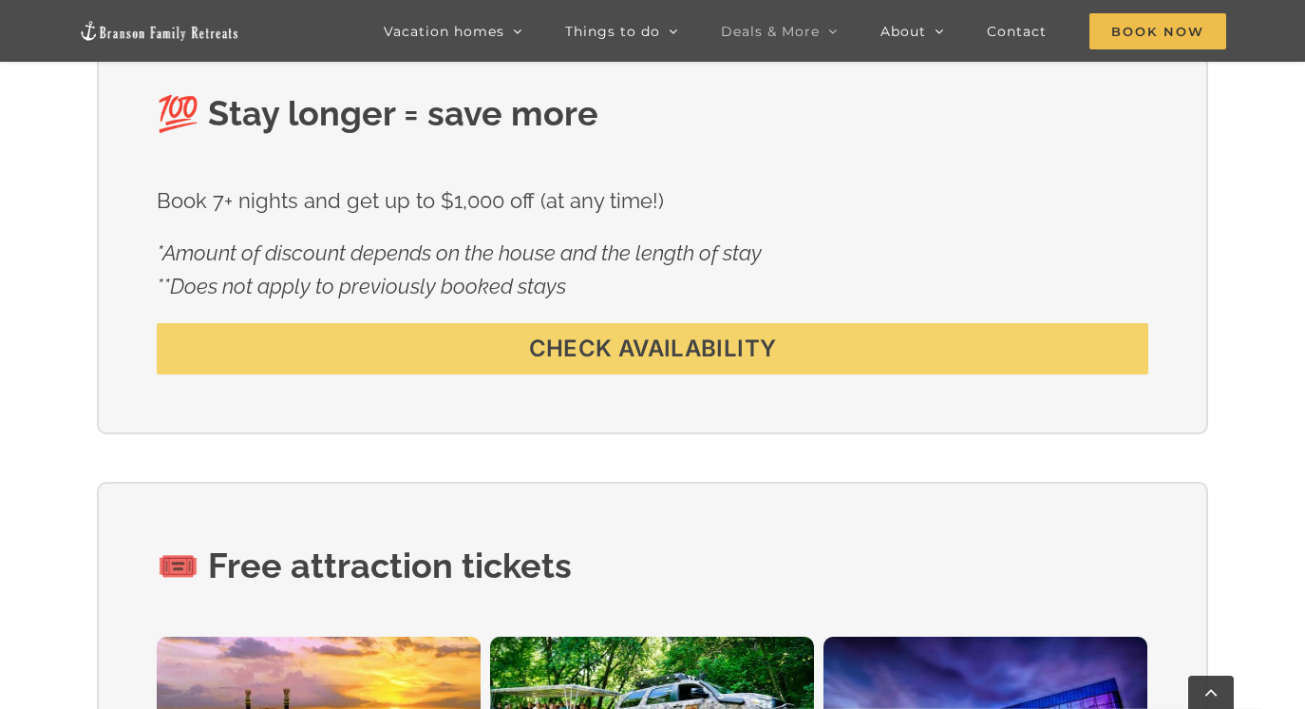
click at [666, 347] on span "CHECK AVAILABILITY" at bounding box center [652, 349] width 247 height 28
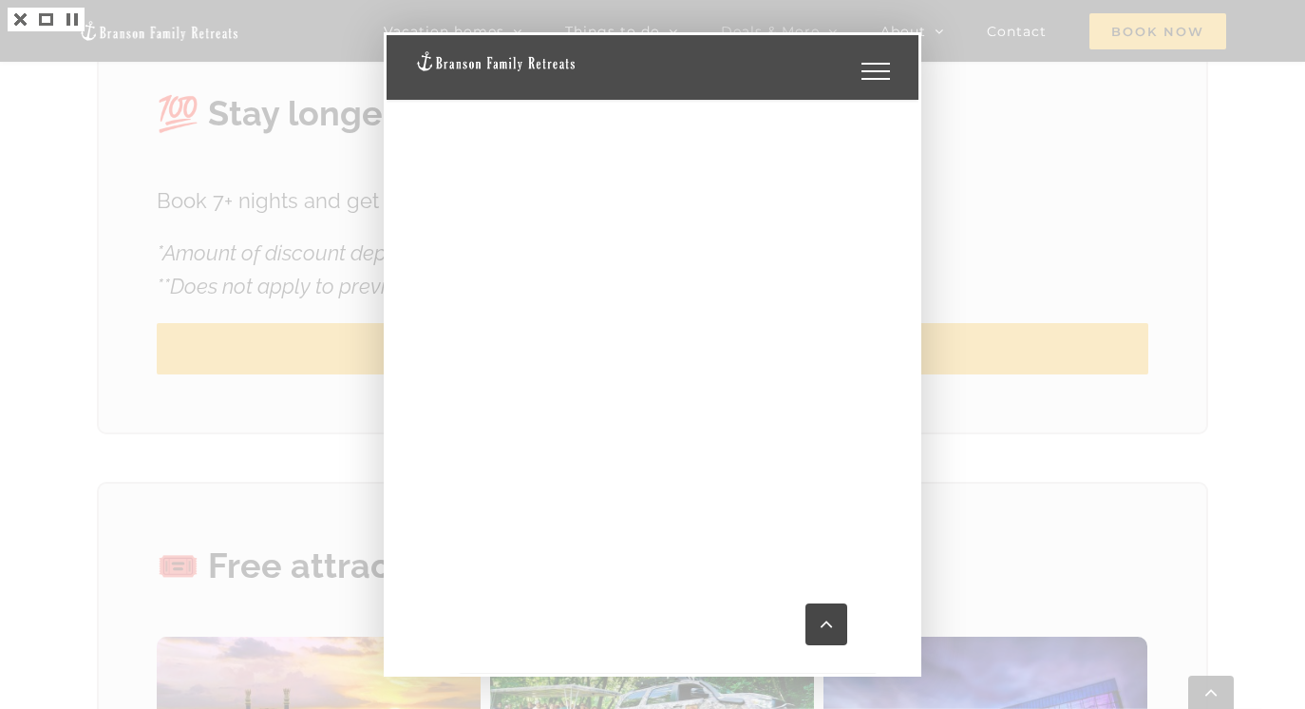
scroll to position [3150, 0]
click at [1105, 130] on div at bounding box center [652, 354] width 1305 height 709
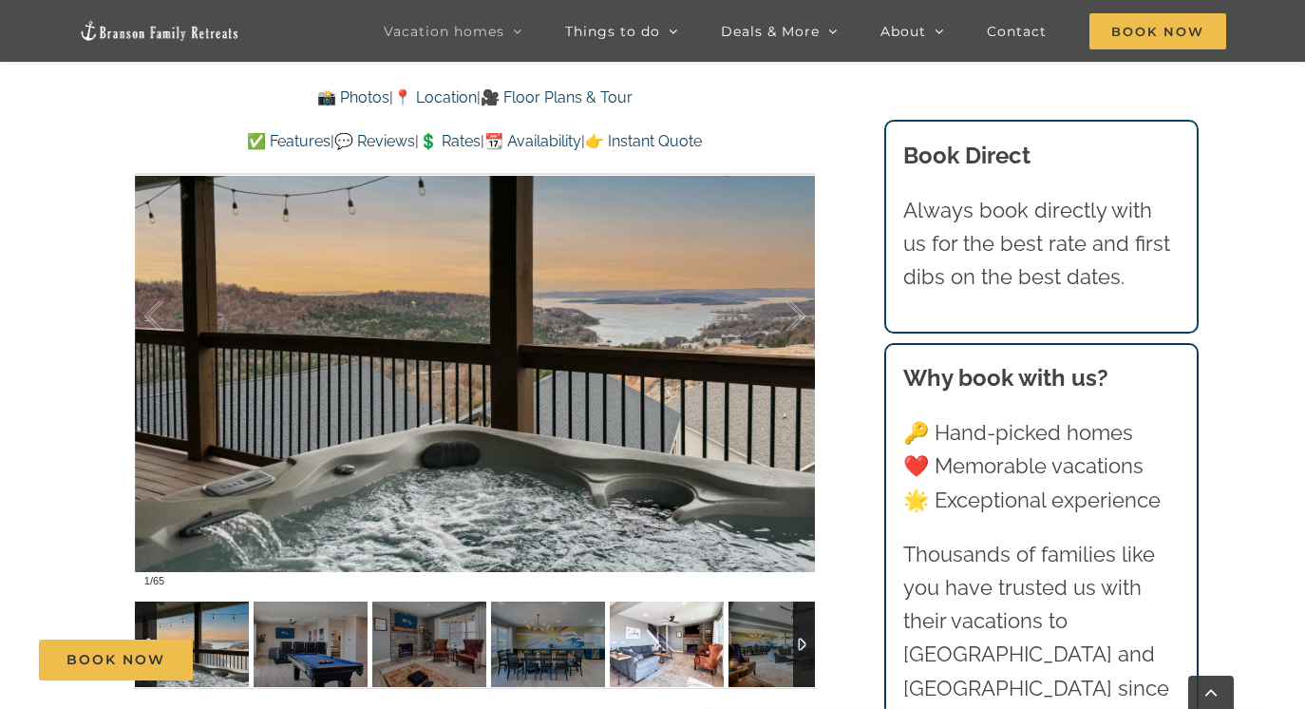
scroll to position [1330, 0]
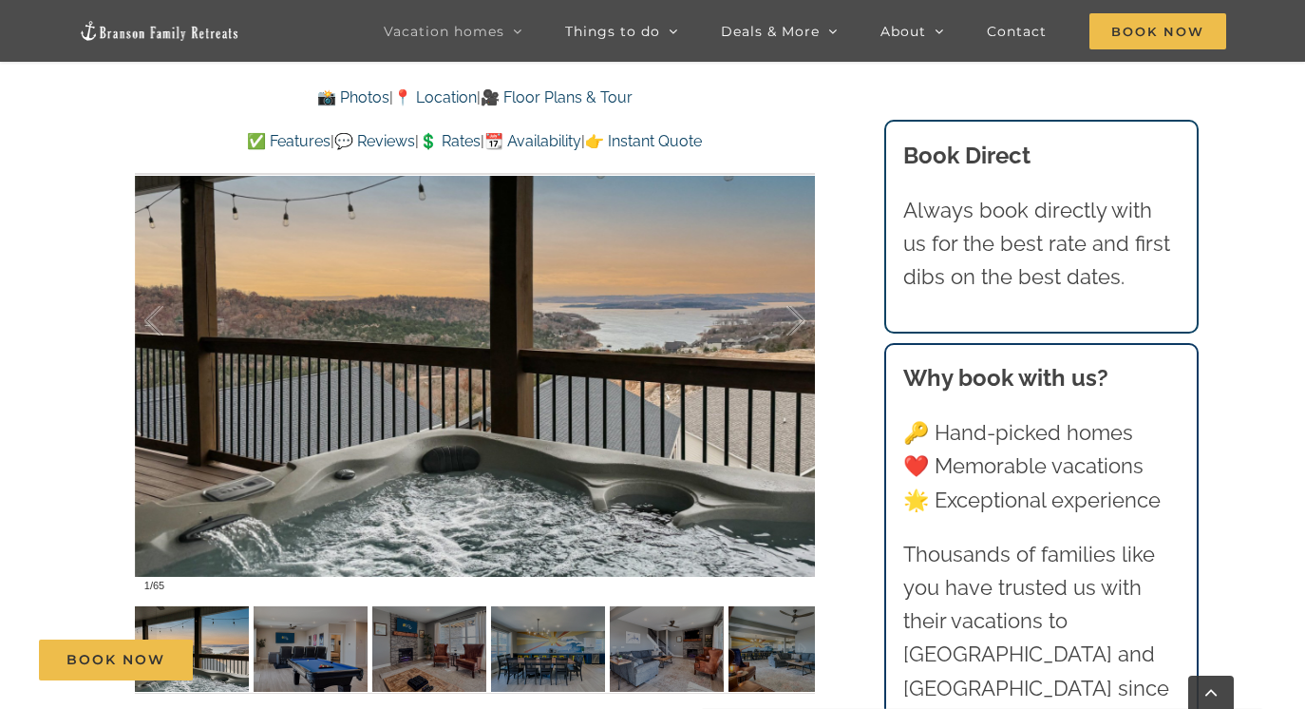
click at [297, 642] on div "Book Now" at bounding box center [666, 659] width 1255 height 41
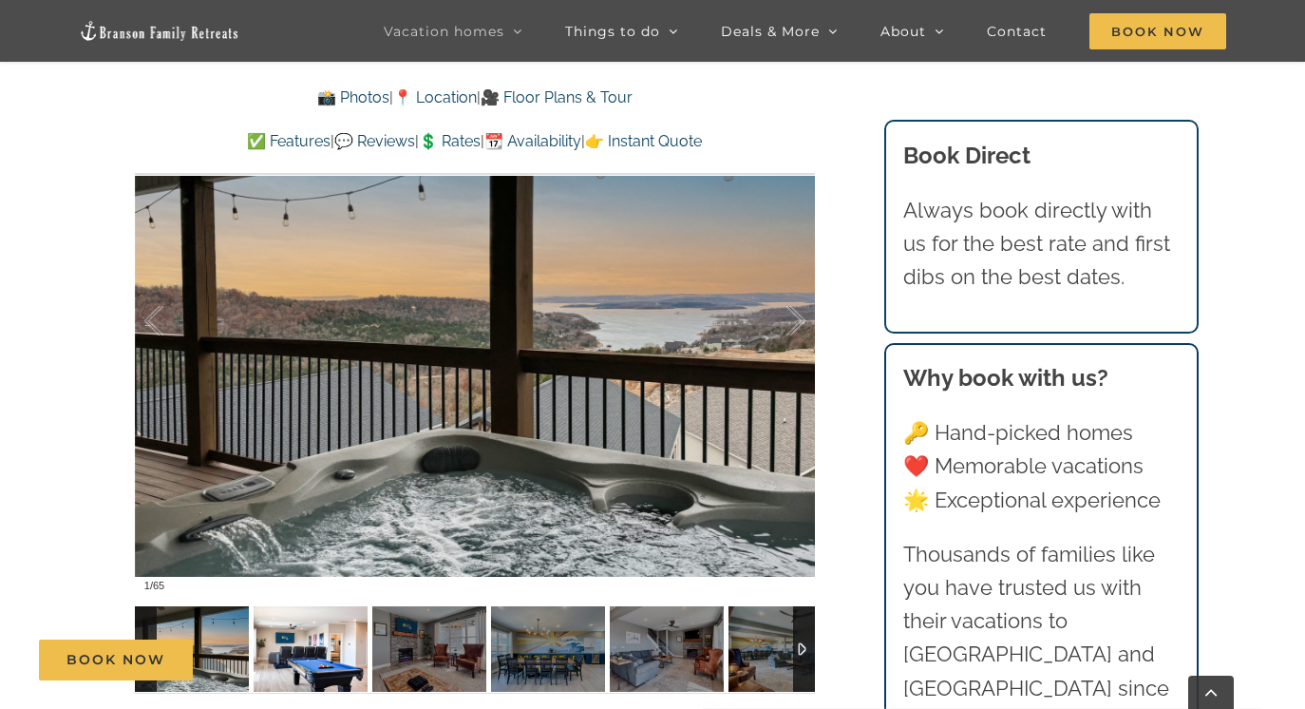
click at [294, 637] on img at bounding box center [311, 649] width 114 height 86
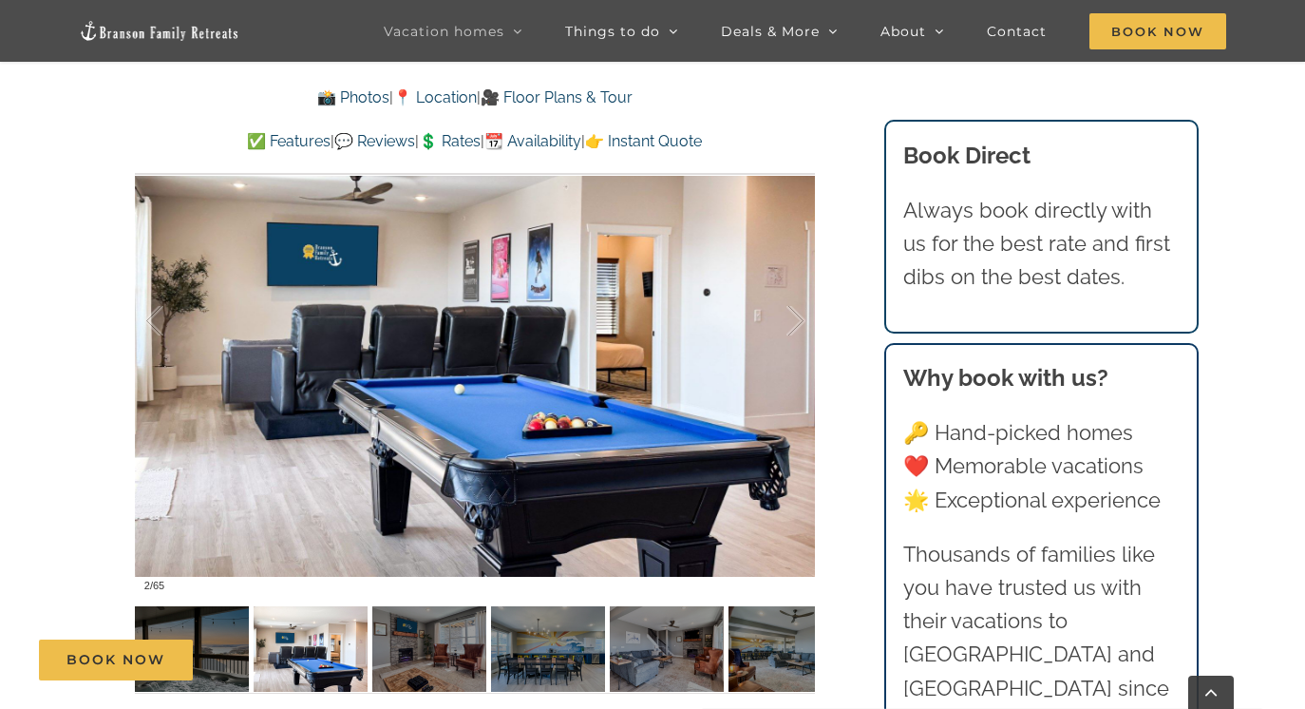
click at [411, 649] on div "Book Now" at bounding box center [666, 659] width 1255 height 41
click at [453, 641] on div "Book Now" at bounding box center [666, 659] width 1255 height 41
click at [796, 322] on div at bounding box center [776, 321] width 59 height 118
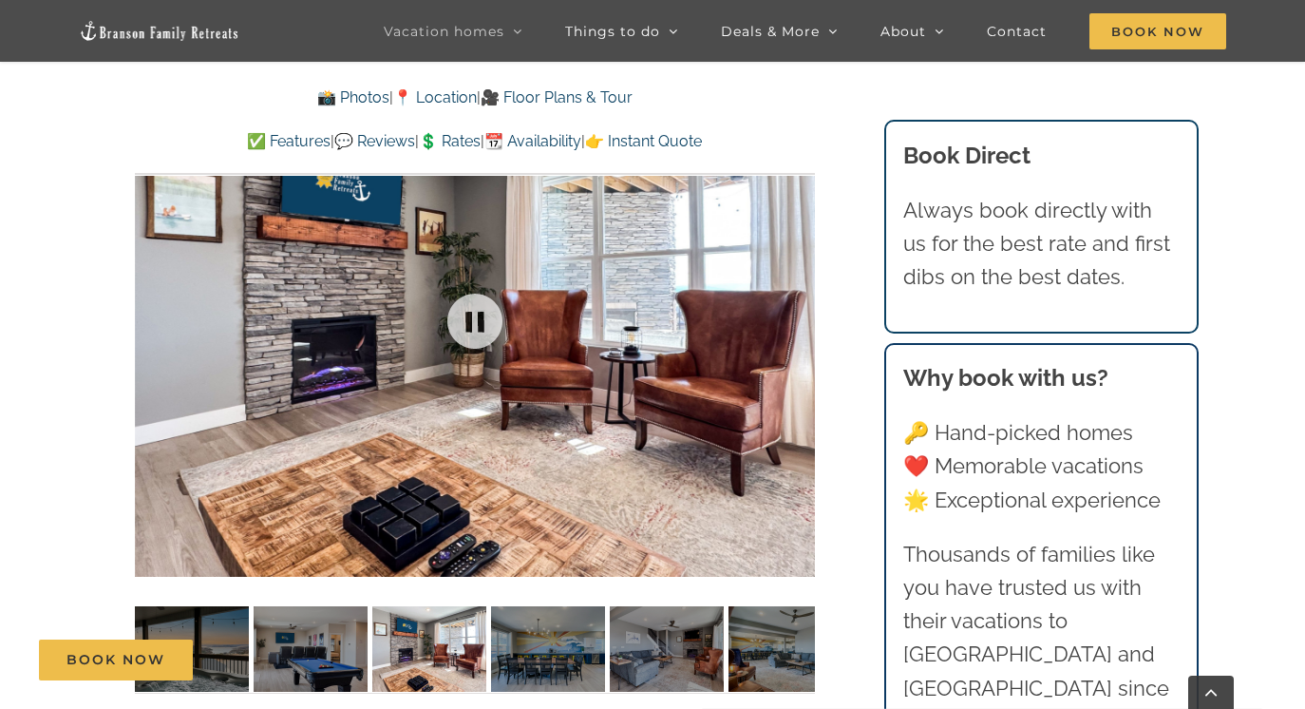
click at [796, 322] on div at bounding box center [475, 321] width 680 height 559
click at [796, 314] on div at bounding box center [776, 321] width 59 height 118
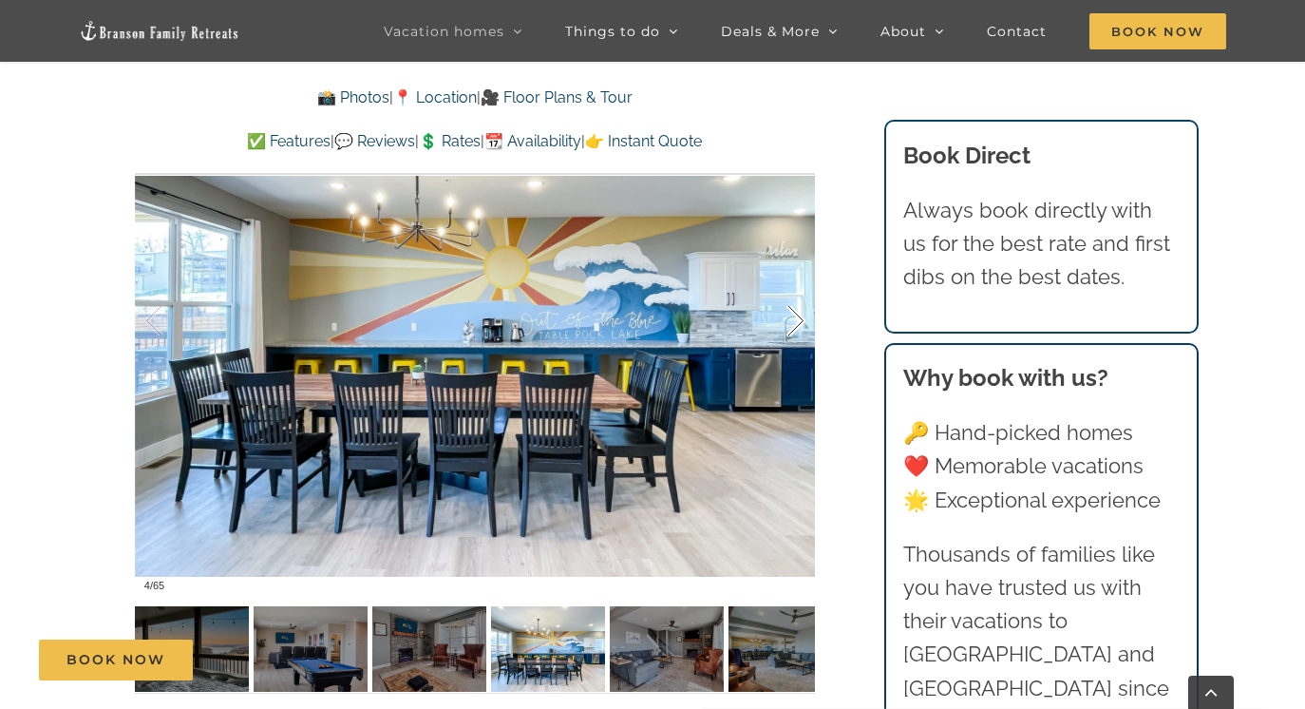
click at [796, 314] on div at bounding box center [776, 321] width 59 height 118
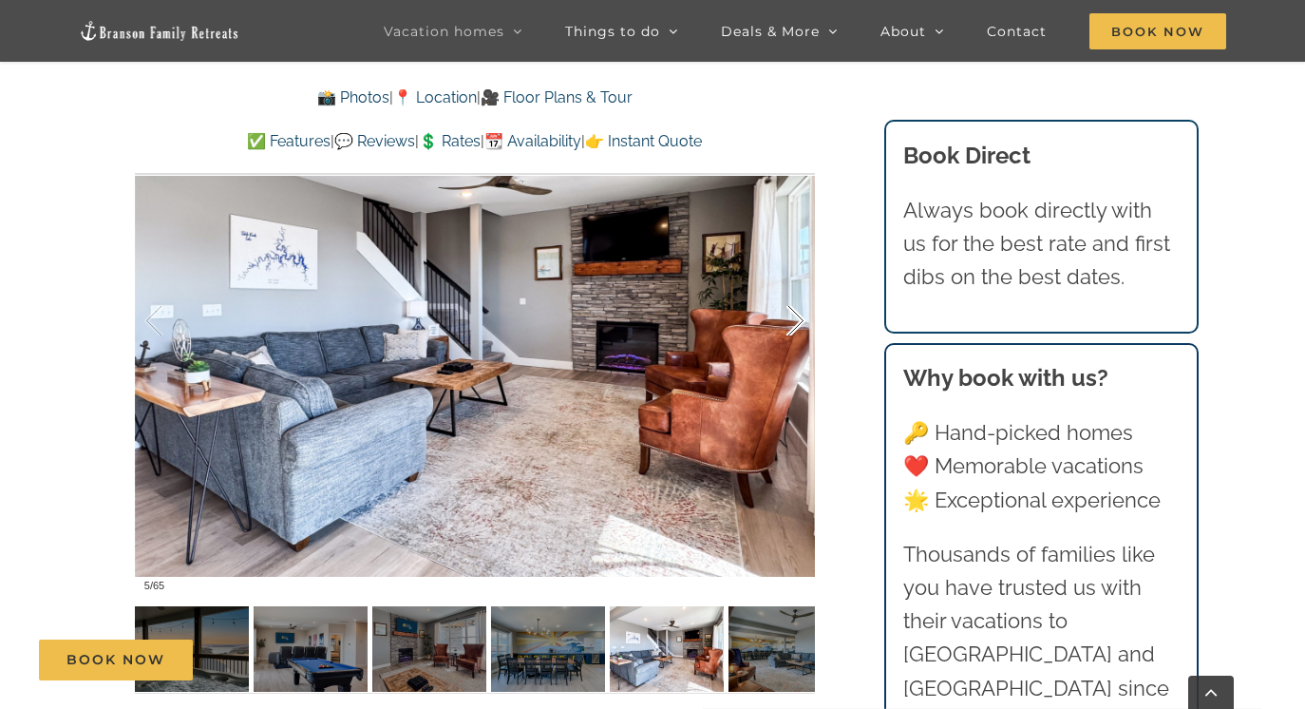
click at [796, 314] on div at bounding box center [776, 321] width 59 height 118
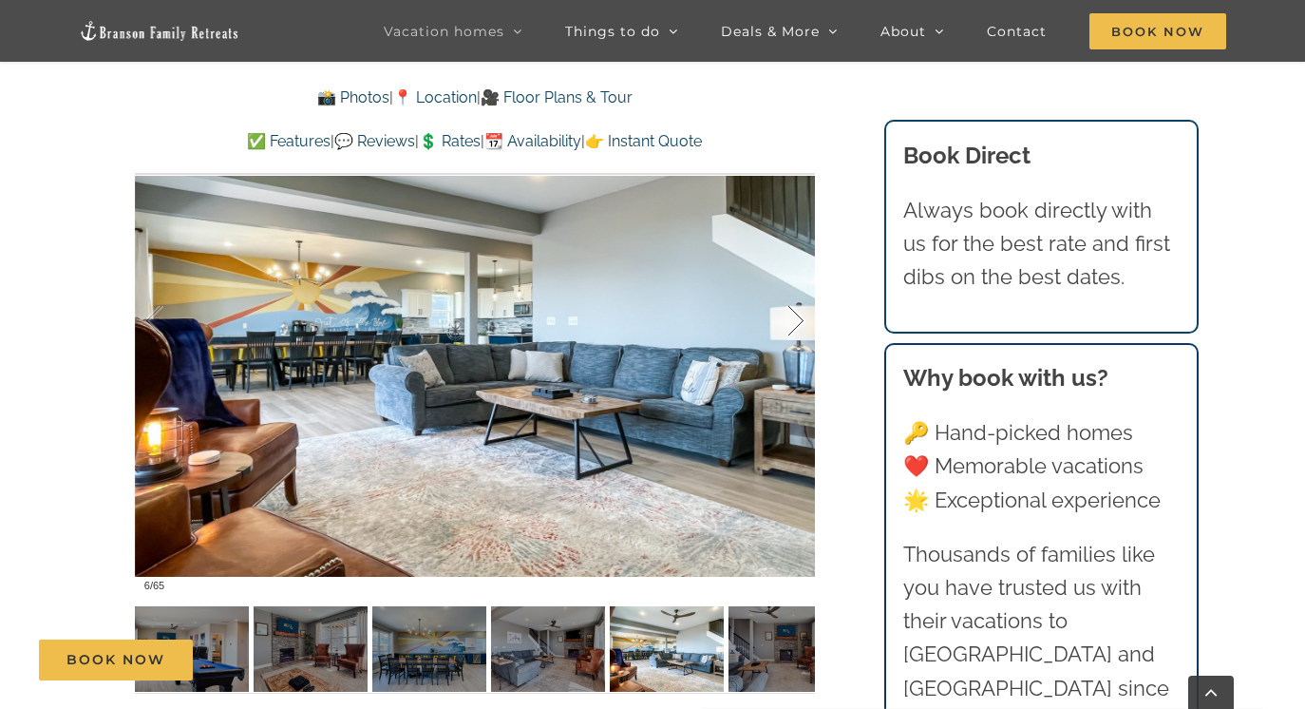
click at [796, 314] on div at bounding box center [776, 321] width 59 height 118
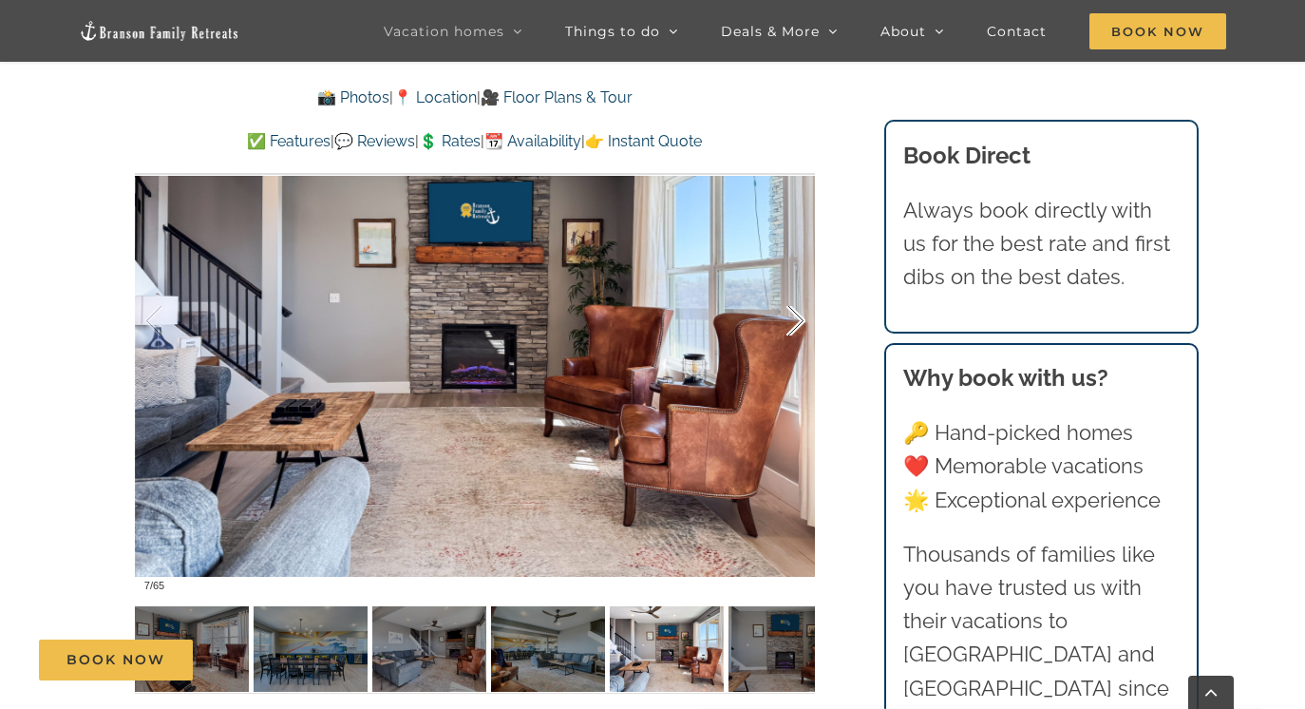
click at [796, 314] on div at bounding box center [776, 321] width 59 height 118
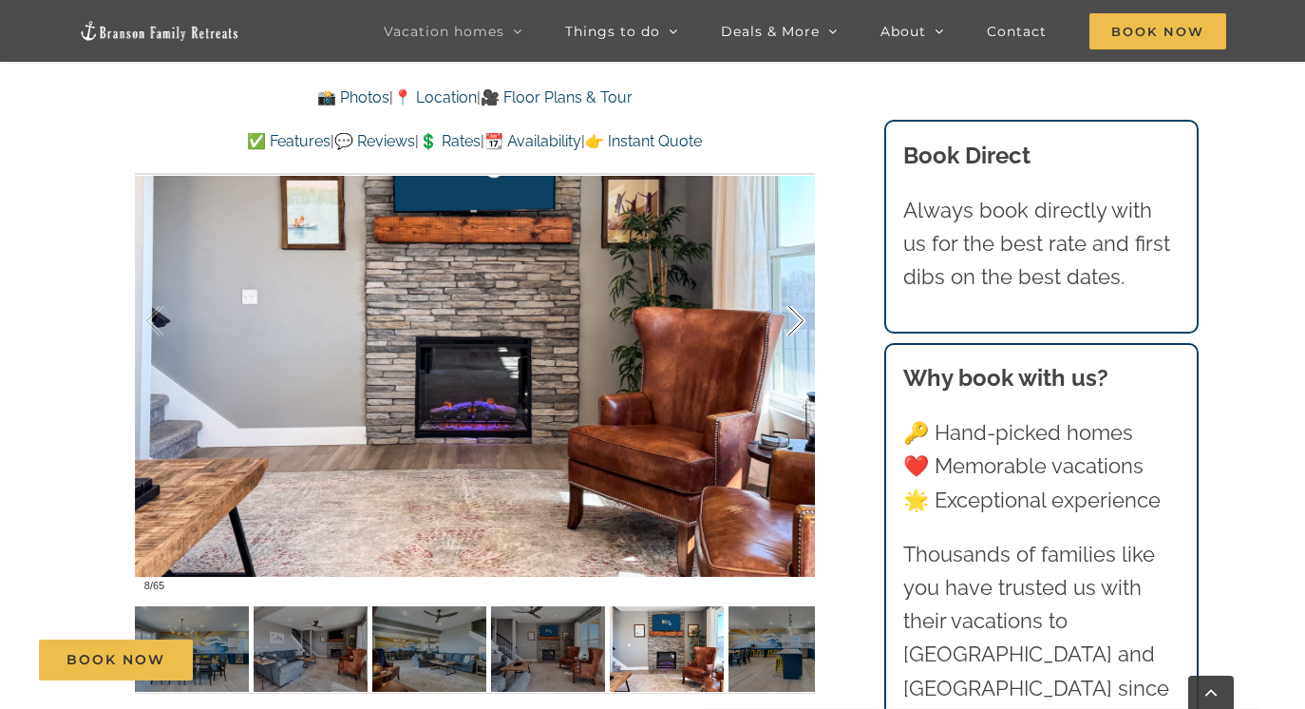
click at [796, 314] on div at bounding box center [776, 321] width 59 height 118
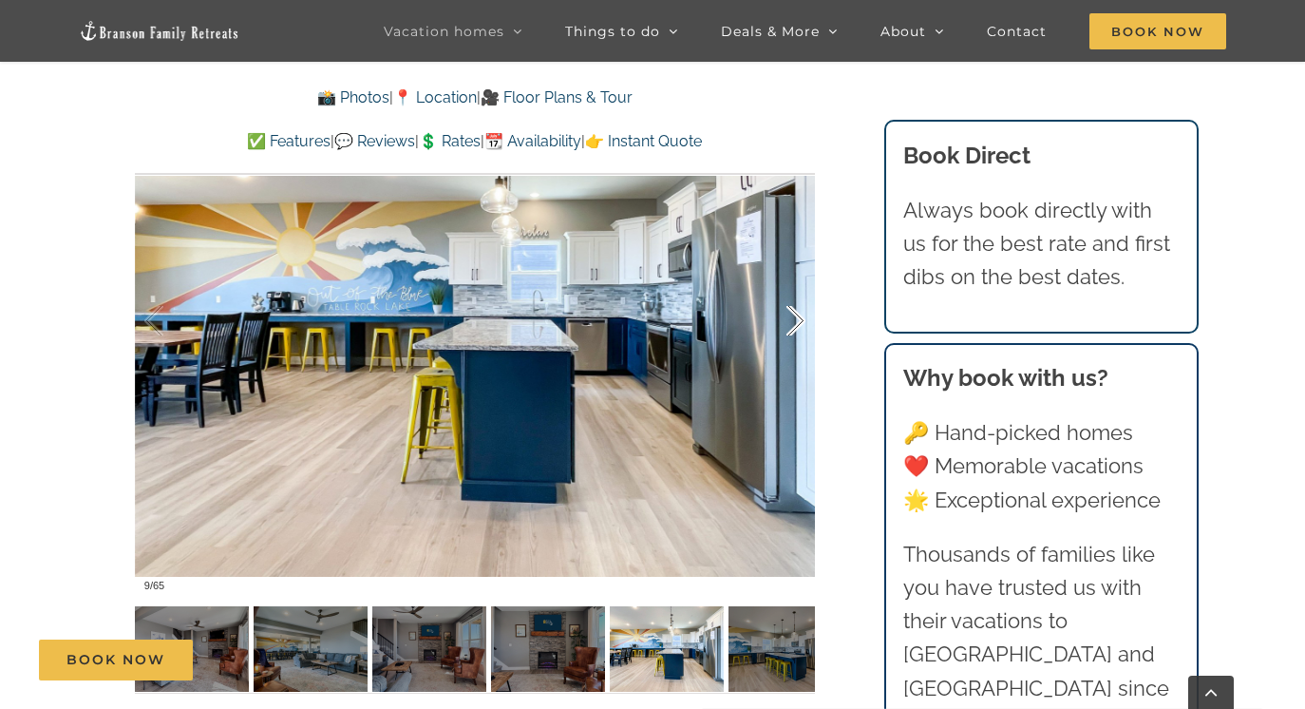
click at [796, 314] on div at bounding box center [776, 321] width 59 height 118
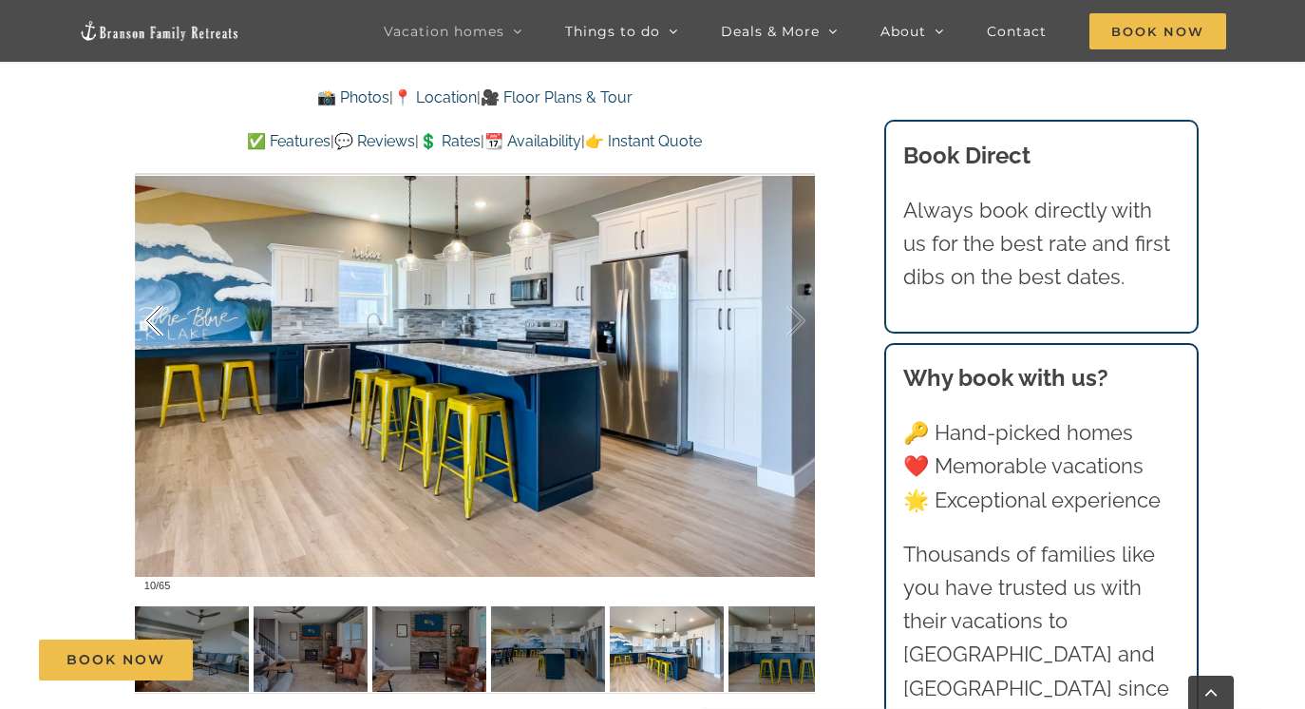
click at [152, 324] on div at bounding box center [173, 321] width 59 height 118
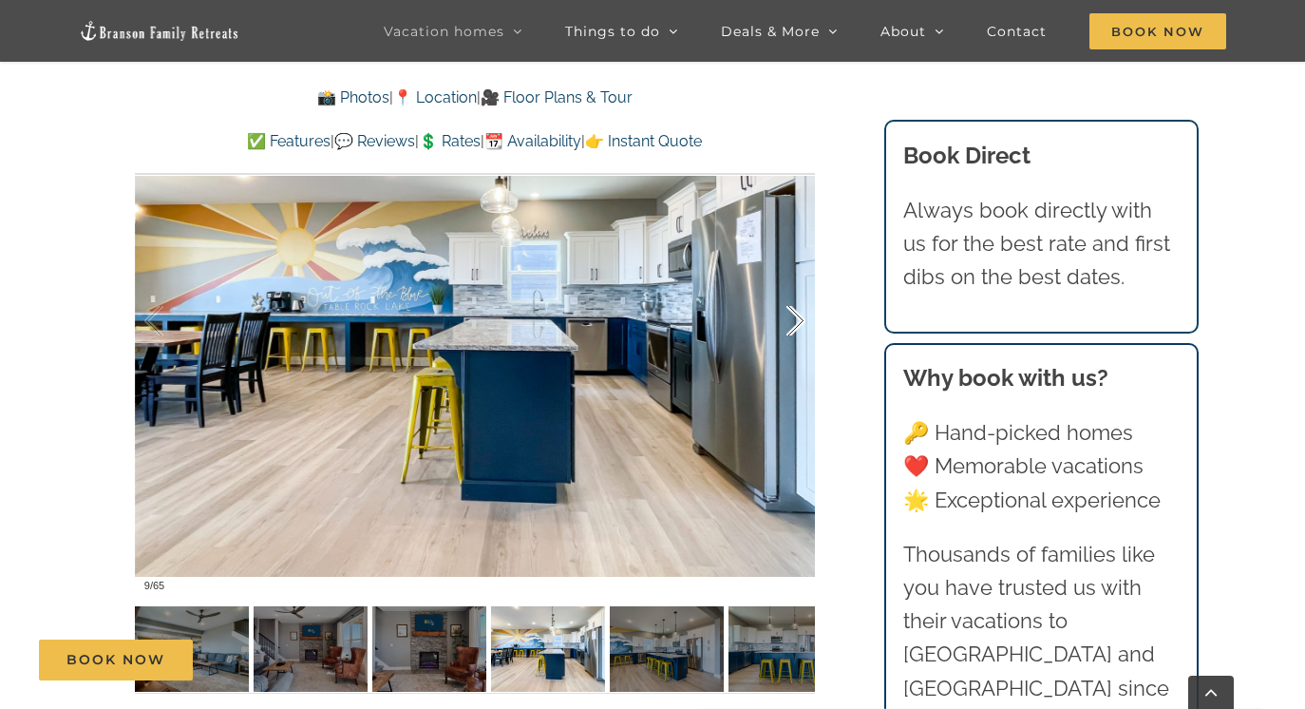
click at [802, 315] on div at bounding box center [776, 321] width 59 height 118
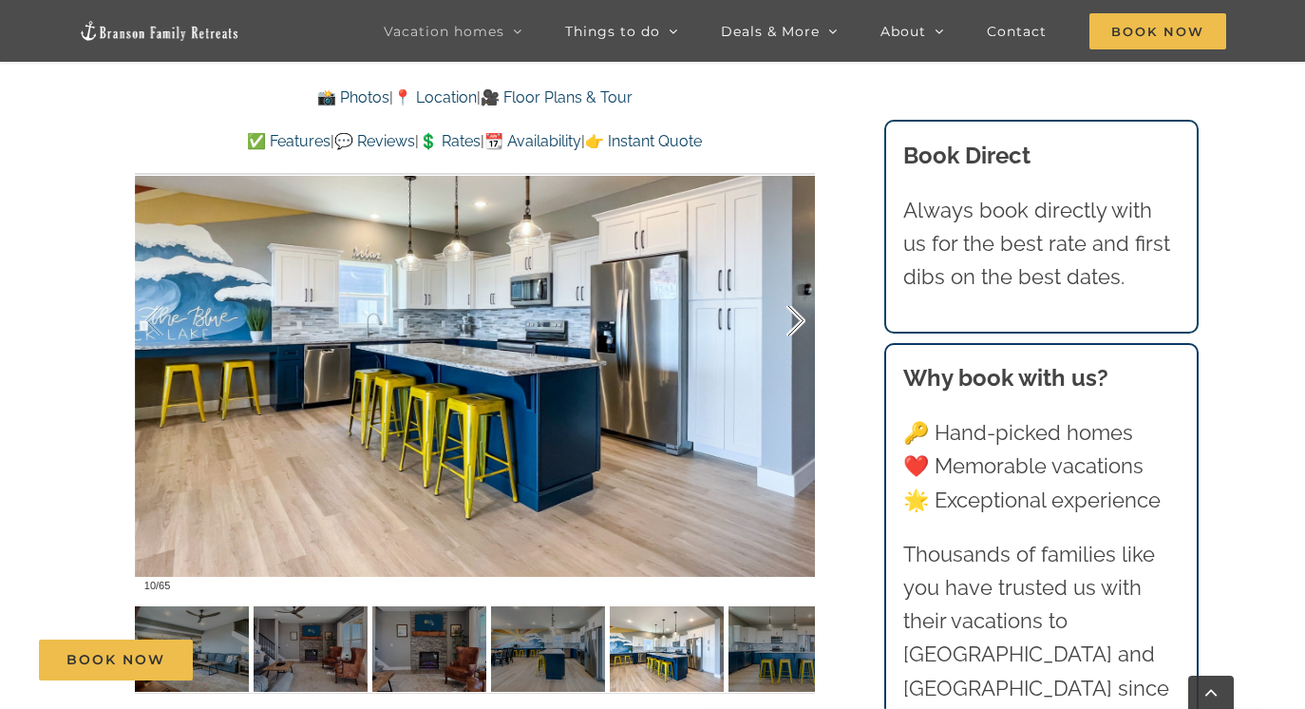
click at [802, 315] on div at bounding box center [776, 321] width 59 height 118
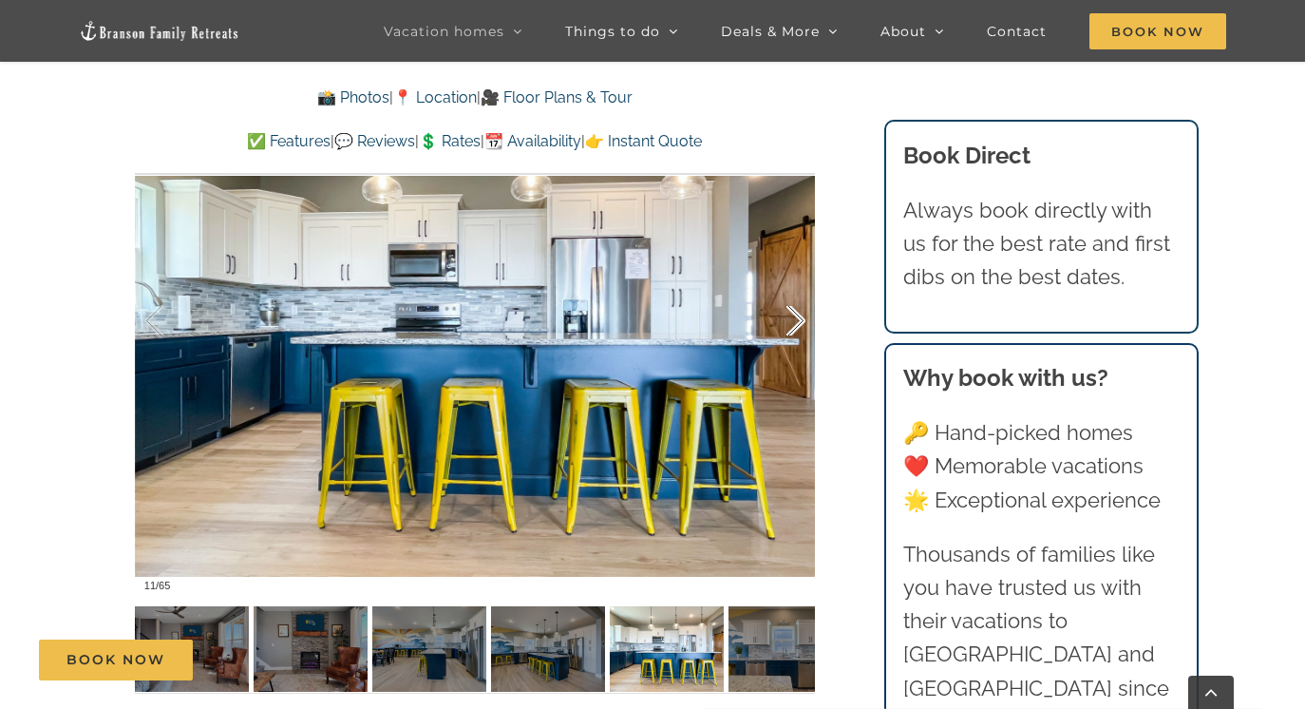
click at [802, 315] on div at bounding box center [776, 321] width 59 height 118
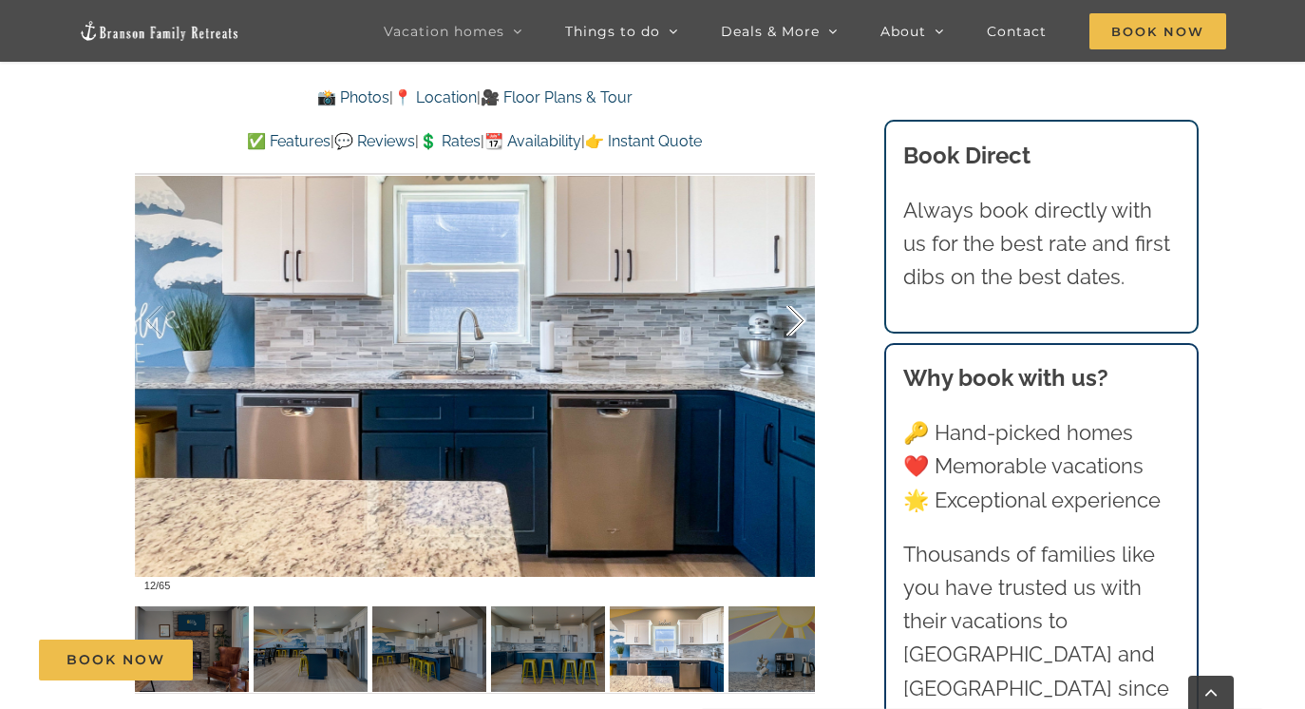
click at [802, 315] on div at bounding box center [776, 321] width 59 height 118
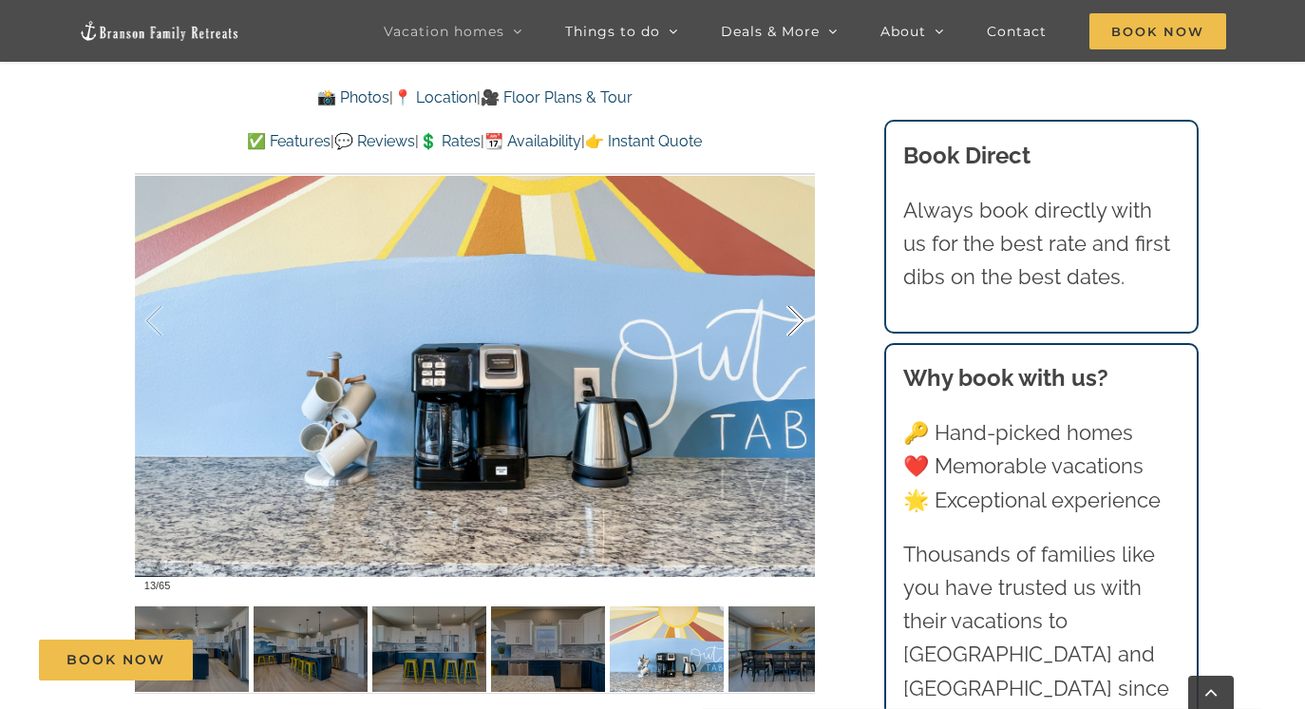
click at [802, 315] on div at bounding box center [776, 321] width 59 height 118
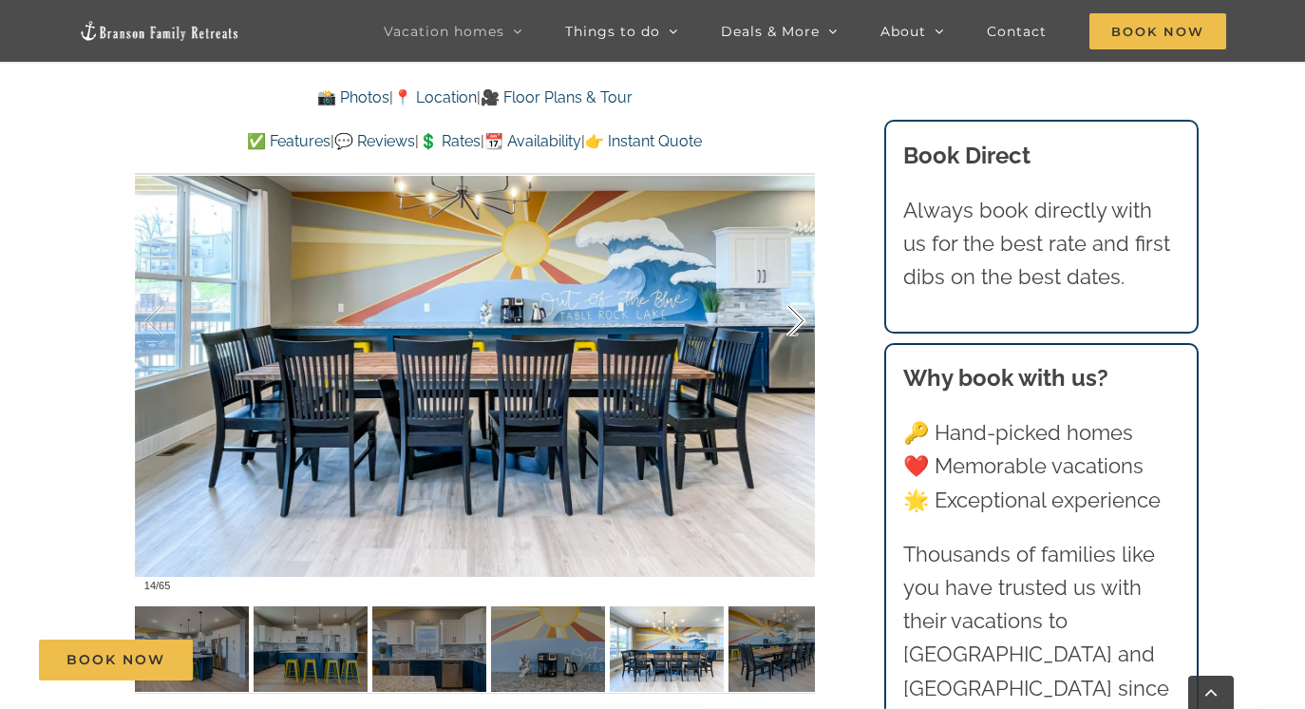
click at [802, 315] on div at bounding box center [776, 321] width 59 height 118
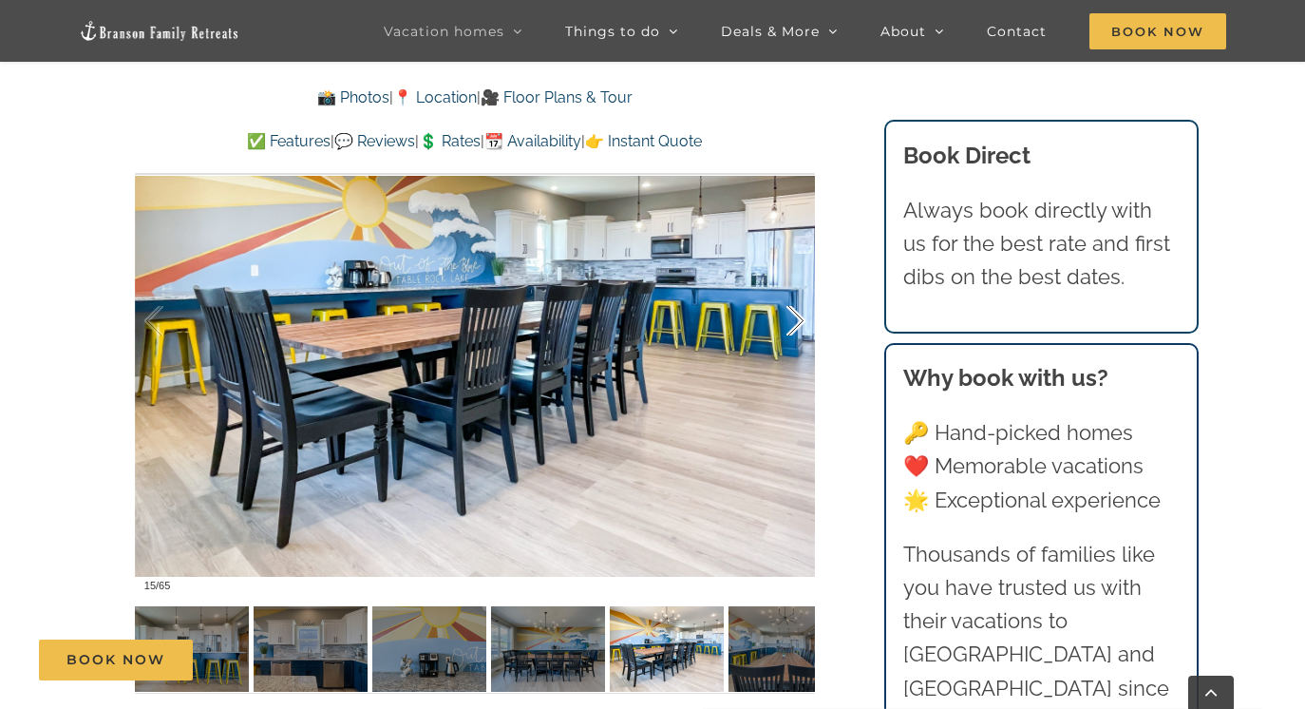
click at [802, 315] on div at bounding box center [776, 321] width 59 height 118
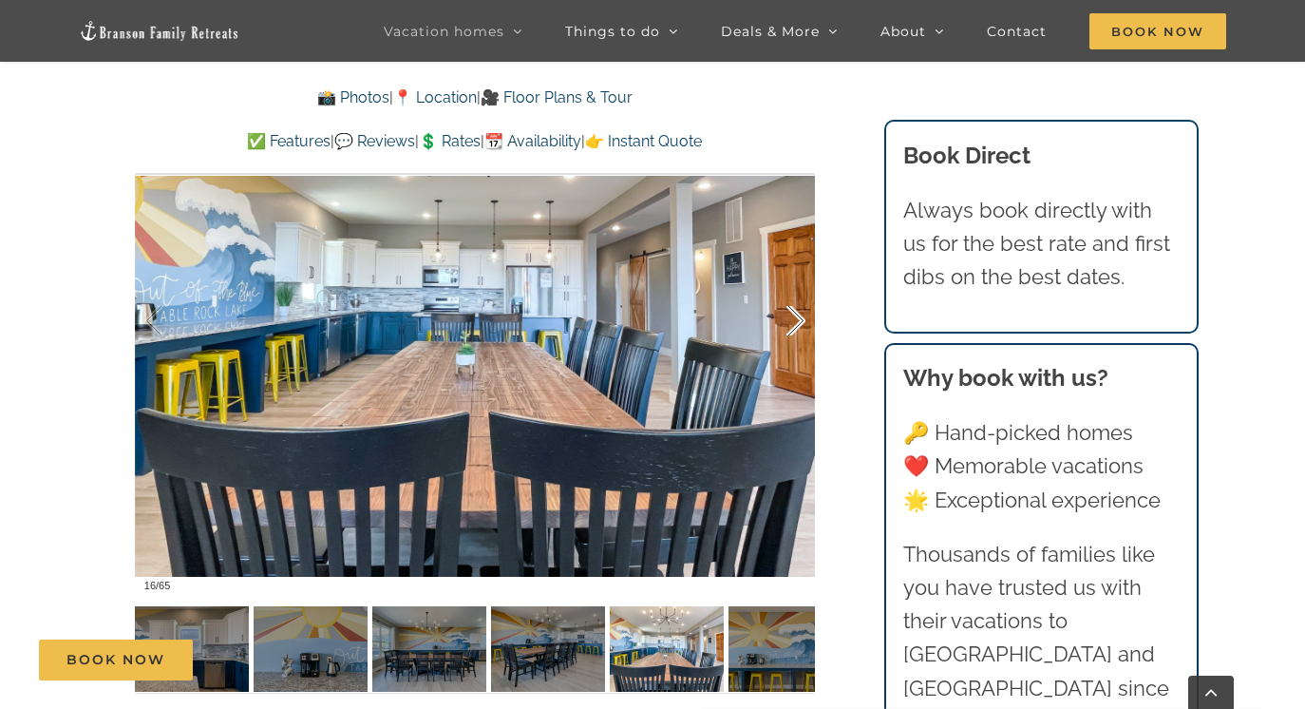
click at [802, 315] on div at bounding box center [776, 321] width 59 height 118
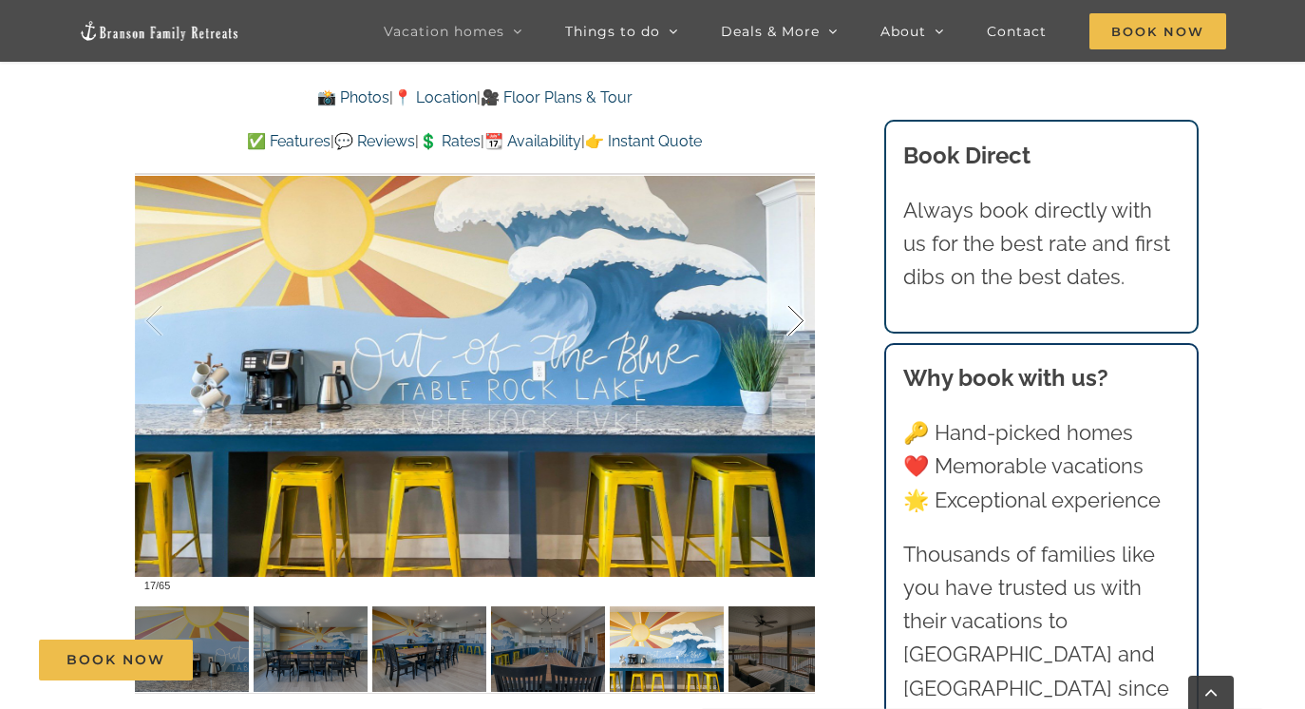
click at [802, 315] on div at bounding box center [776, 321] width 59 height 118
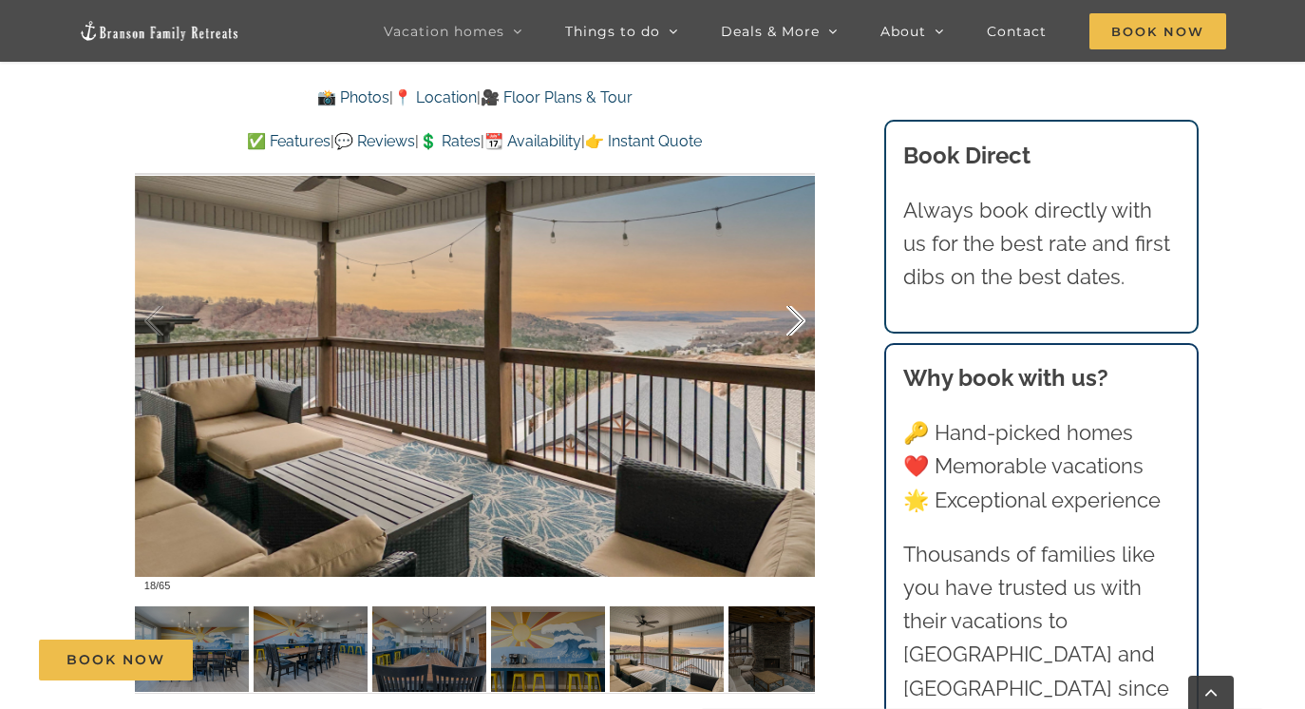
click at [802, 315] on div at bounding box center [776, 321] width 59 height 118
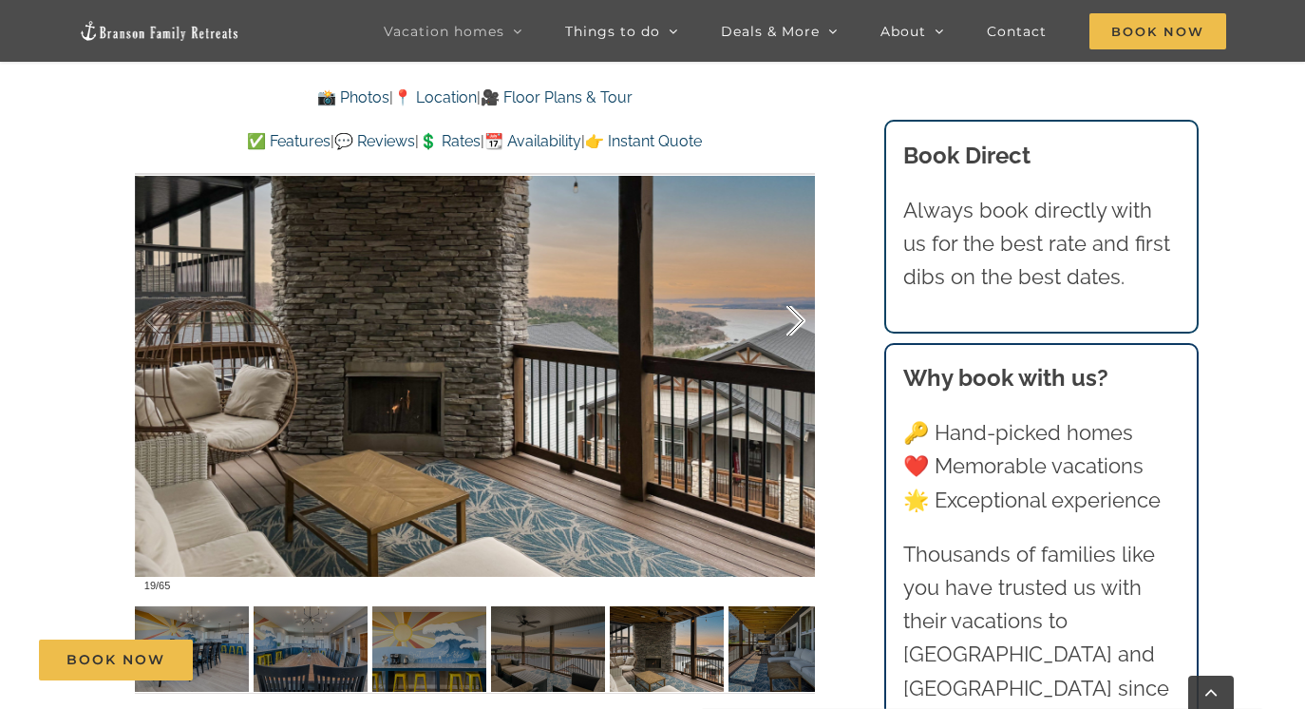
click at [802, 315] on div at bounding box center [776, 321] width 59 height 118
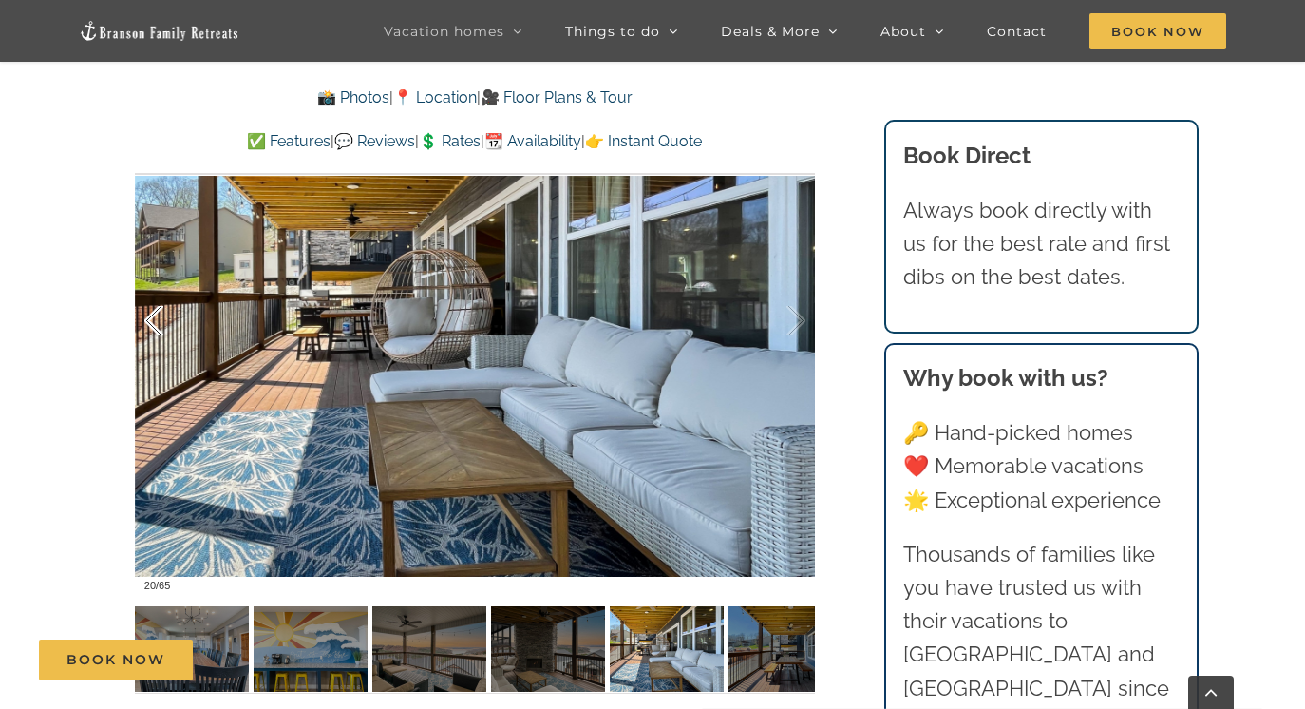
click at [152, 308] on div at bounding box center [173, 321] width 59 height 118
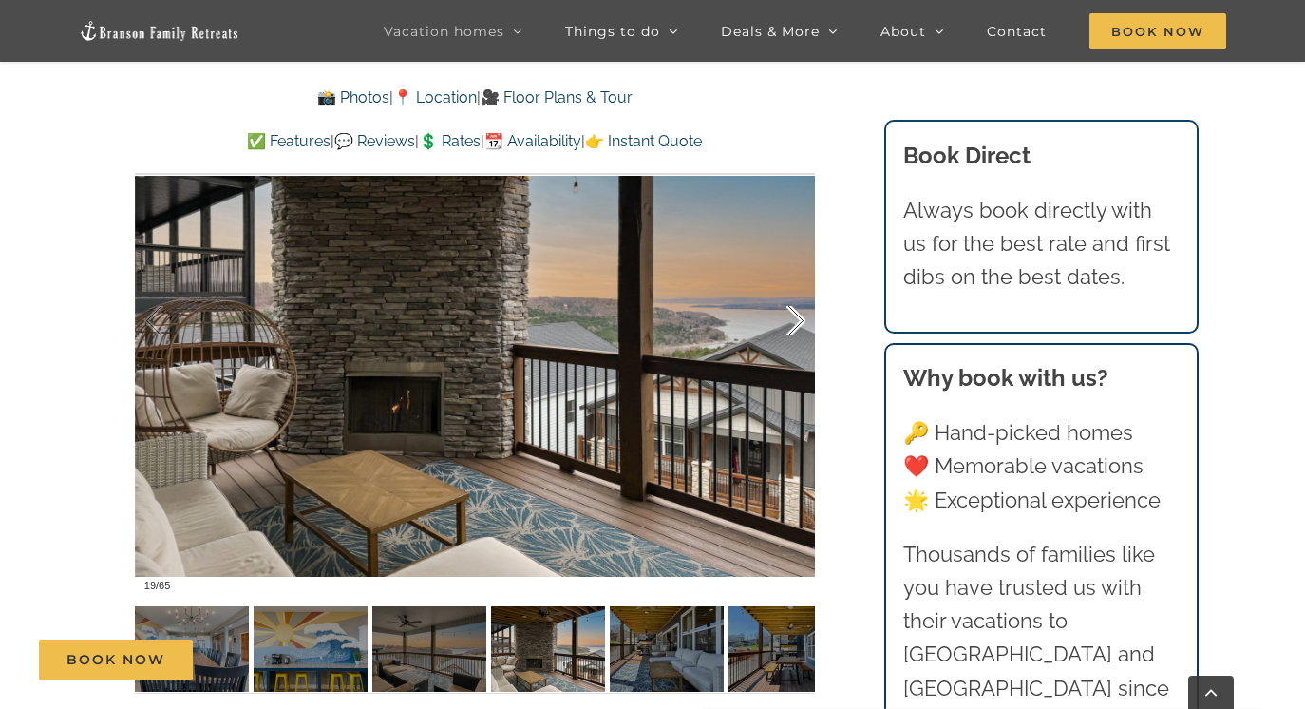
click at [796, 327] on div at bounding box center [776, 321] width 59 height 118
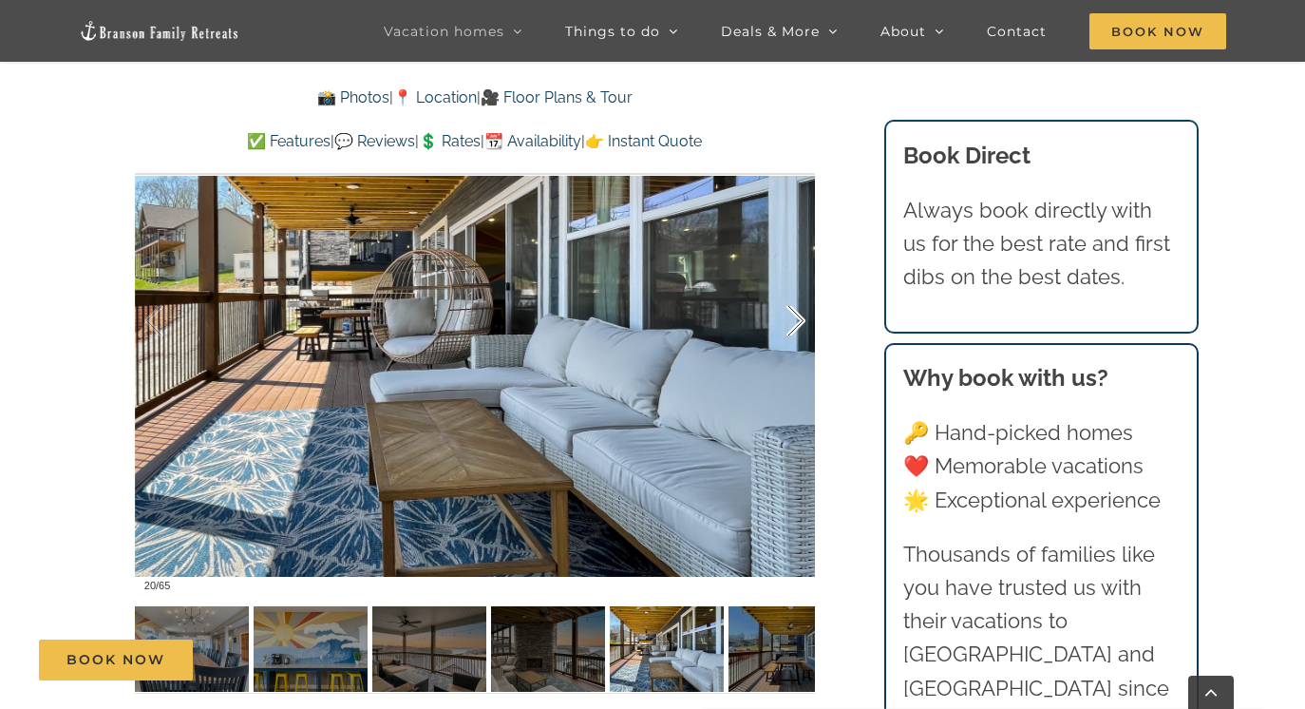
click at [796, 327] on div at bounding box center [776, 321] width 59 height 118
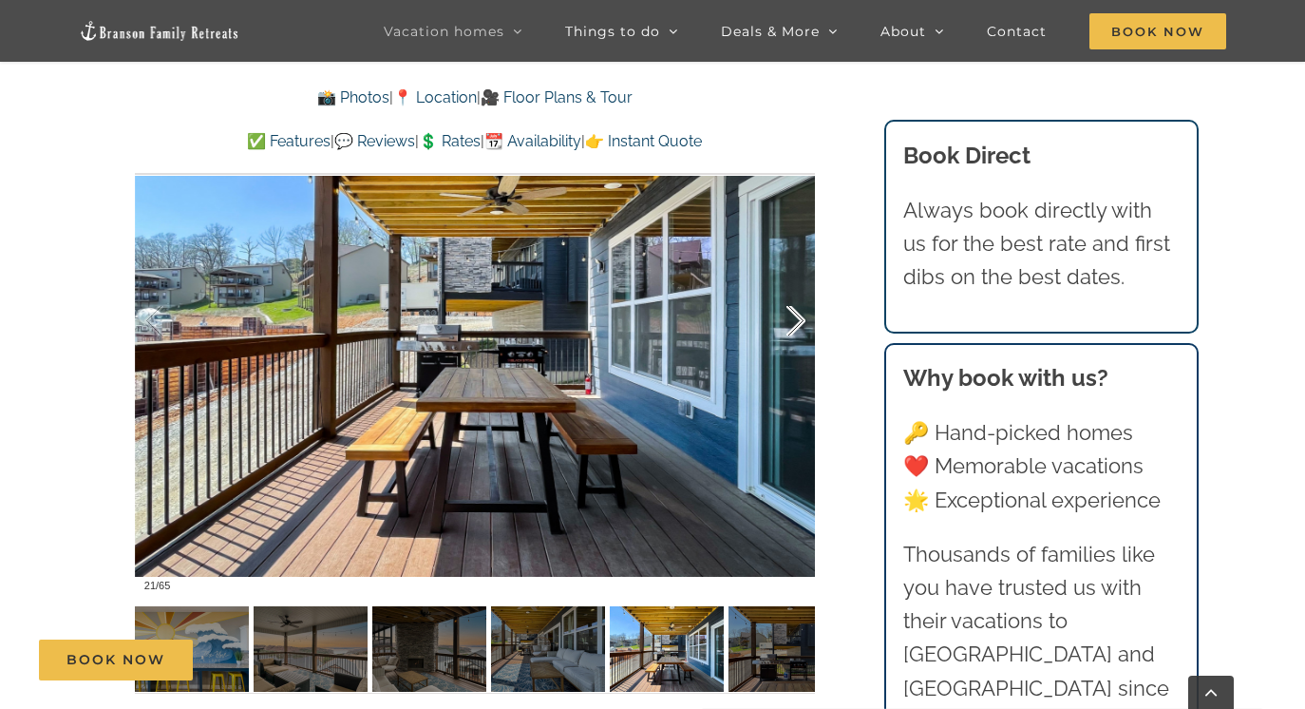
click at [796, 327] on div at bounding box center [776, 321] width 59 height 118
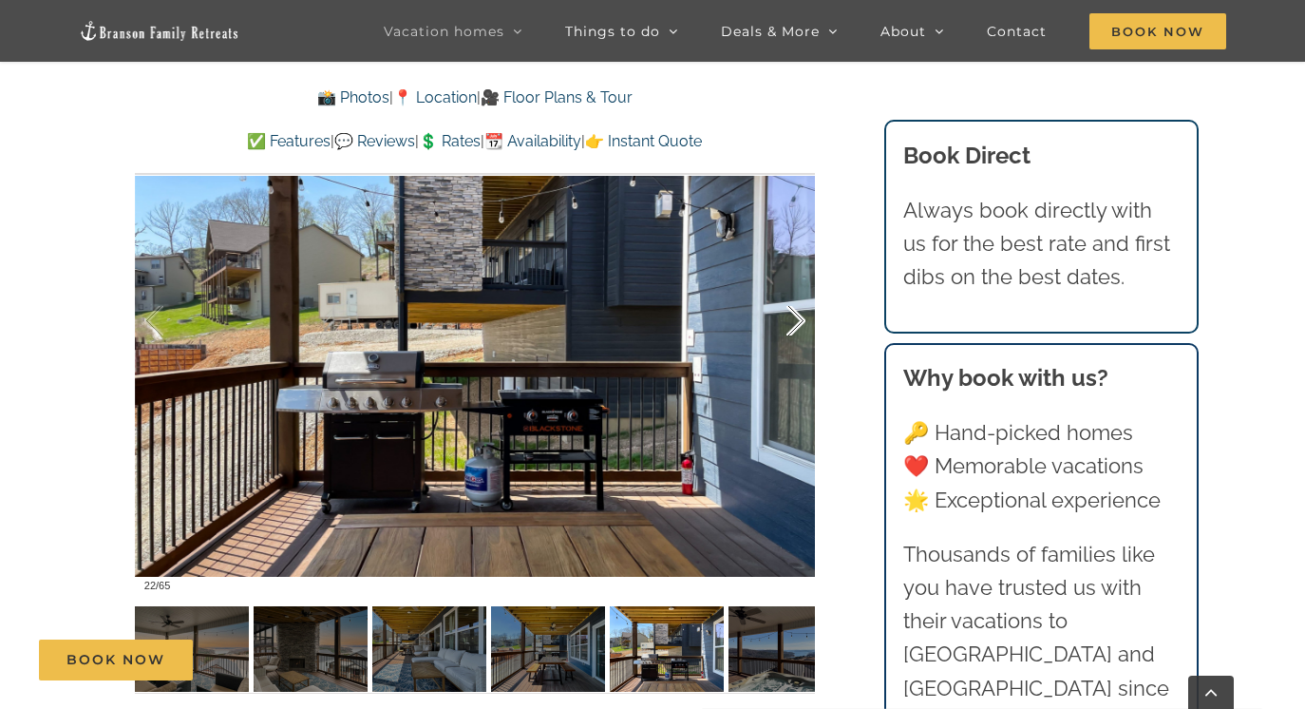
click at [796, 327] on div at bounding box center [776, 321] width 59 height 118
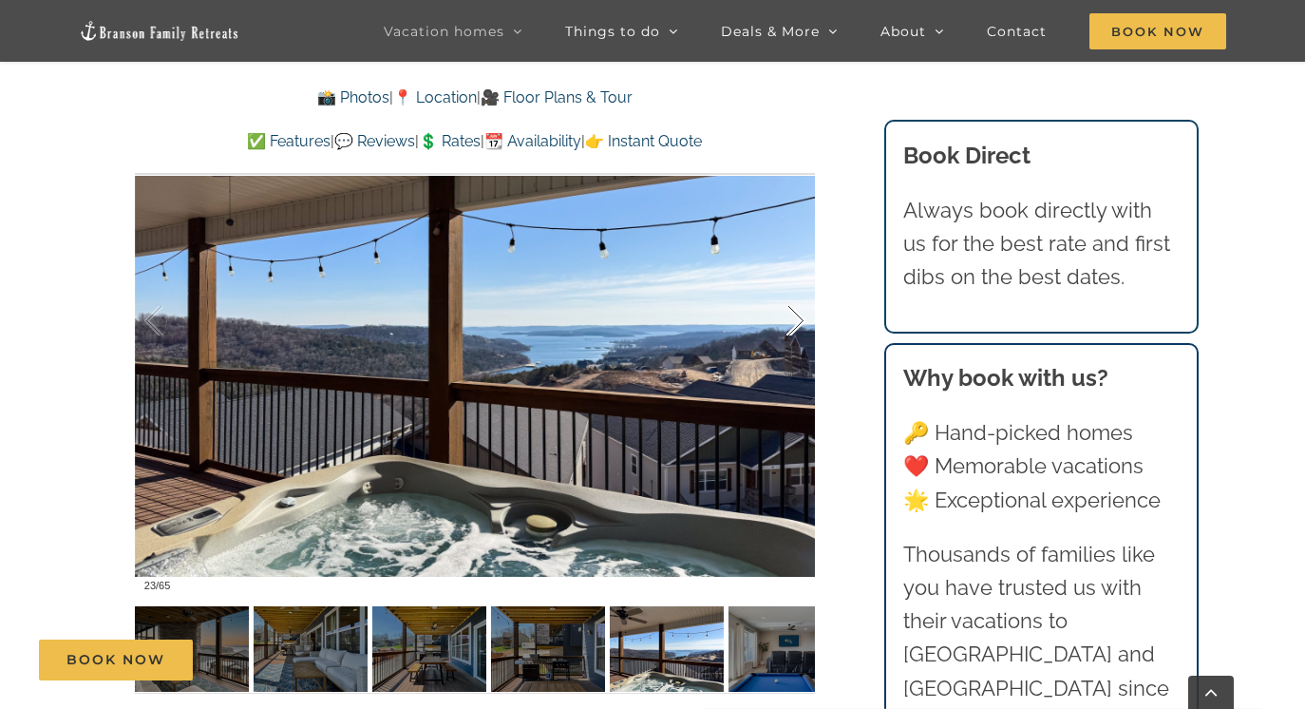
click at [796, 327] on div at bounding box center [776, 321] width 59 height 118
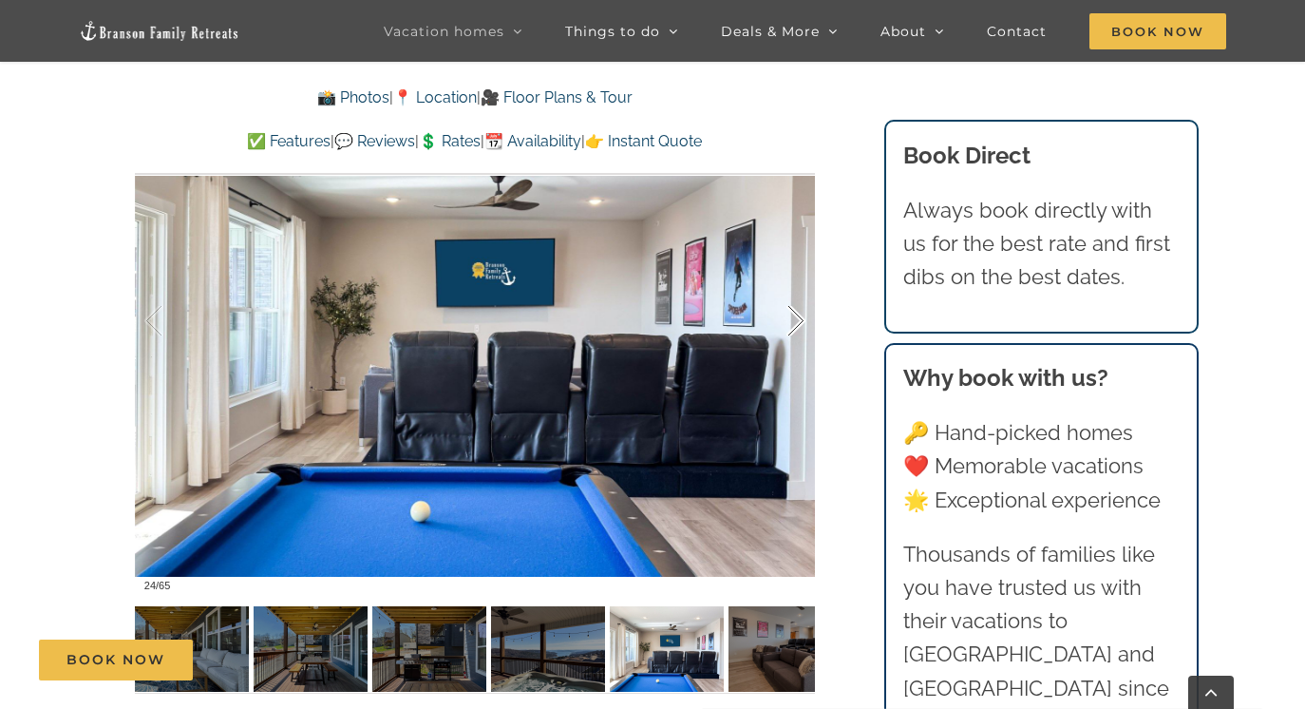
click at [796, 327] on div at bounding box center [776, 321] width 59 height 118
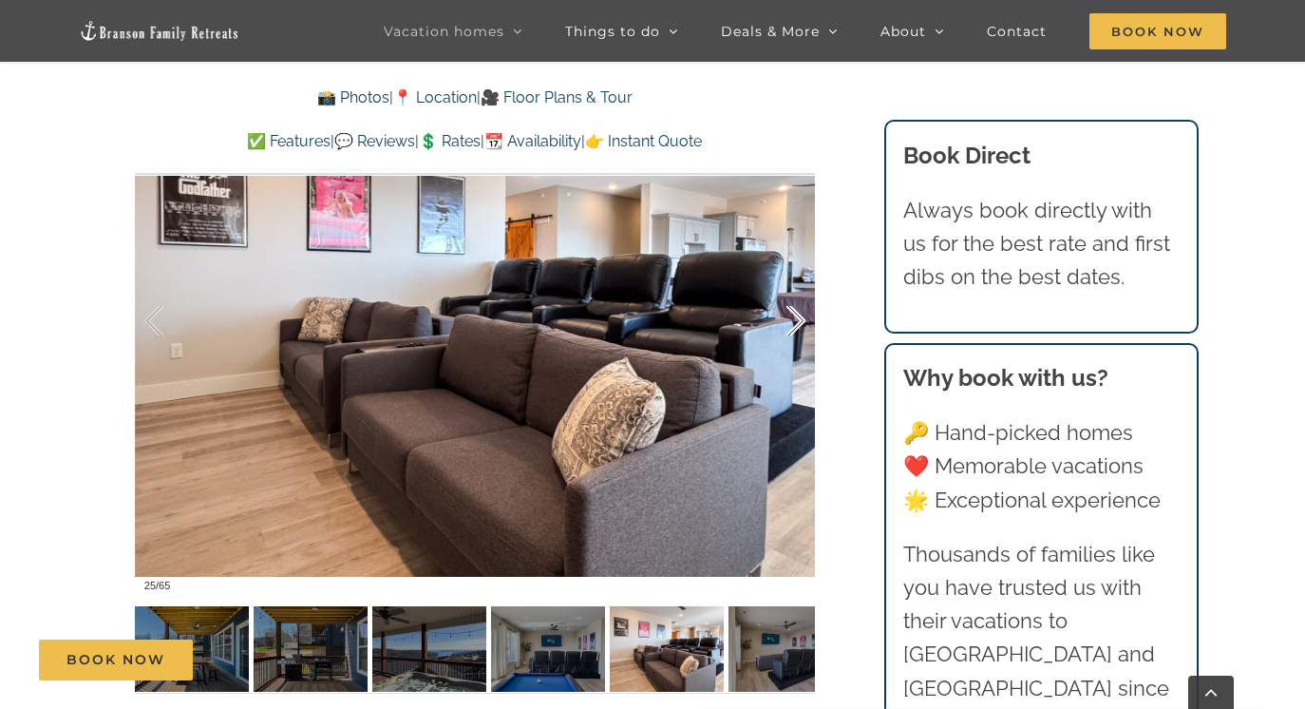
click at [796, 327] on div at bounding box center [776, 321] width 59 height 118
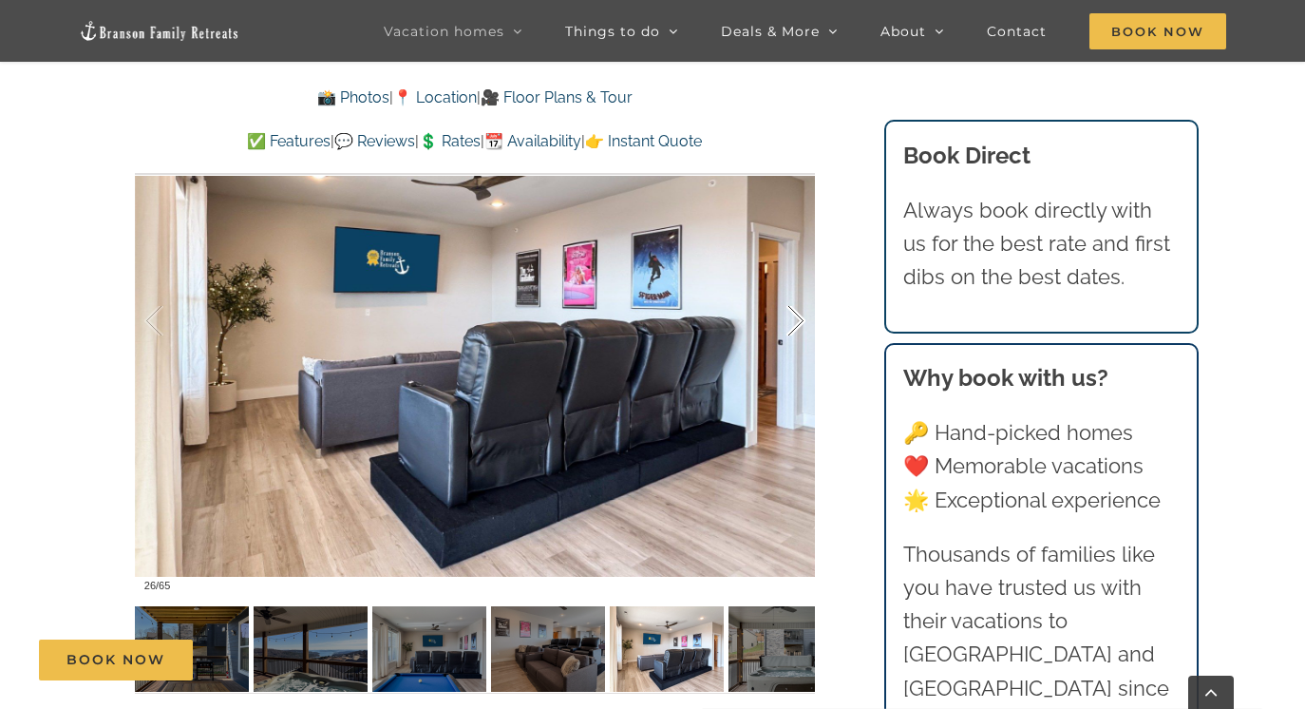
click at [796, 327] on div at bounding box center [776, 321] width 59 height 118
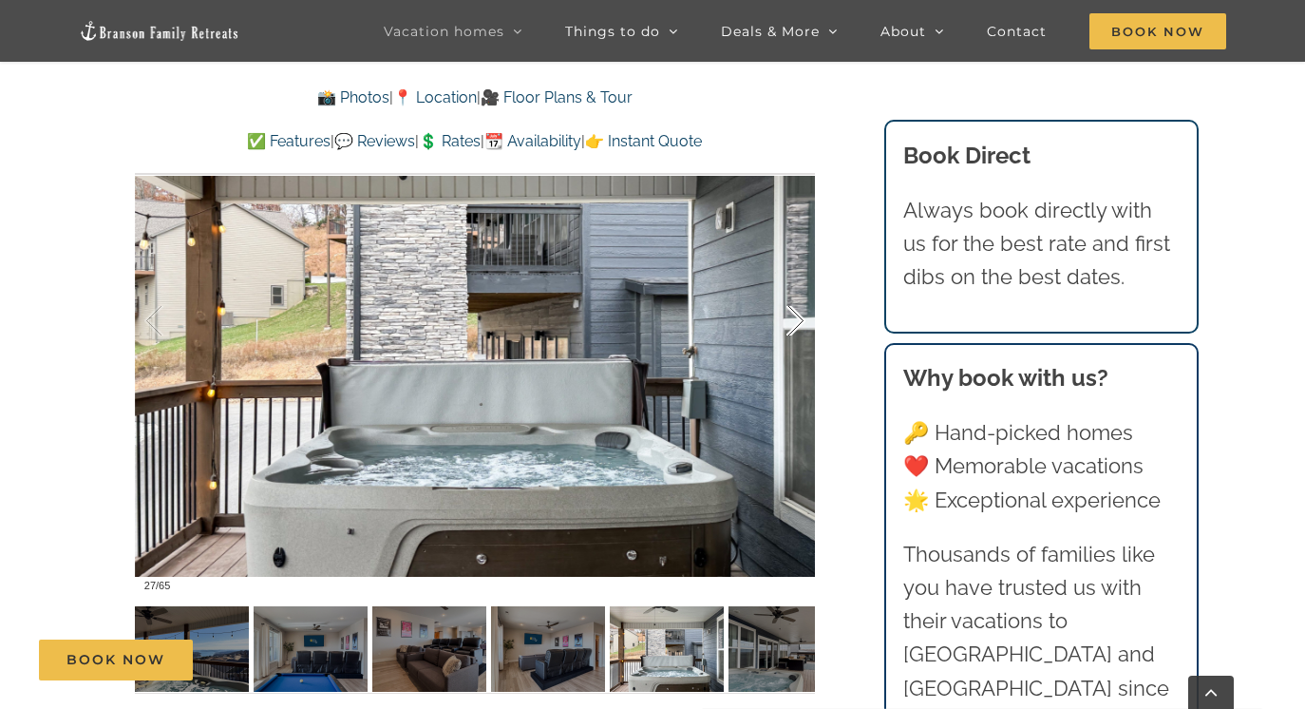
click at [796, 327] on div at bounding box center [776, 321] width 59 height 118
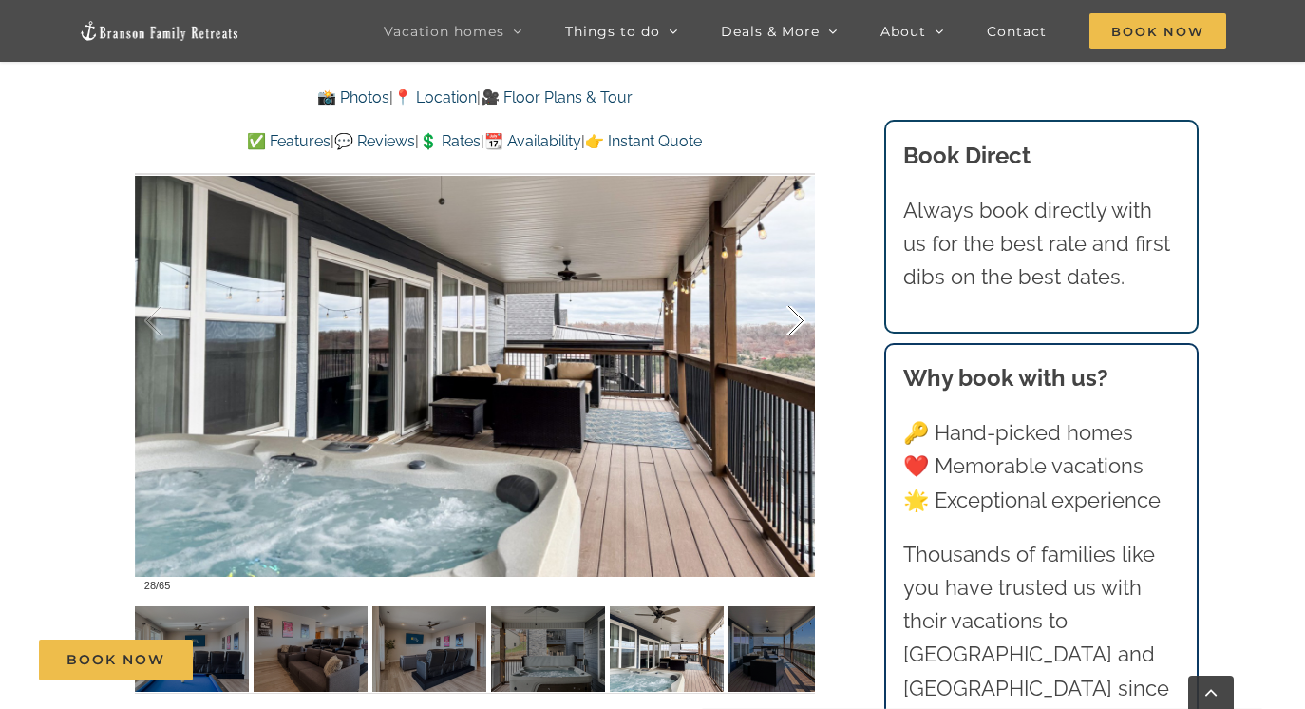
click at [796, 327] on div at bounding box center [776, 321] width 59 height 118
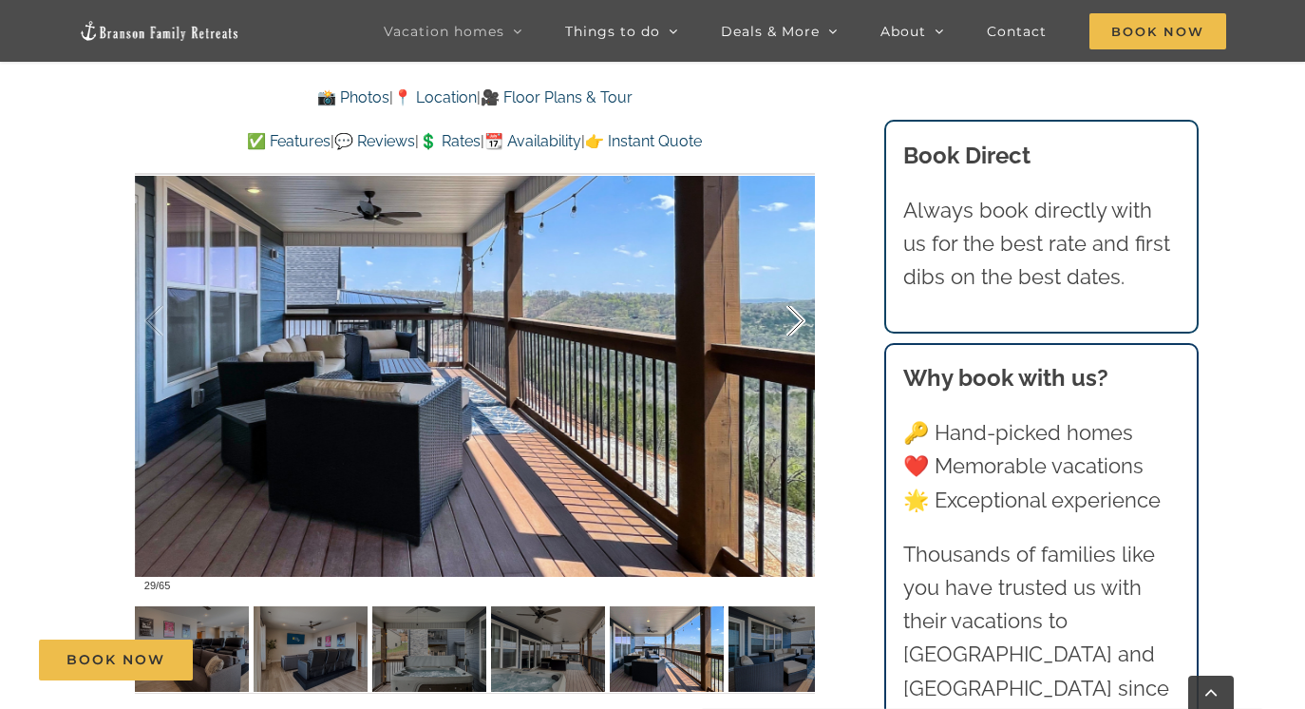
click at [796, 327] on div at bounding box center [776, 321] width 59 height 118
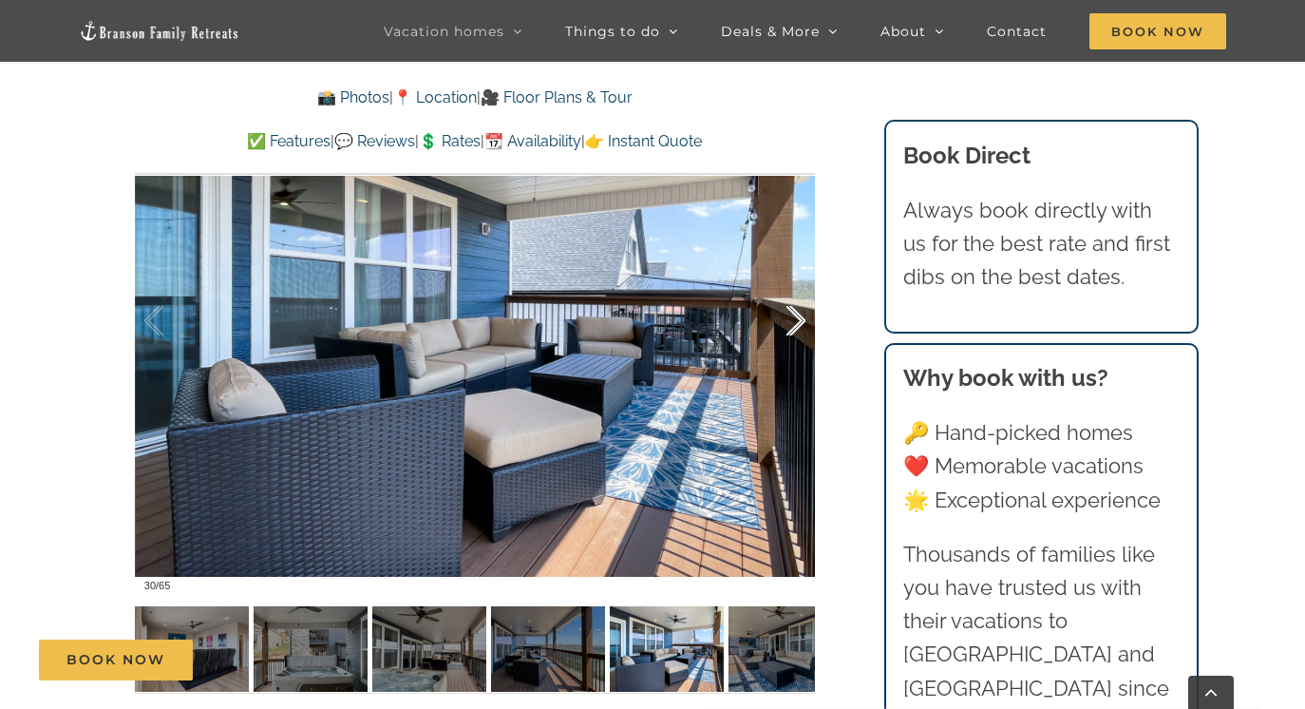
click at [796, 327] on div at bounding box center [776, 321] width 59 height 118
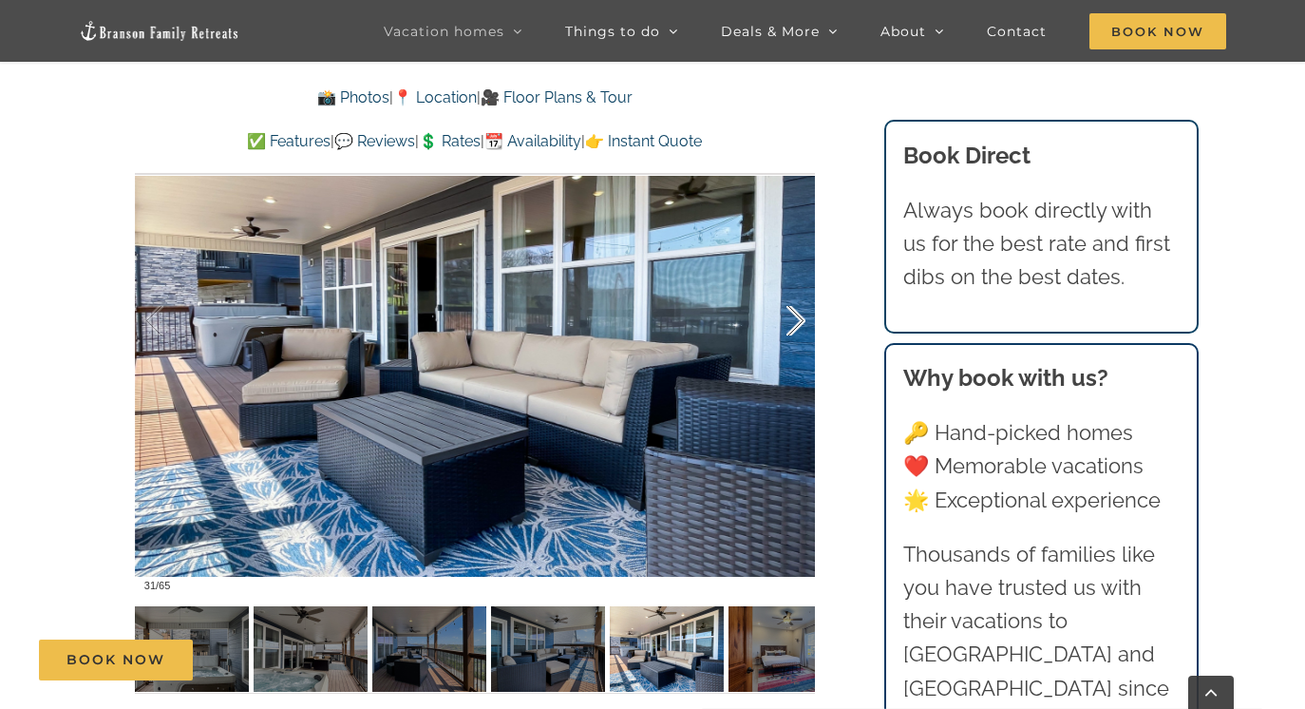
click at [796, 327] on div at bounding box center [776, 321] width 59 height 118
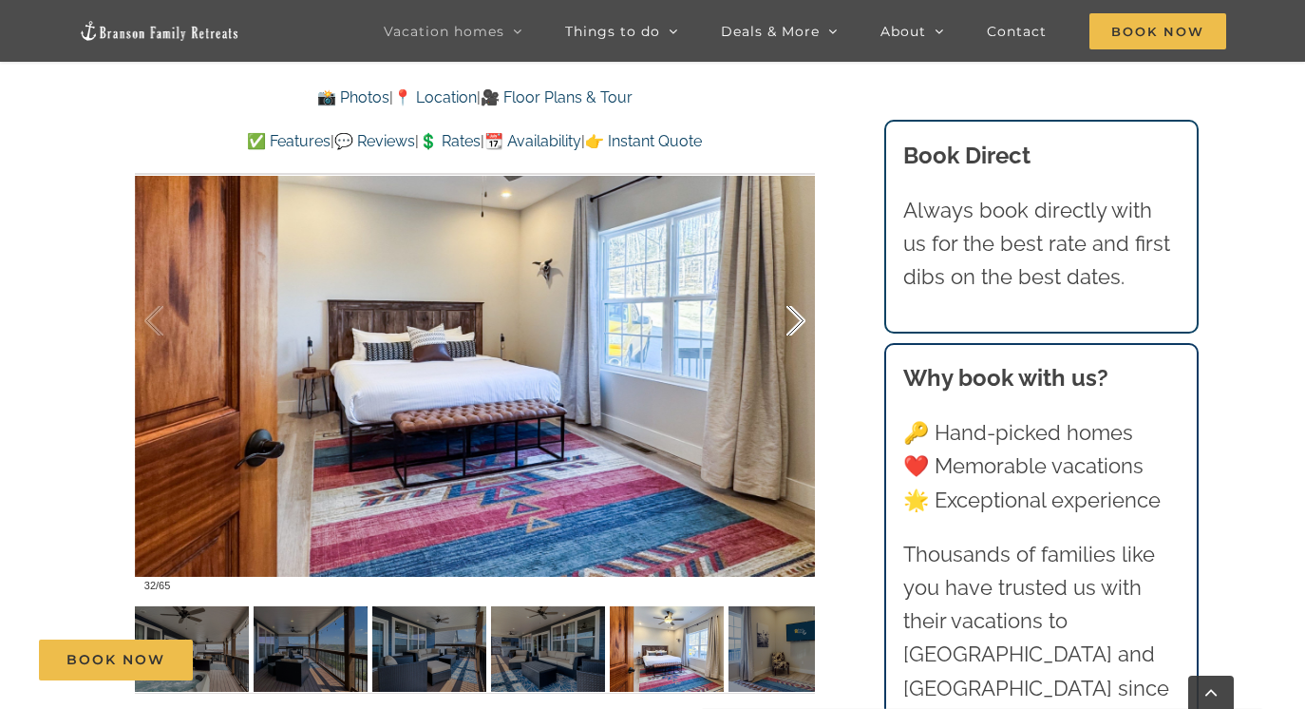
click at [796, 327] on div at bounding box center [776, 321] width 59 height 118
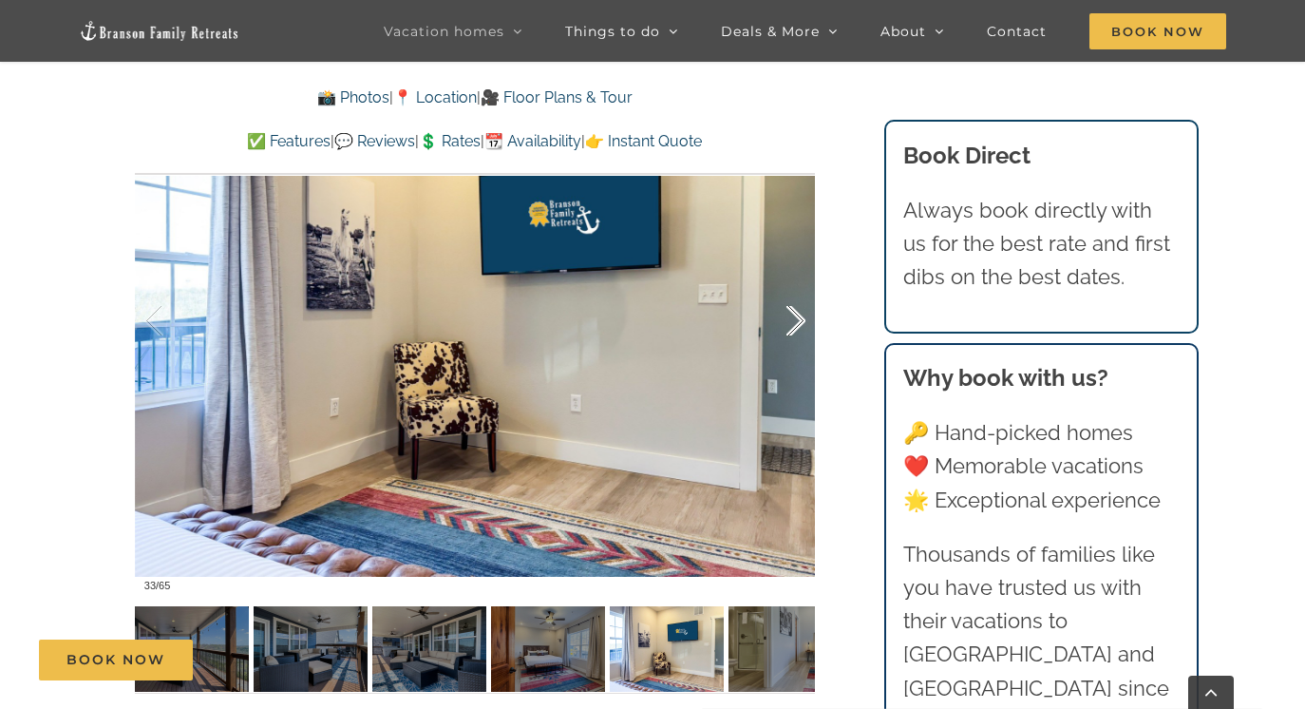
click at [796, 327] on div at bounding box center [776, 321] width 59 height 118
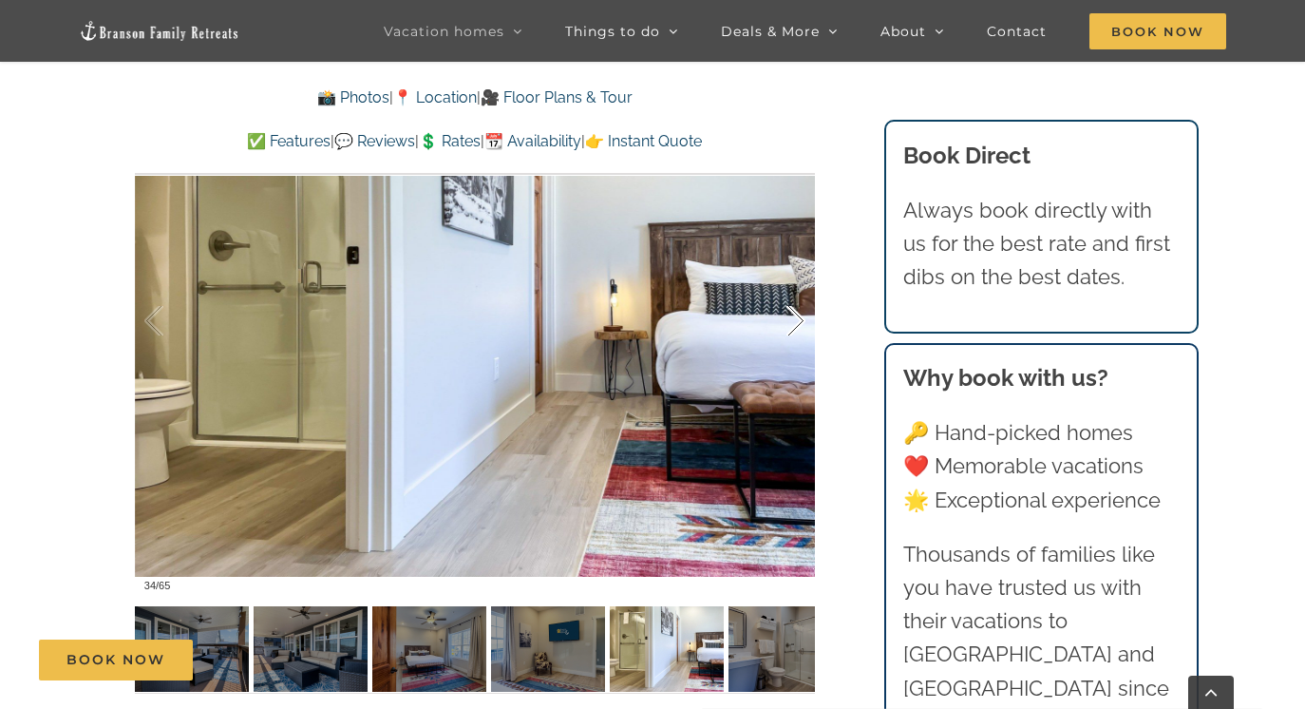
click at [796, 327] on div at bounding box center [776, 321] width 59 height 118
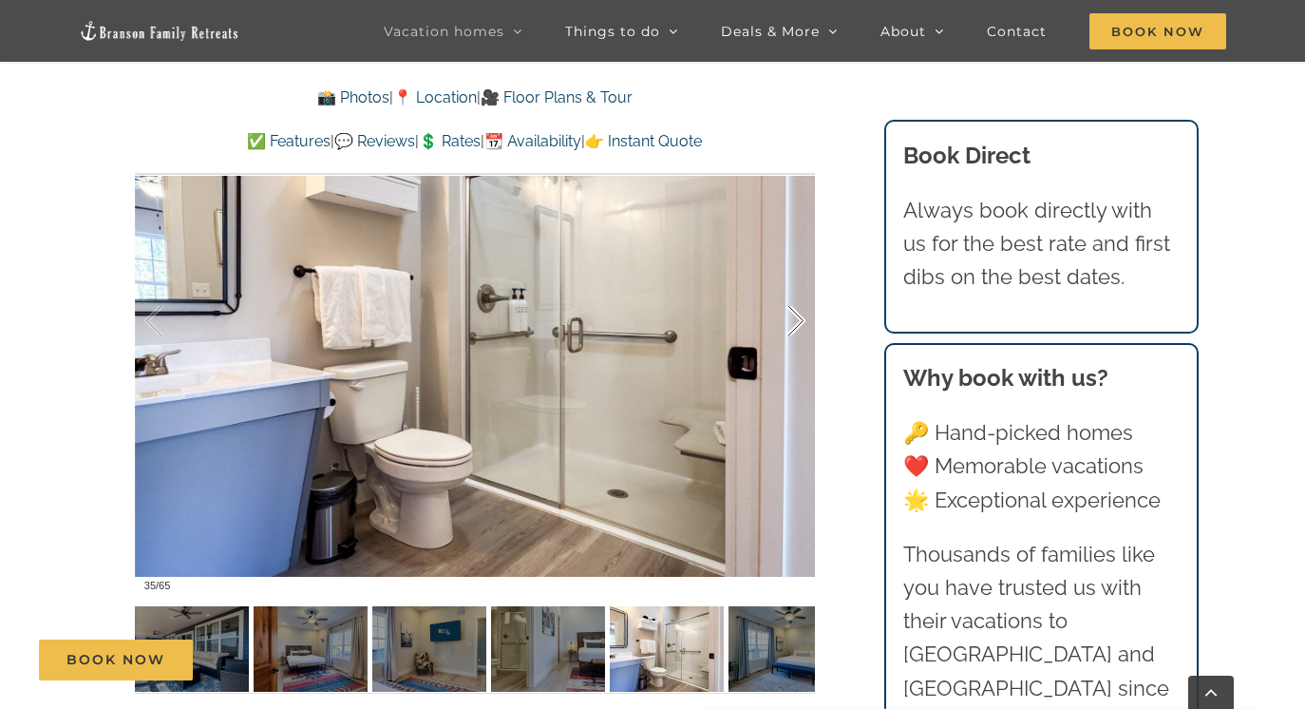
click at [796, 327] on div at bounding box center [776, 321] width 59 height 118
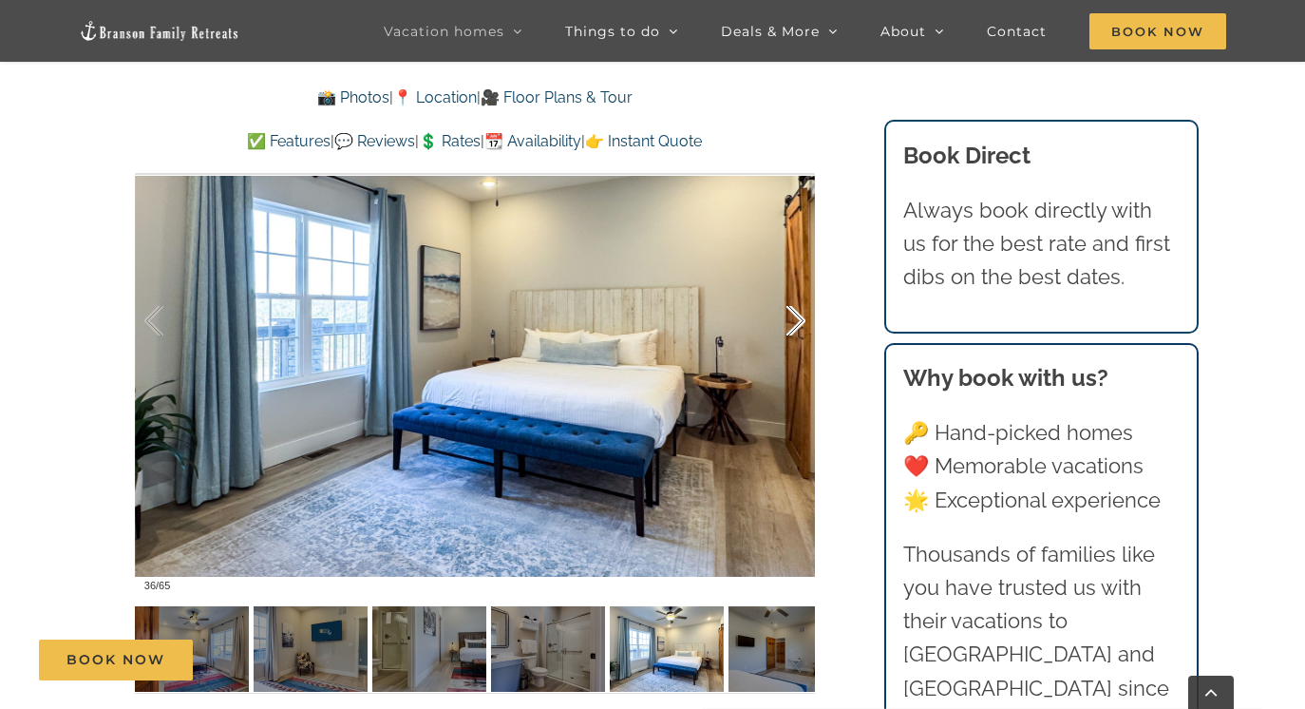
click at [796, 327] on div at bounding box center [776, 321] width 59 height 118
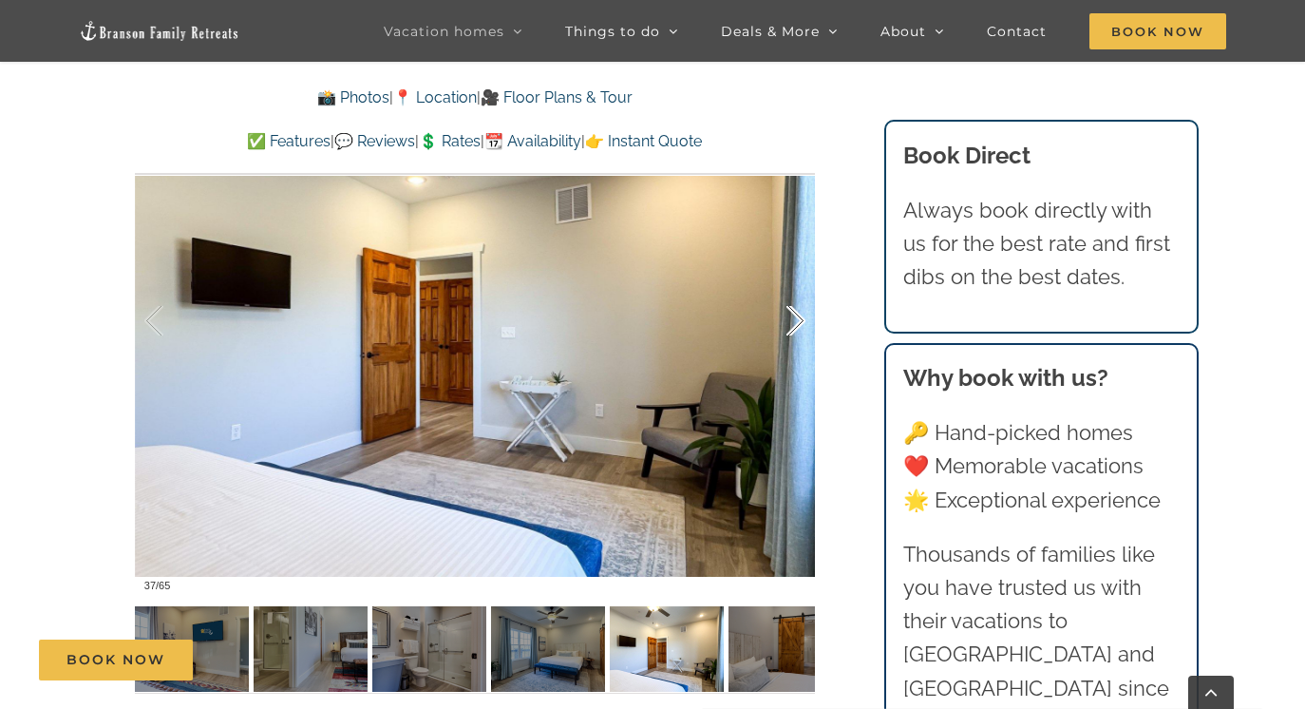
click at [796, 327] on div at bounding box center [776, 321] width 59 height 118
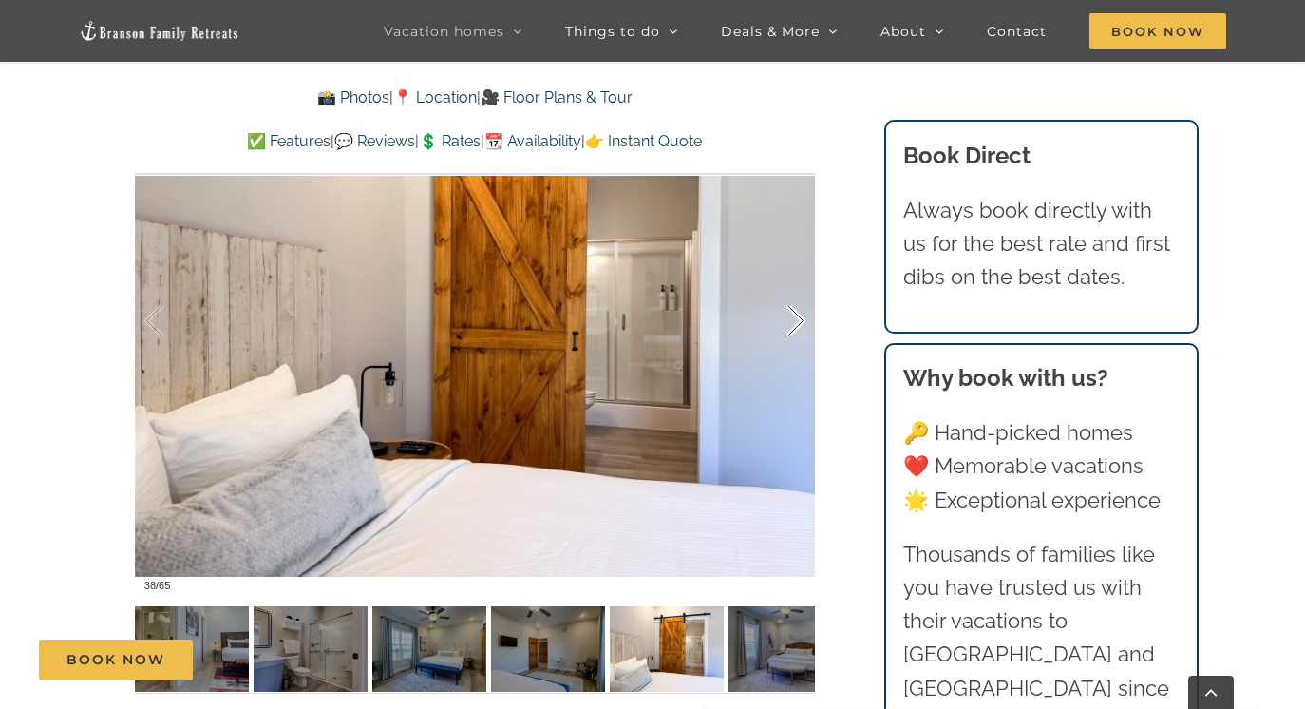
click at [796, 327] on div at bounding box center [776, 321] width 59 height 118
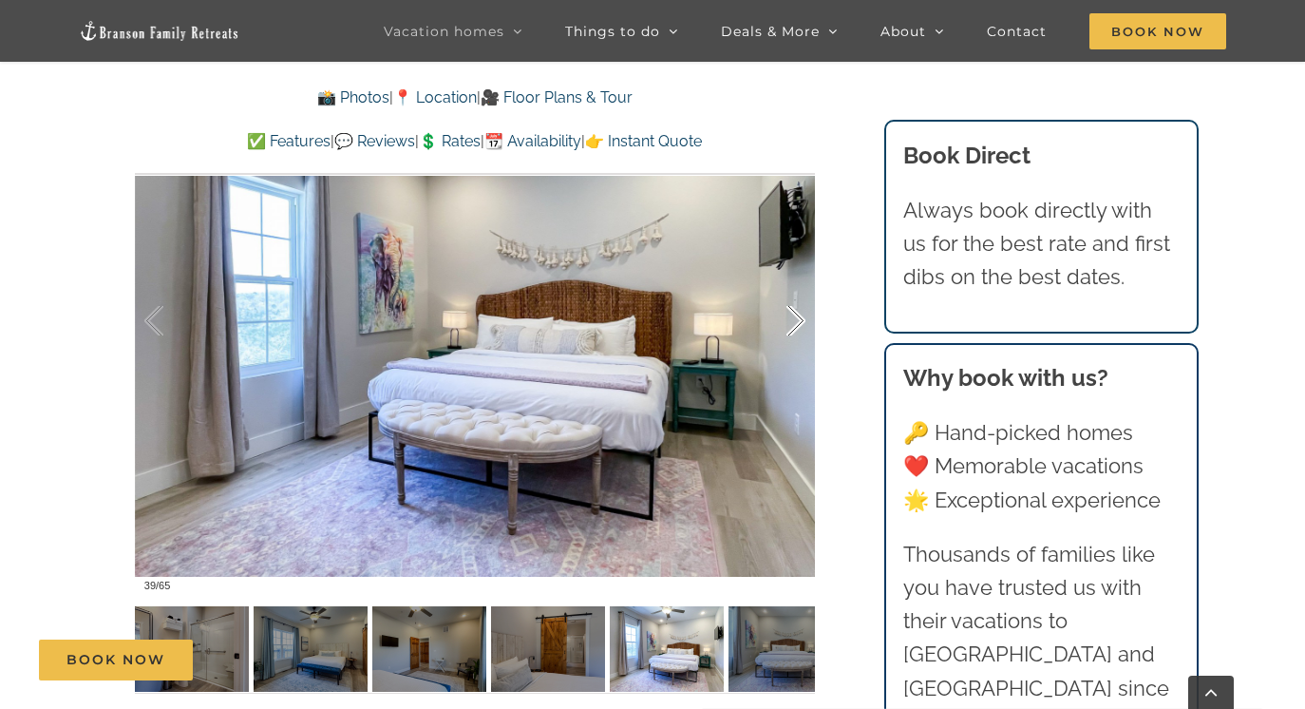
click at [796, 327] on div at bounding box center [776, 321] width 59 height 118
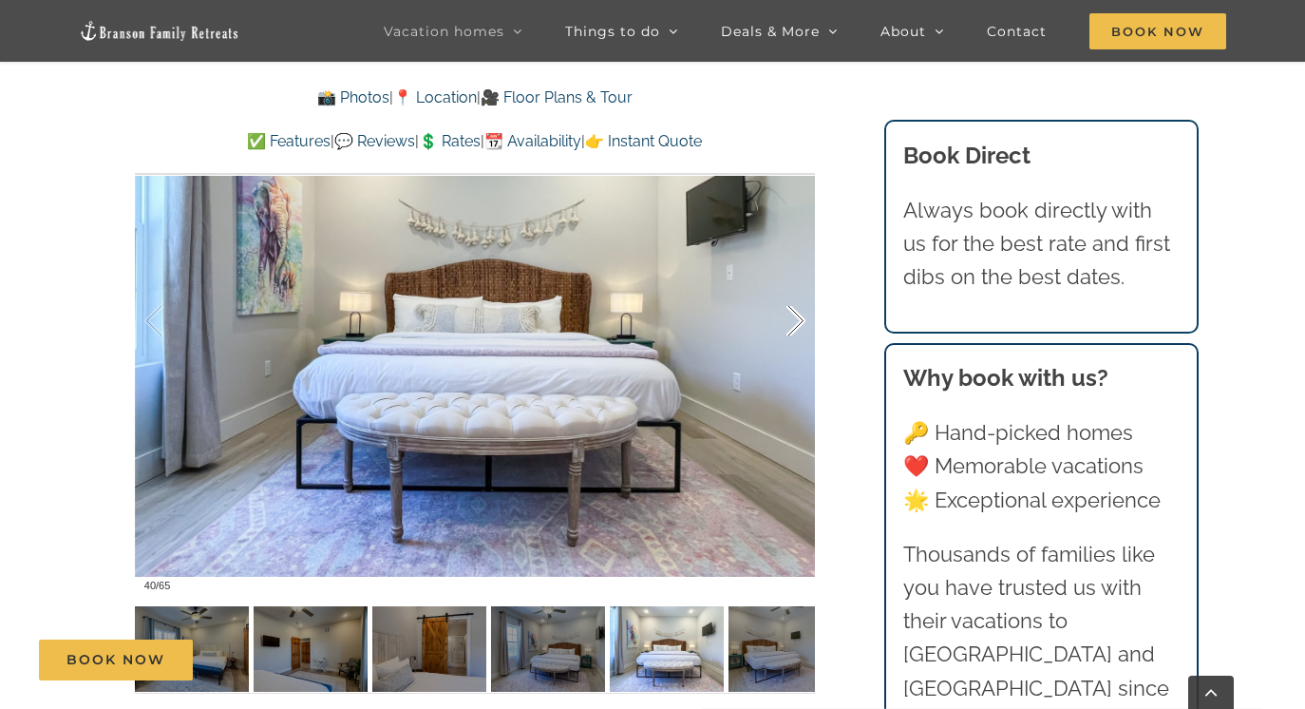
click at [796, 327] on div at bounding box center [776, 321] width 59 height 118
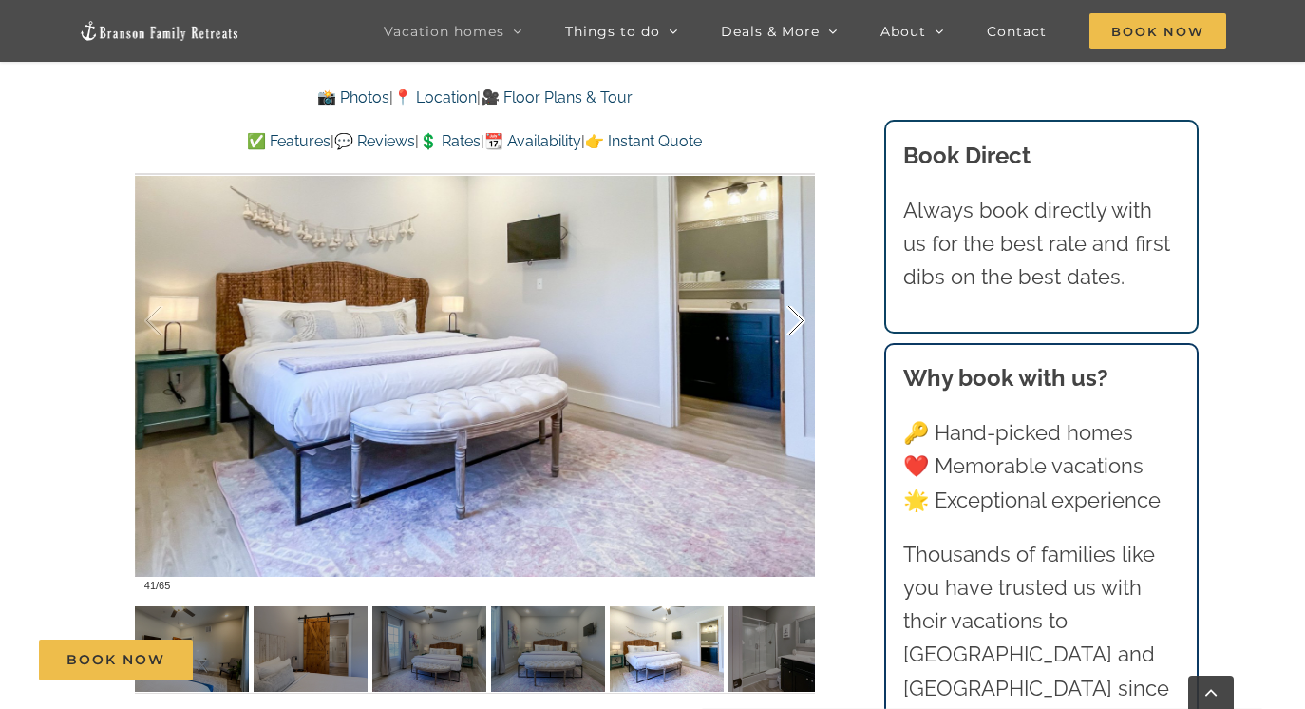
click at [796, 327] on div at bounding box center [776, 321] width 59 height 118
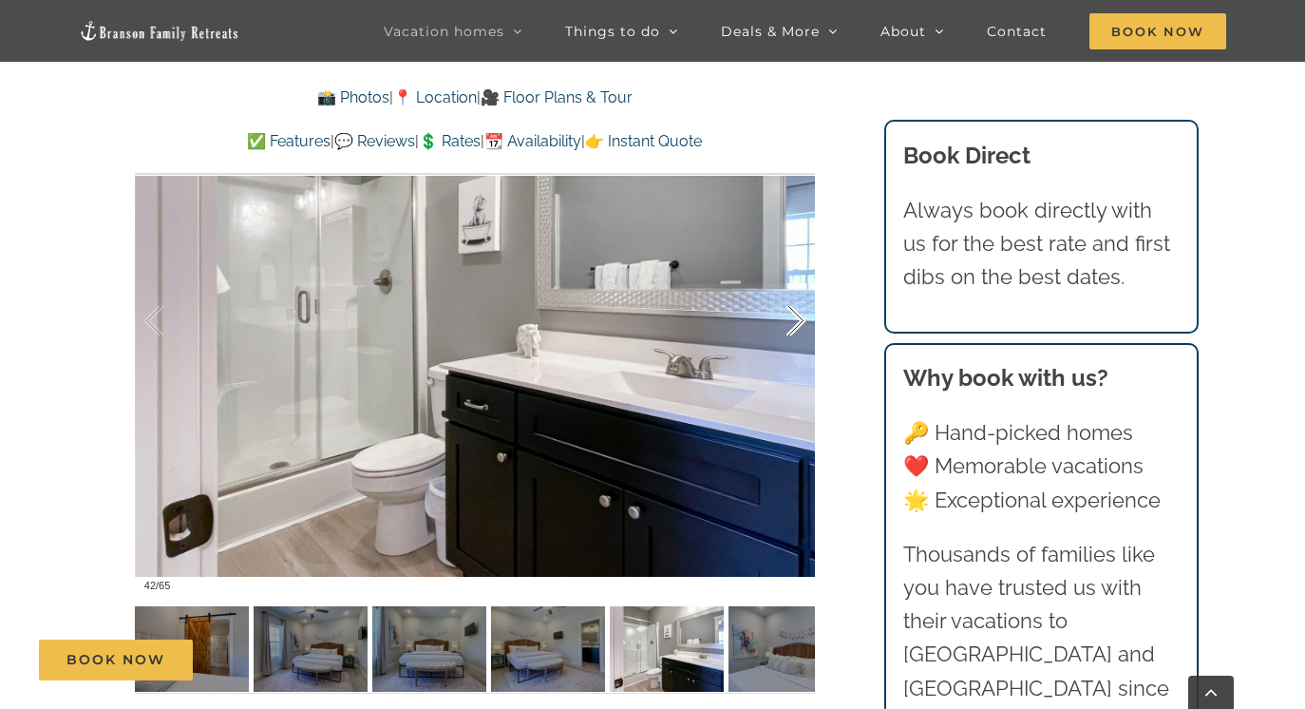
click at [796, 327] on div at bounding box center [776, 321] width 59 height 118
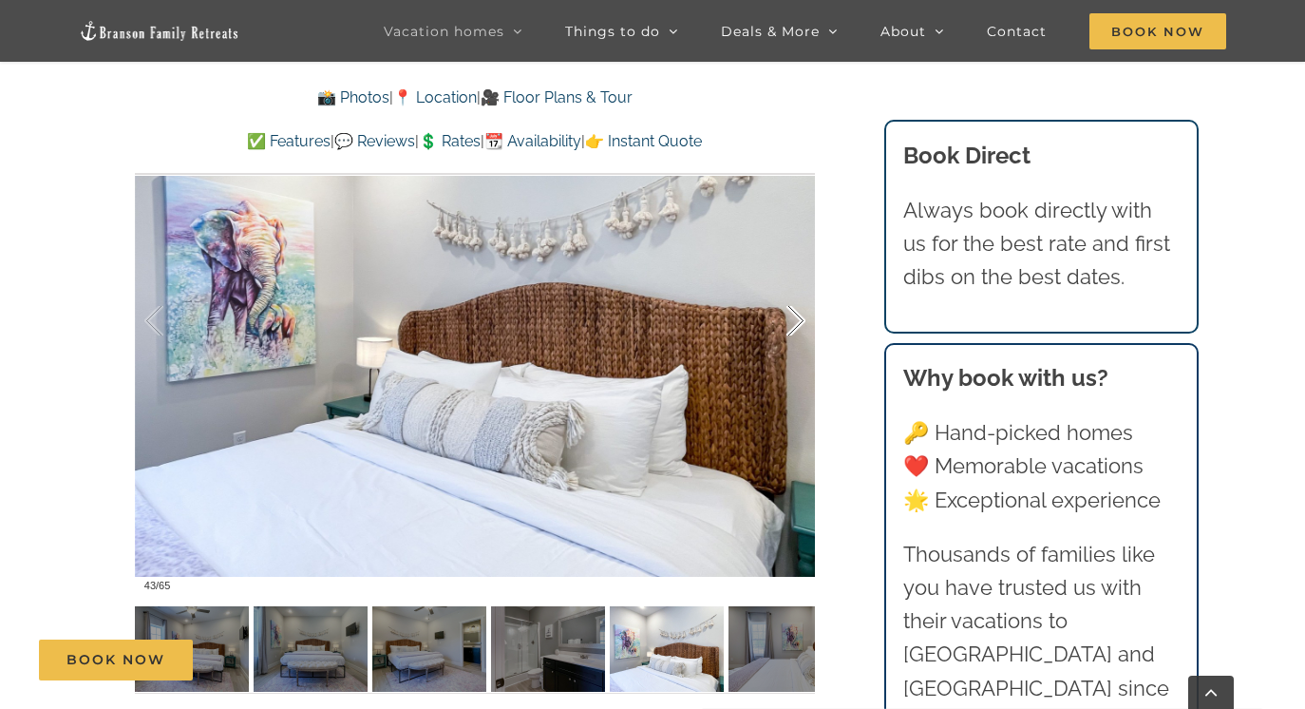
click at [796, 327] on div at bounding box center [776, 321] width 59 height 118
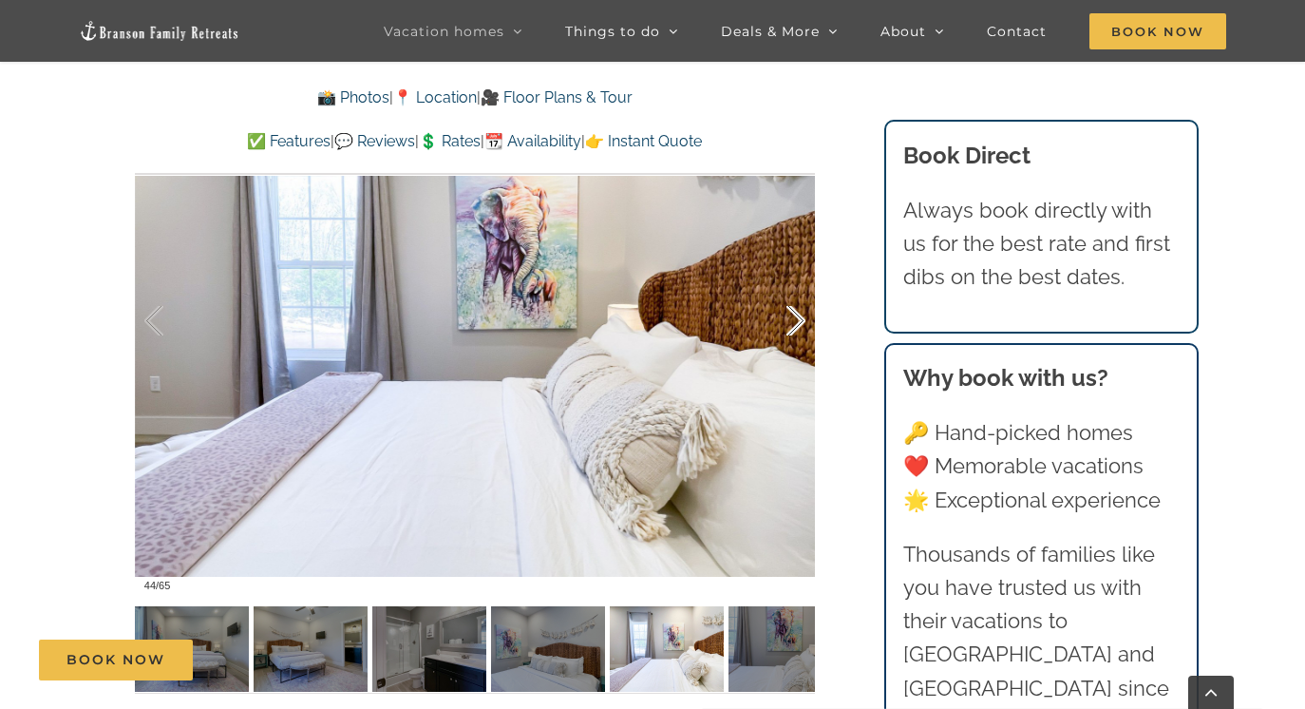
click at [796, 327] on div at bounding box center [776, 321] width 59 height 118
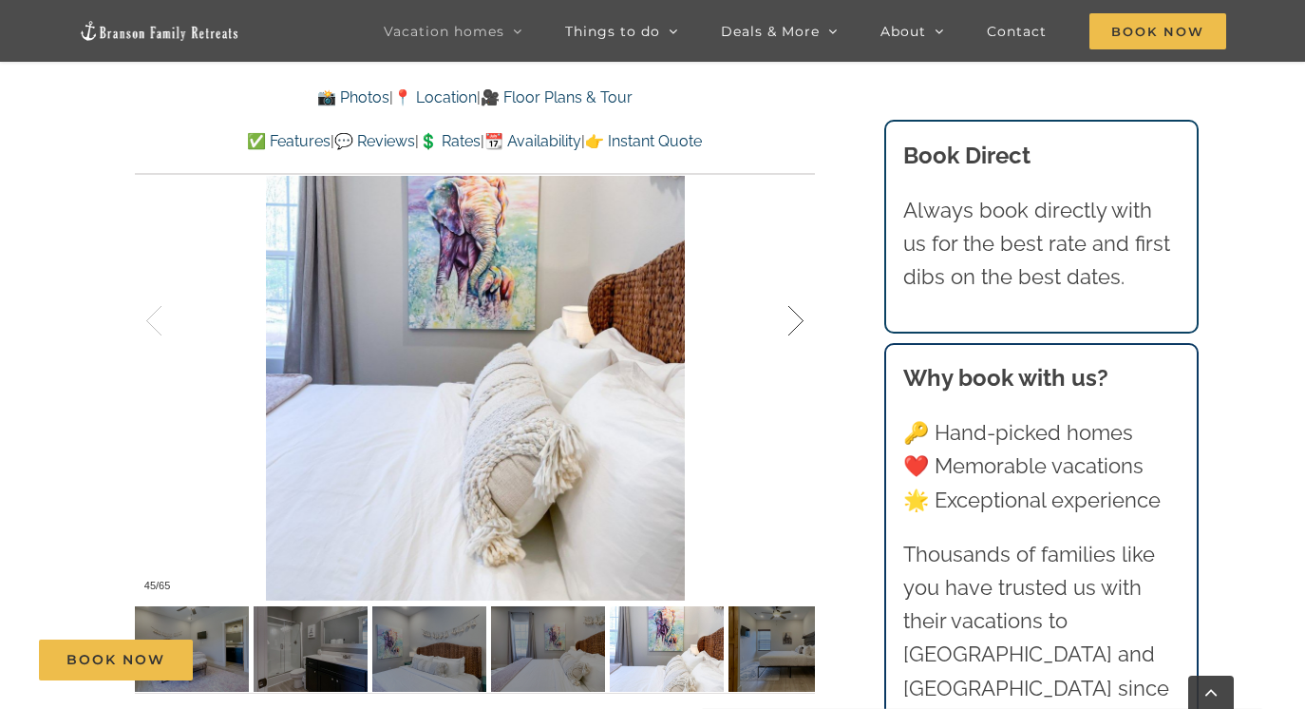
click at [796, 327] on div at bounding box center [776, 321] width 59 height 118
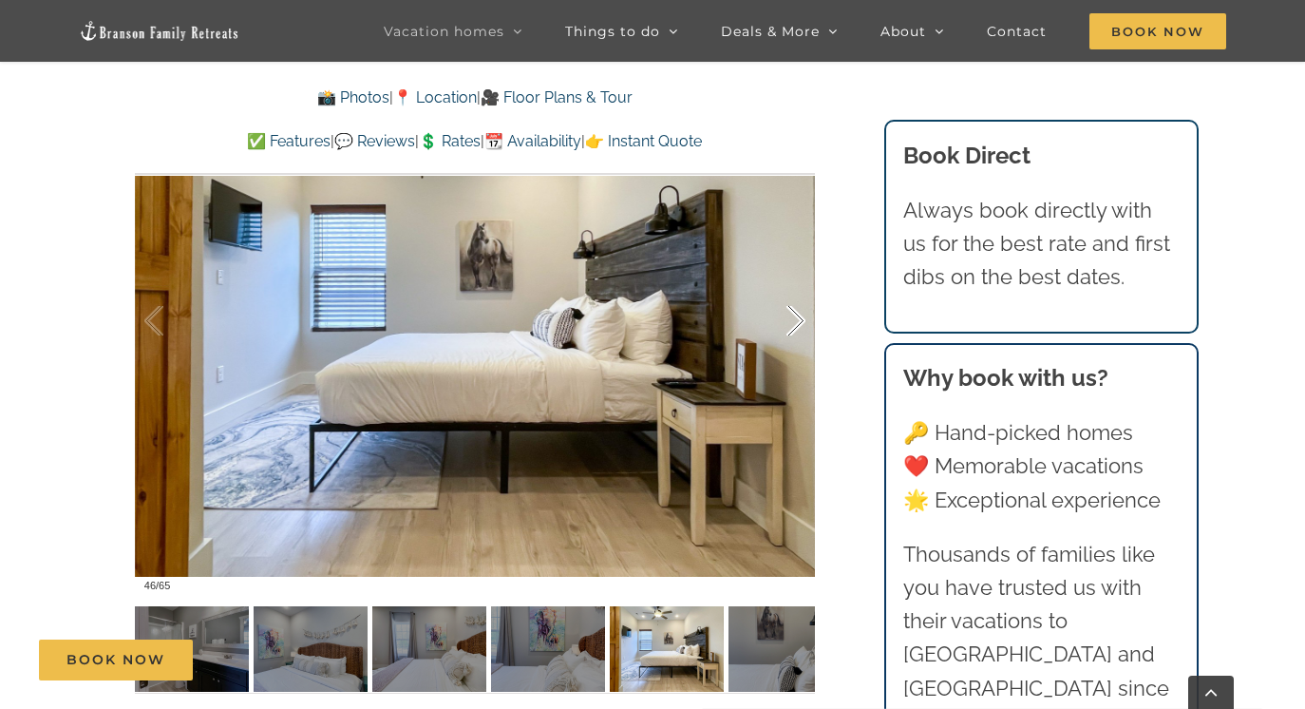
click at [796, 327] on div at bounding box center [776, 321] width 59 height 118
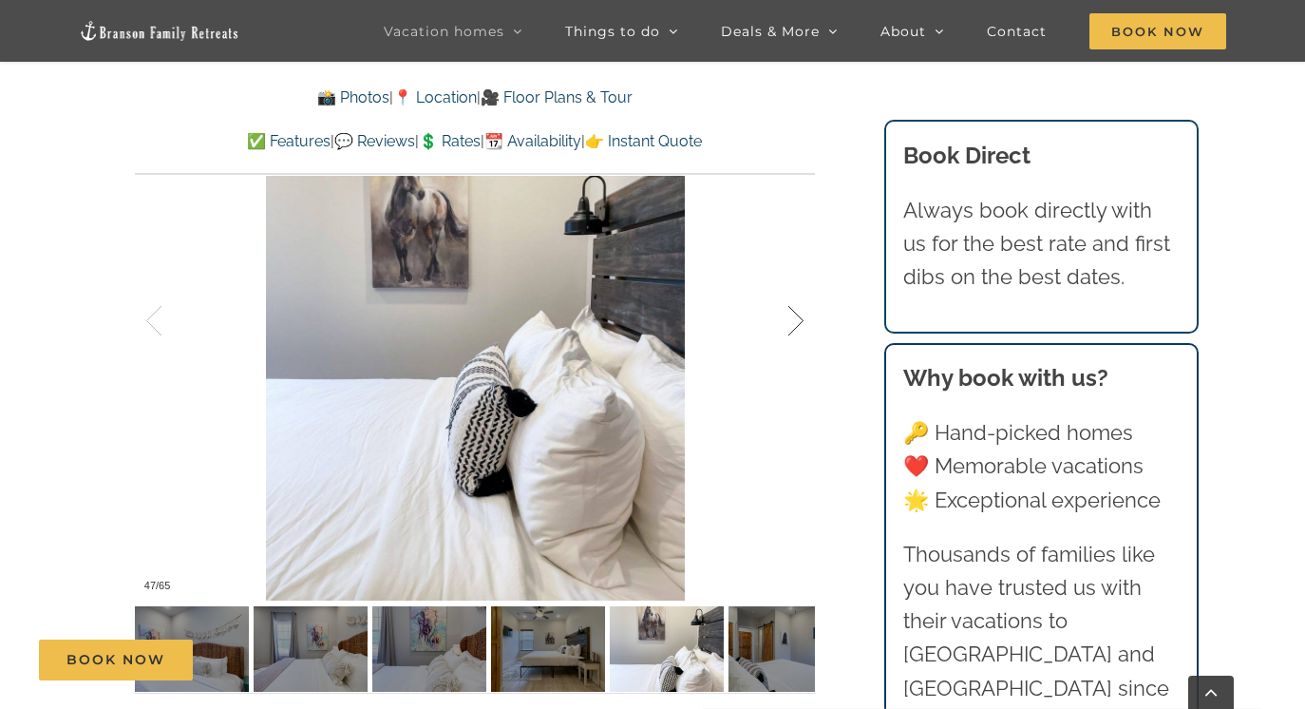
click at [796, 327] on div at bounding box center [776, 321] width 59 height 118
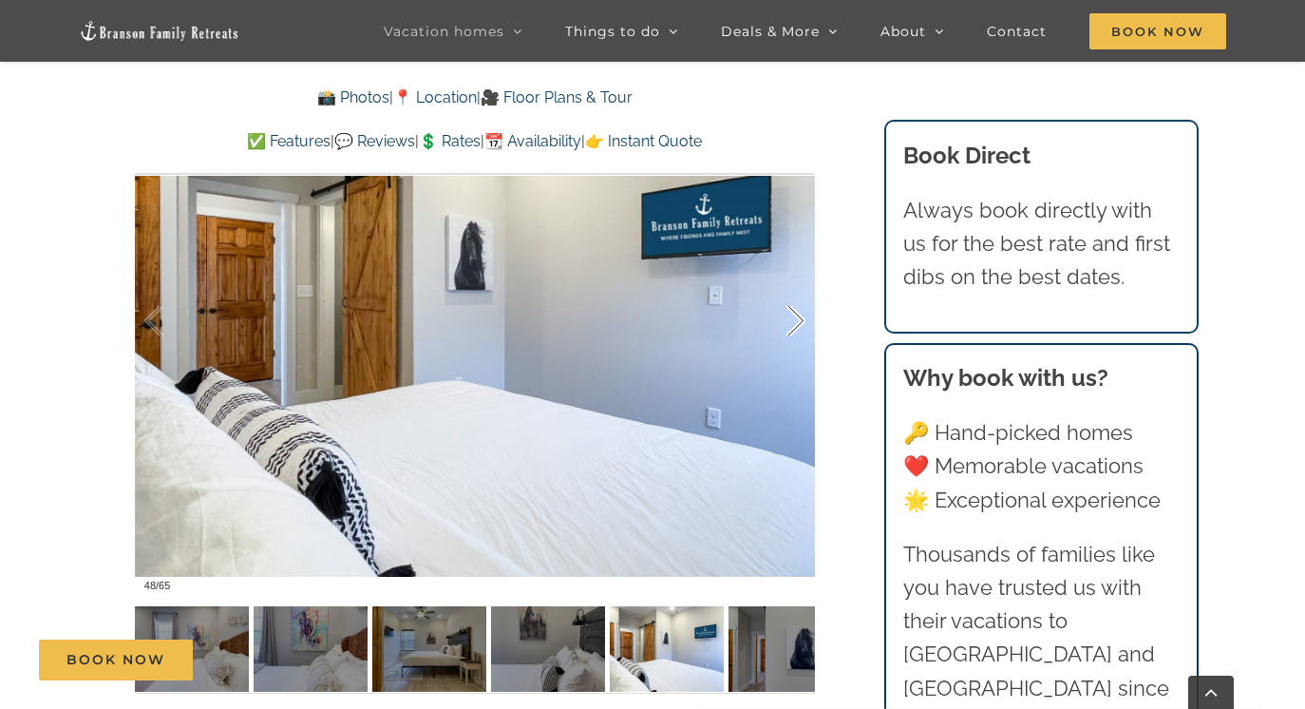
click at [796, 327] on div at bounding box center [776, 321] width 59 height 118
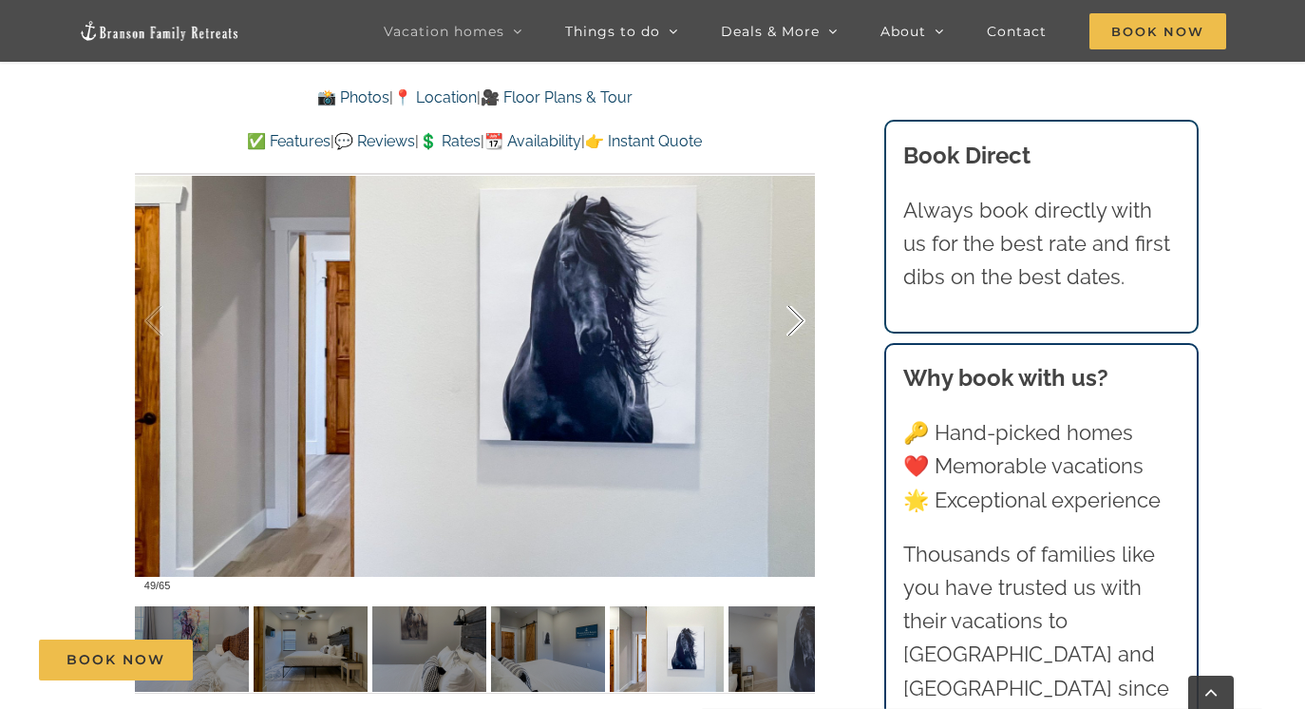
click at [796, 327] on div at bounding box center [776, 321] width 59 height 118
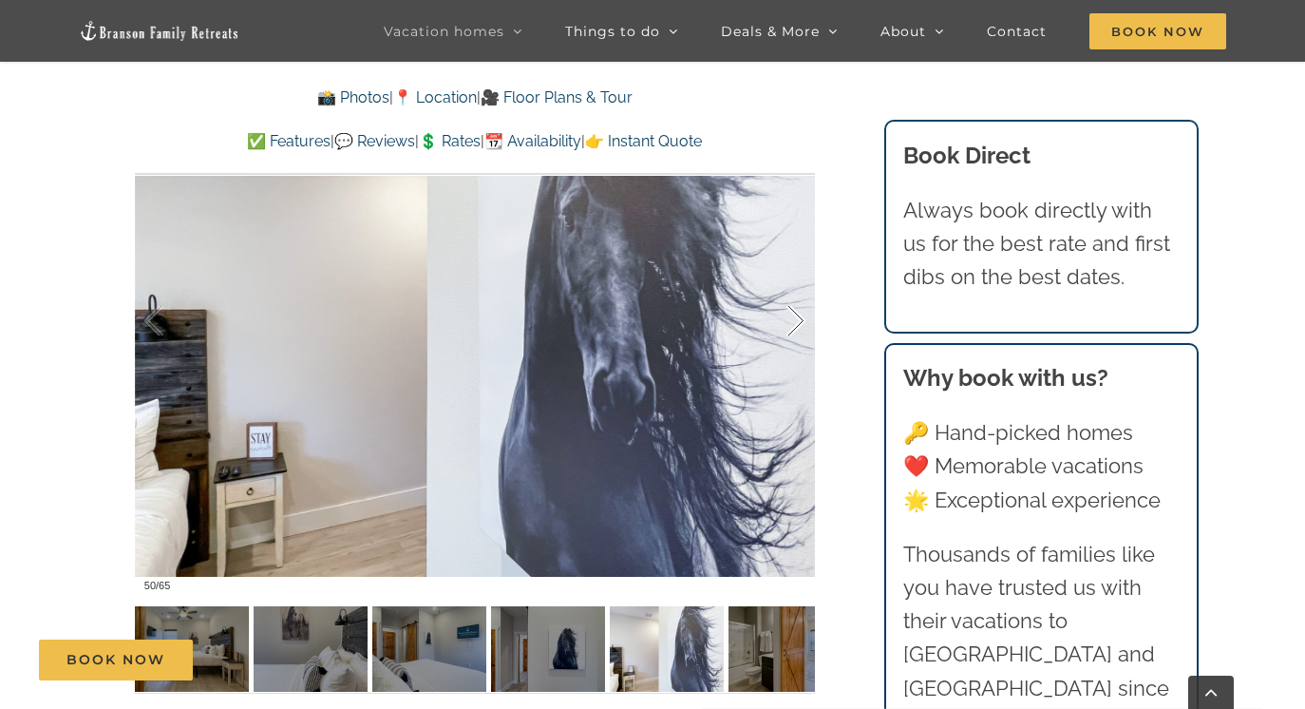
click at [796, 327] on div at bounding box center [776, 321] width 59 height 118
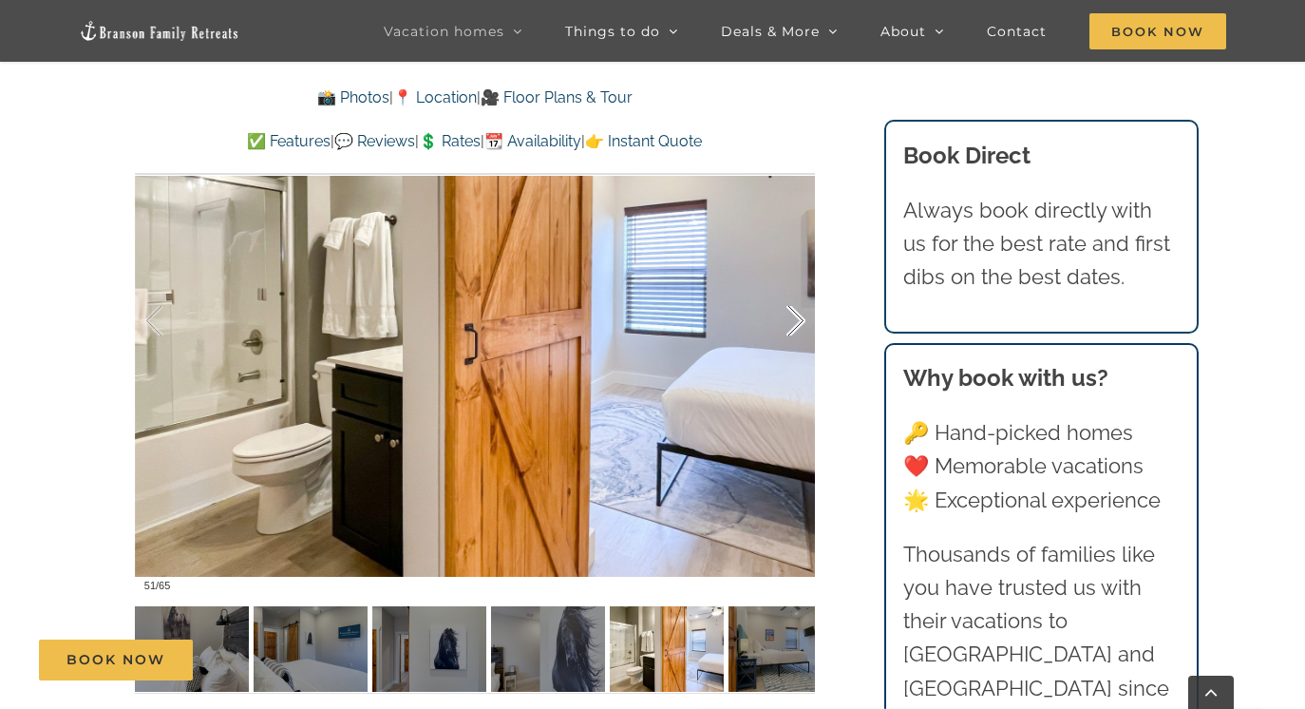
click at [796, 327] on div at bounding box center [776, 321] width 59 height 118
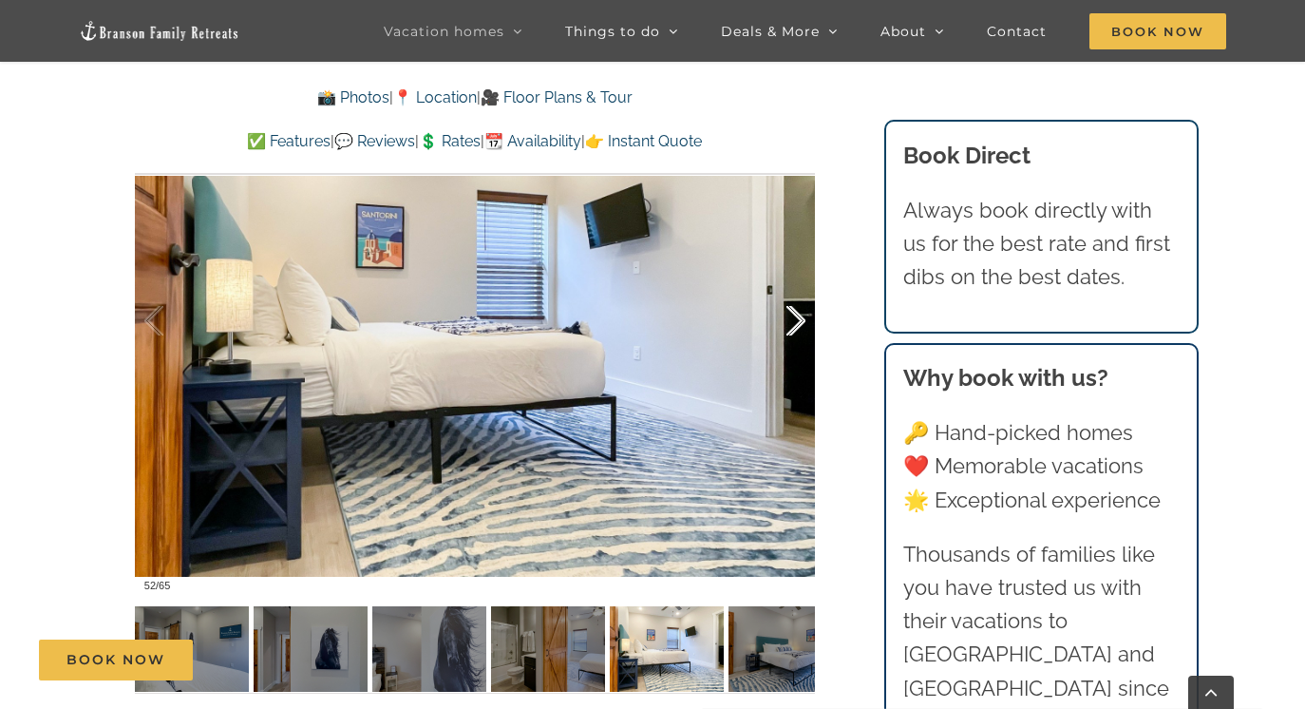
click at [796, 327] on div at bounding box center [776, 321] width 59 height 118
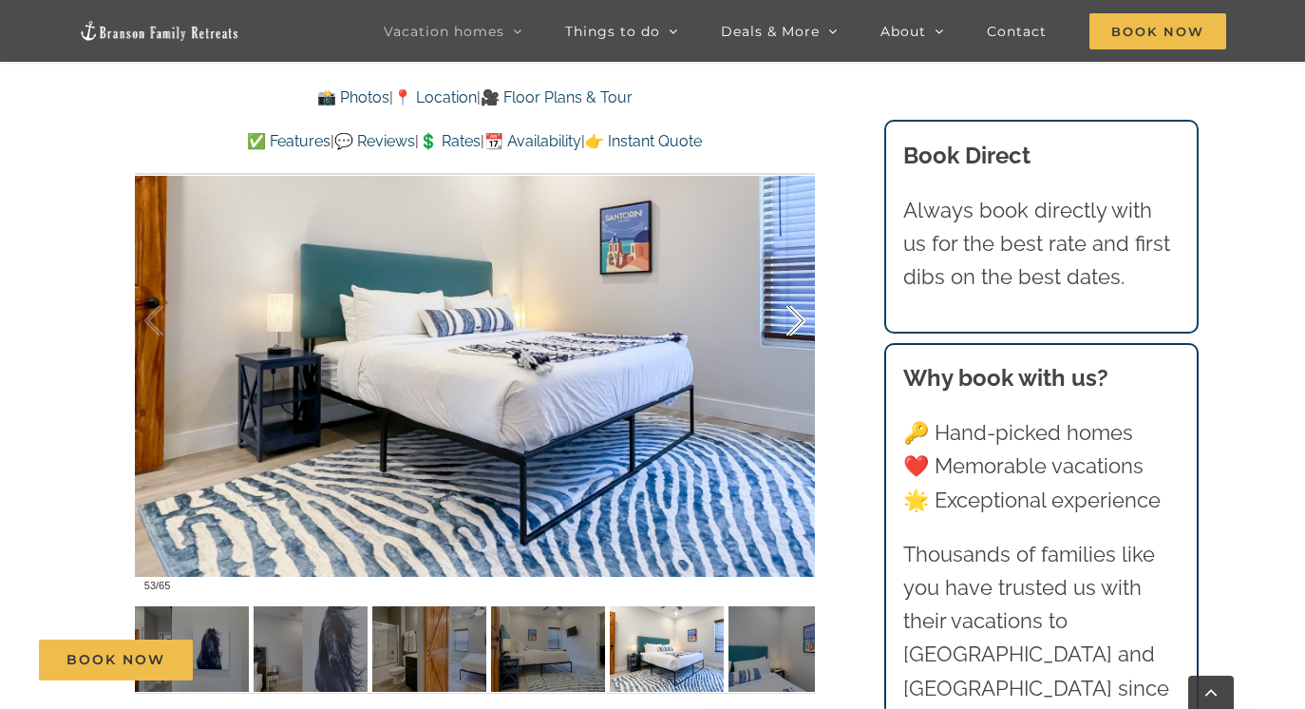
click at [796, 327] on div at bounding box center [776, 321] width 59 height 118
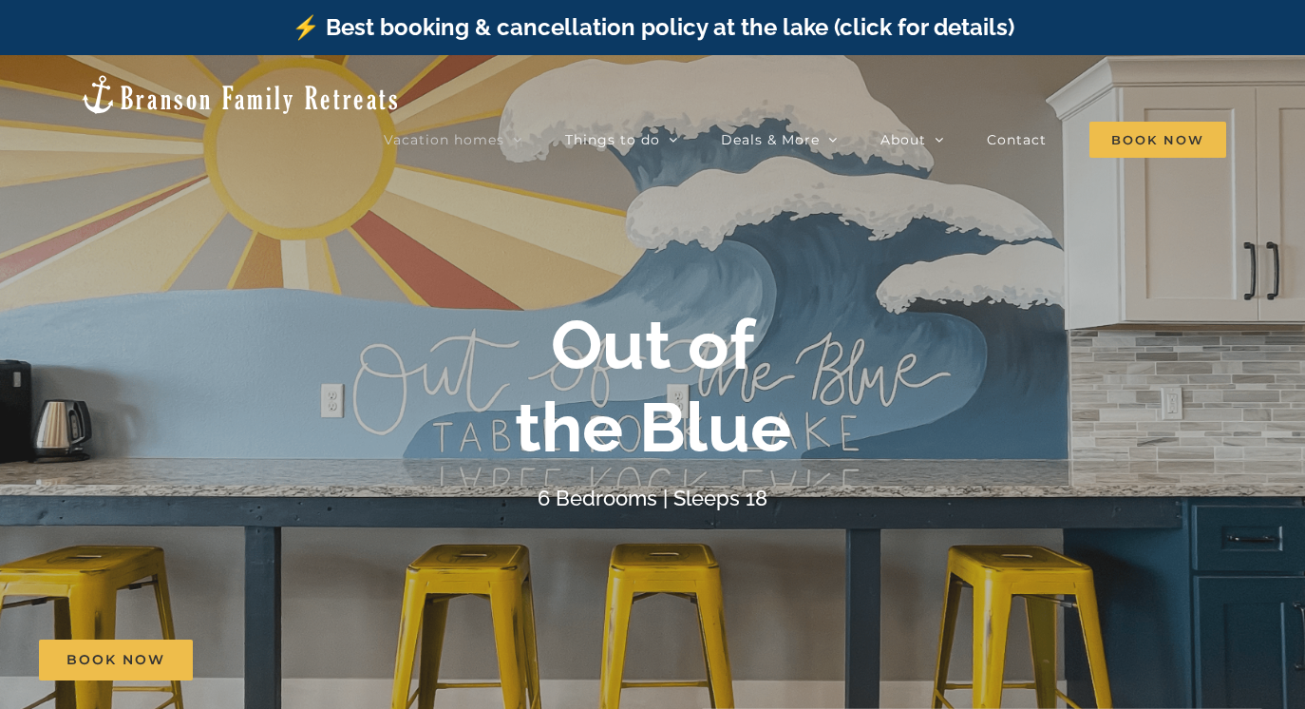
scroll to position [0, 0]
click at [1158, 122] on span "Book Now" at bounding box center [1158, 140] width 137 height 36
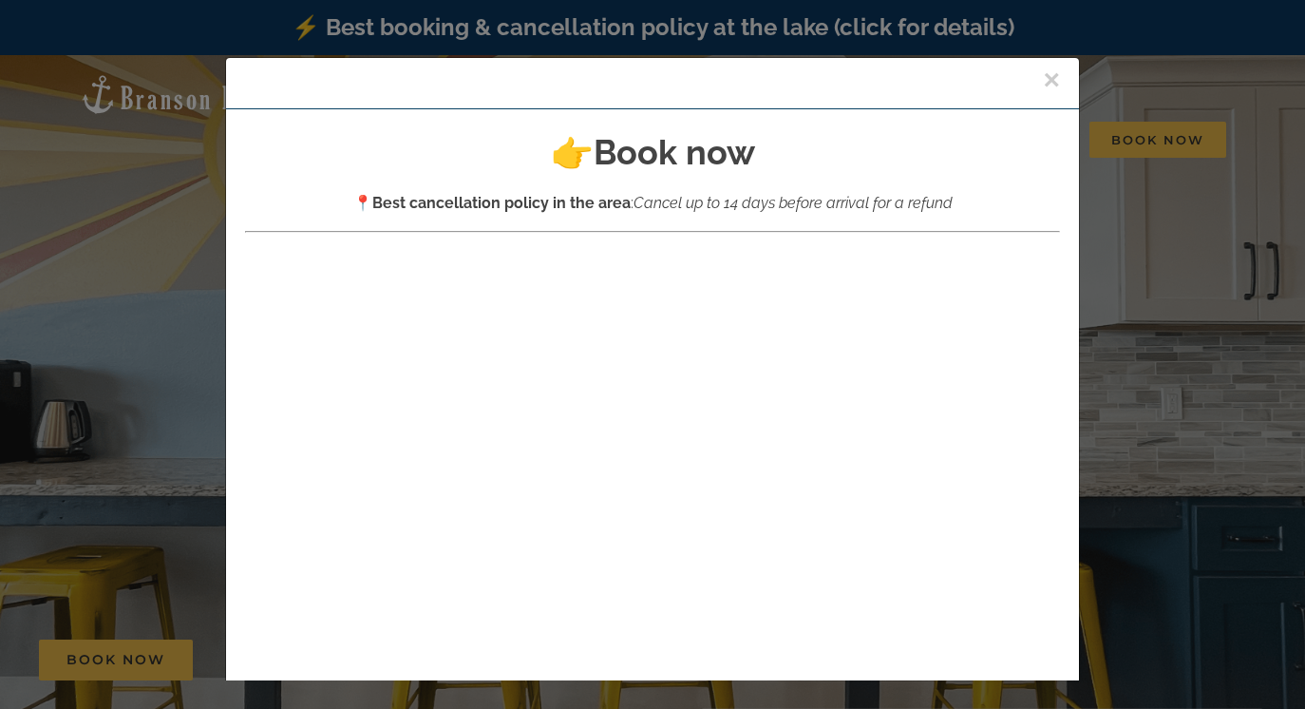
click at [1053, 86] on button "×" at bounding box center [1051, 80] width 17 height 29
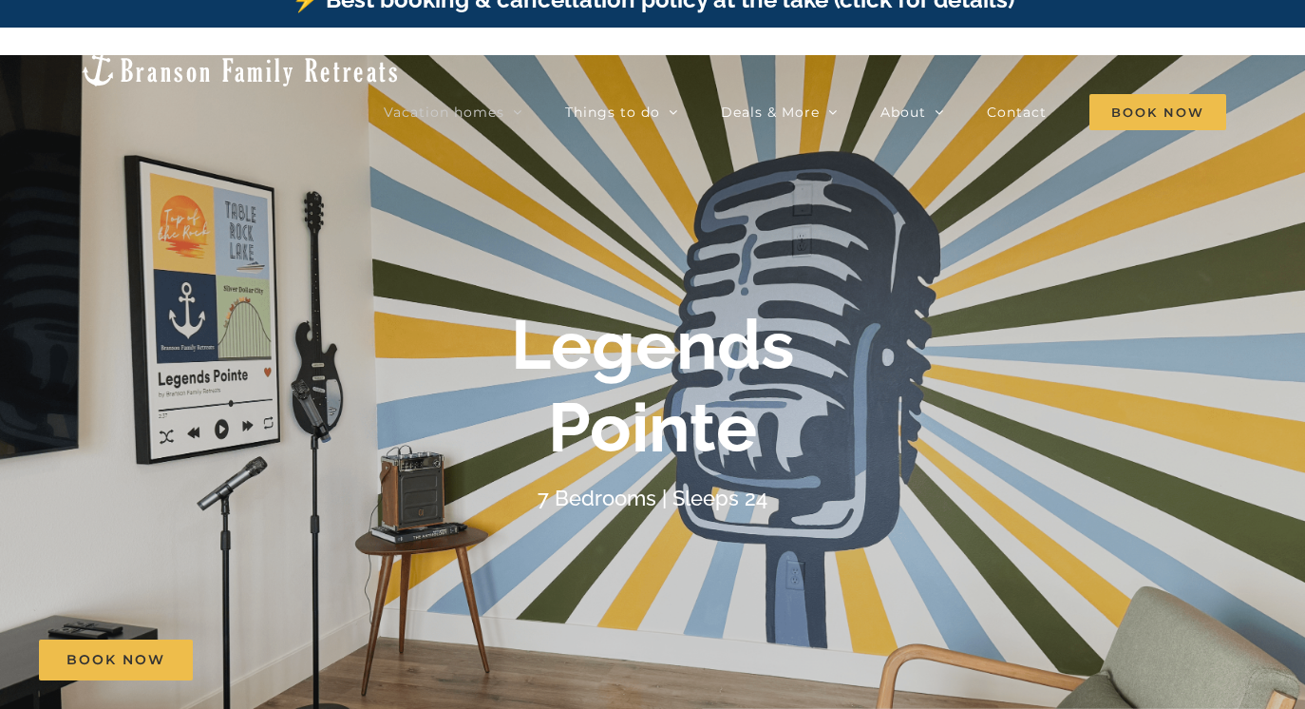
scroll to position [32, 0]
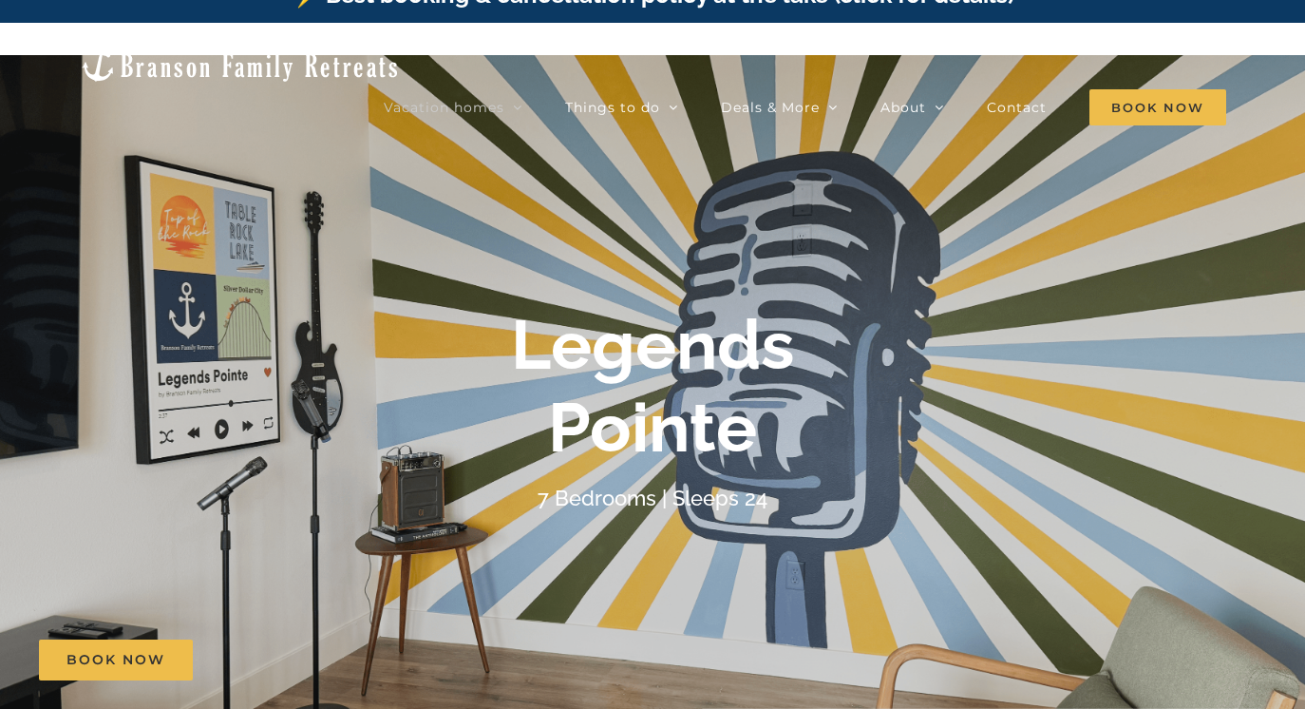
click at [1138, 346] on div "Legends Pointe 7 Bedrooms | Sleeps 24" at bounding box center [652, 409] width 1305 height 211
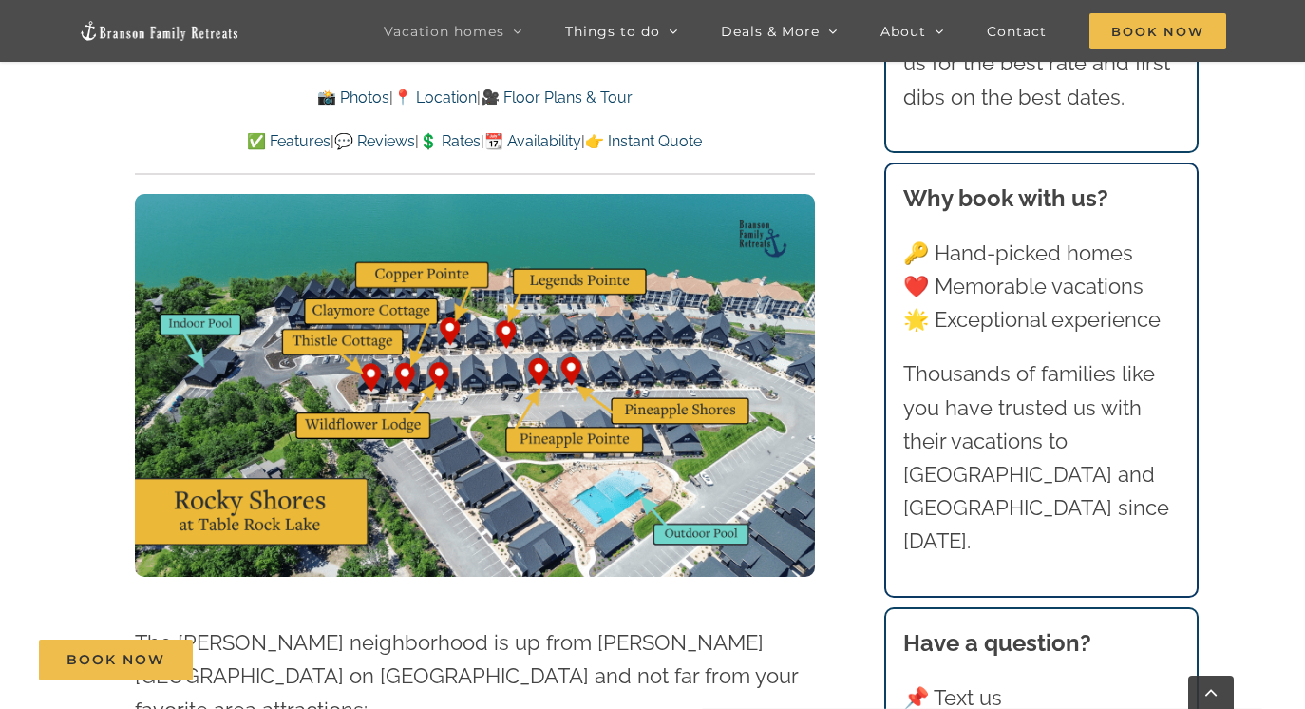
scroll to position [4628, 0]
